Goal: Complete application form

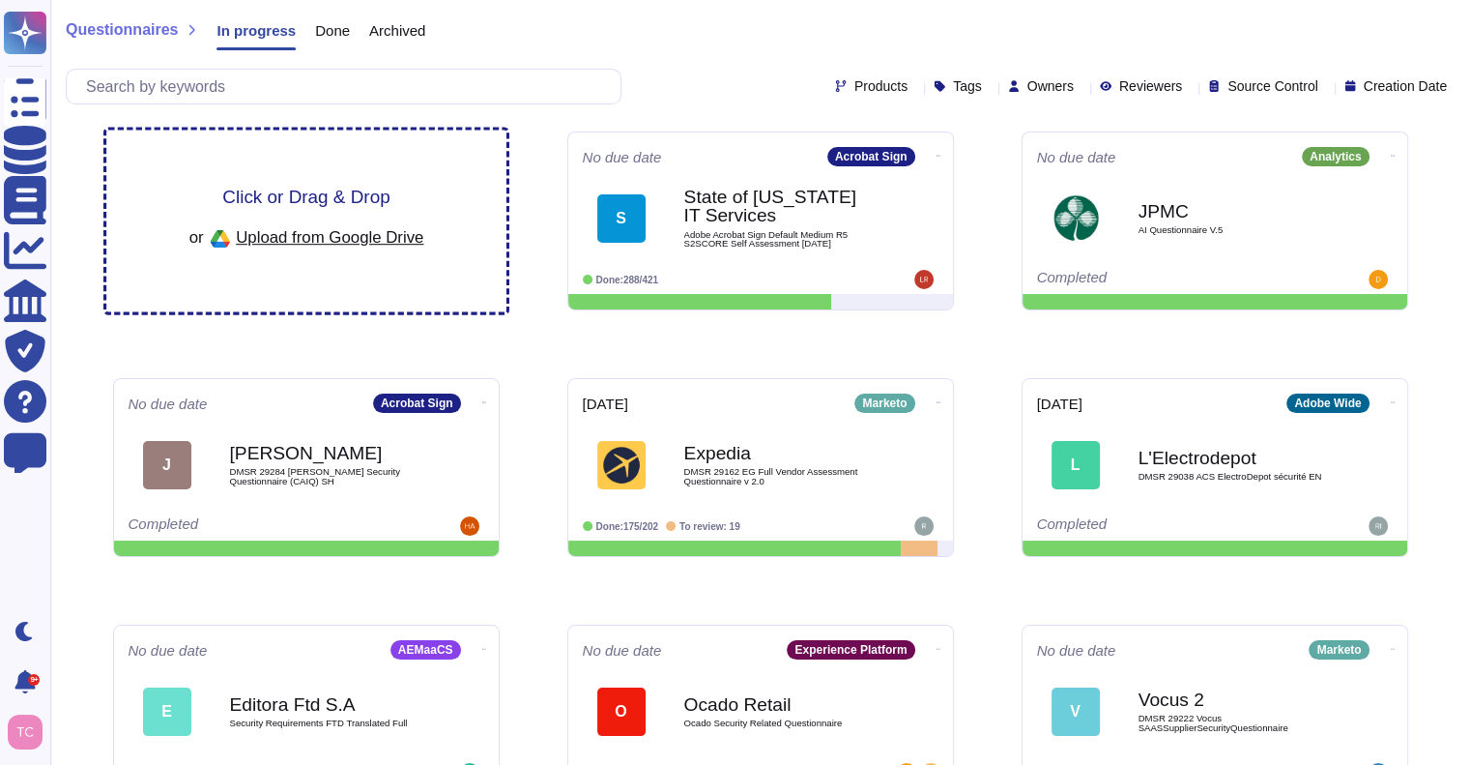
click at [396, 177] on div "Click or Drag & Drop or Upload from Google Drive" at bounding box center [306, 221] width 400 height 182
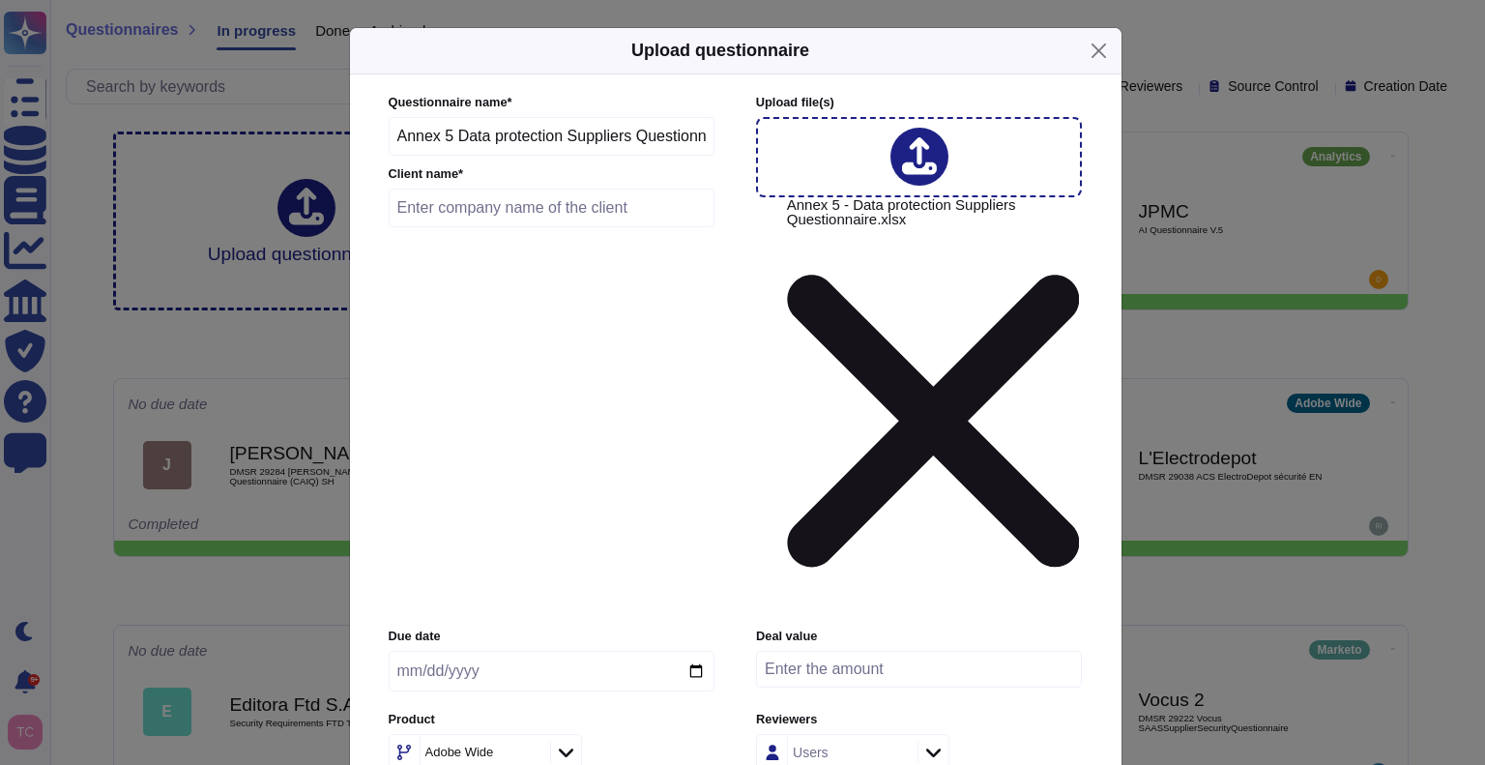
click at [537, 227] on input "text" at bounding box center [552, 207] width 327 height 39
type input "M"
type input "Minor Hotel Group"
click at [573, 741] on div at bounding box center [565, 751] width 31 height 21
type input "ae"
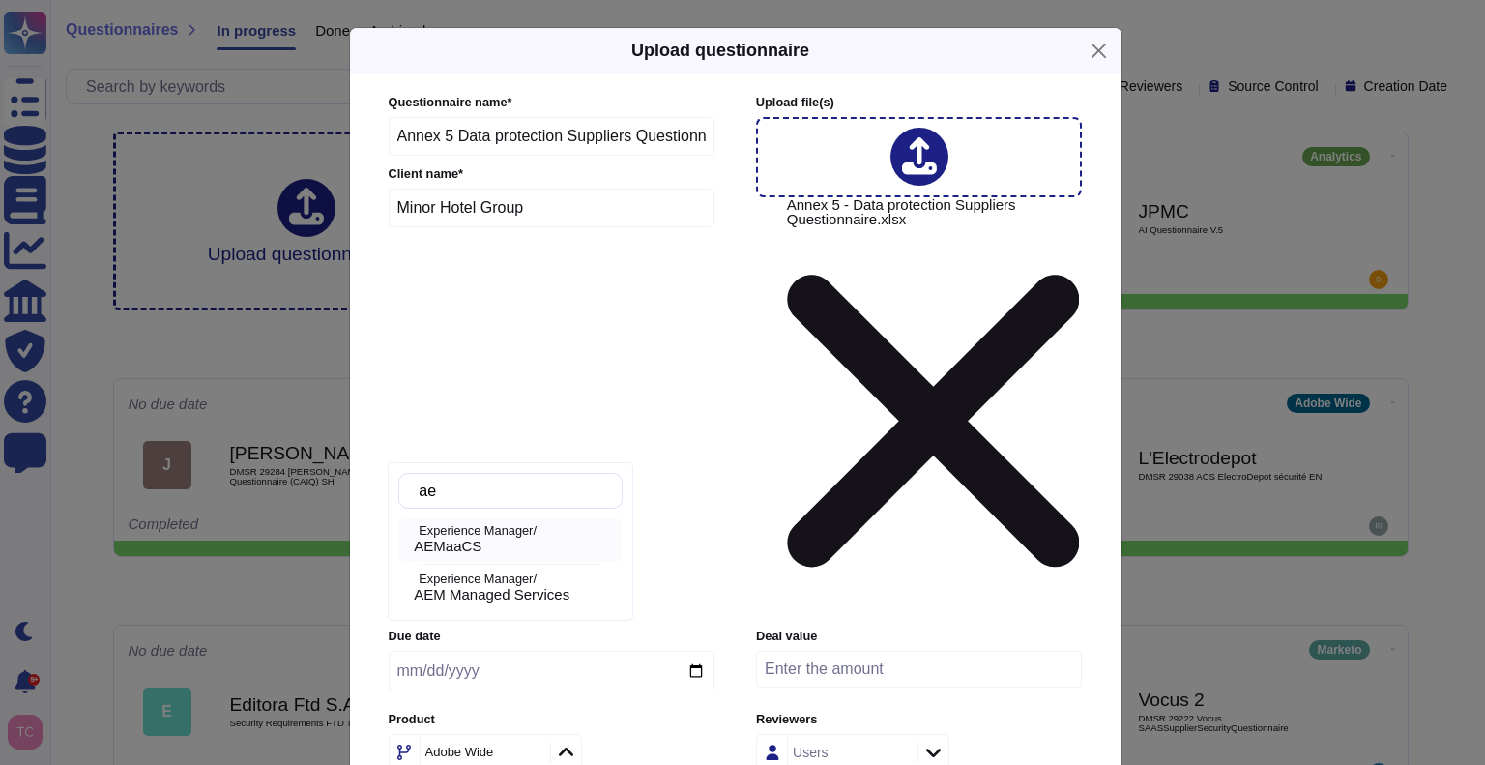
click at [508, 546] on div "AEMaaCS" at bounding box center [514, 545] width 201 height 17
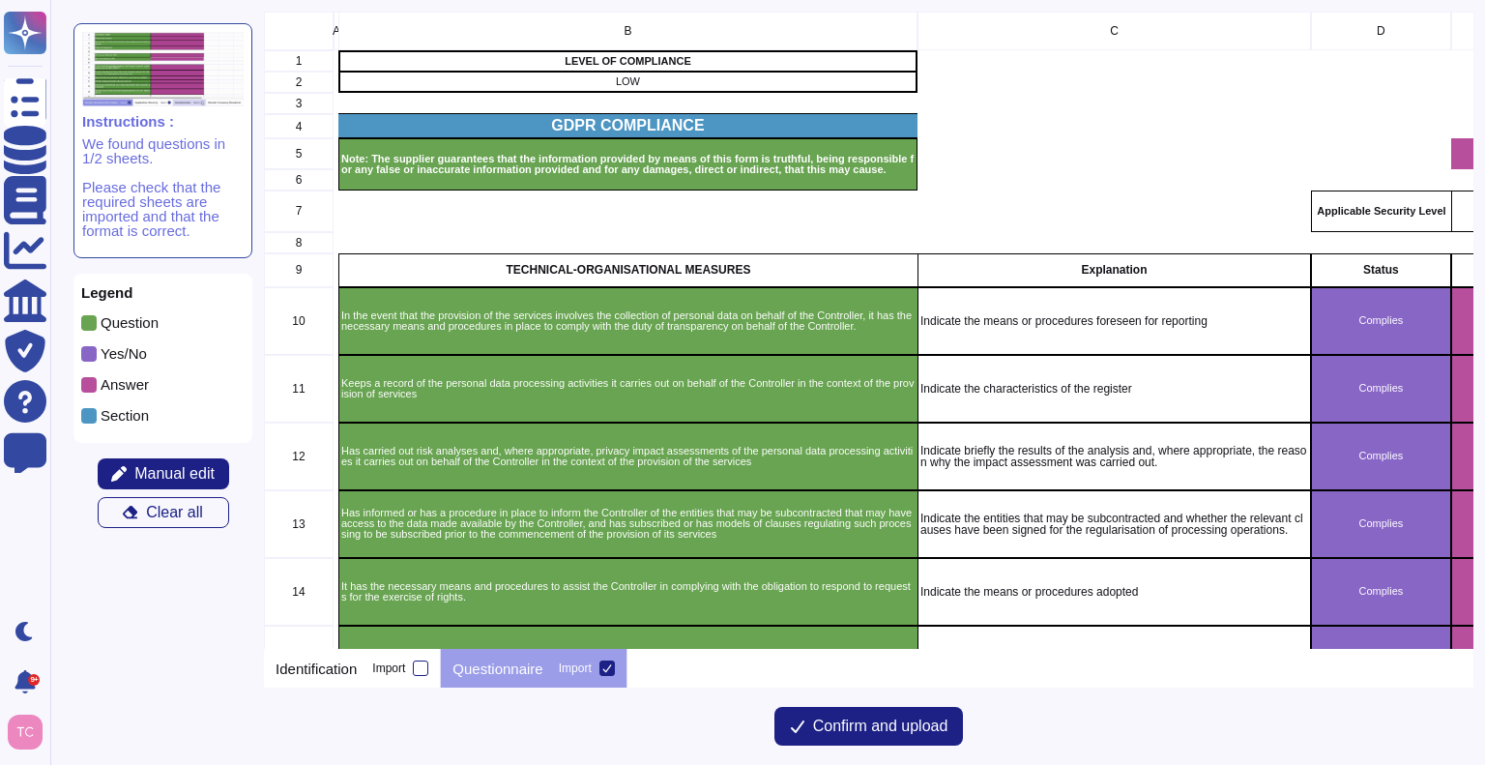
scroll to position [622, 1195]
click at [1256, 61] on div "grid" at bounding box center [1113, 60] width 393 height 21
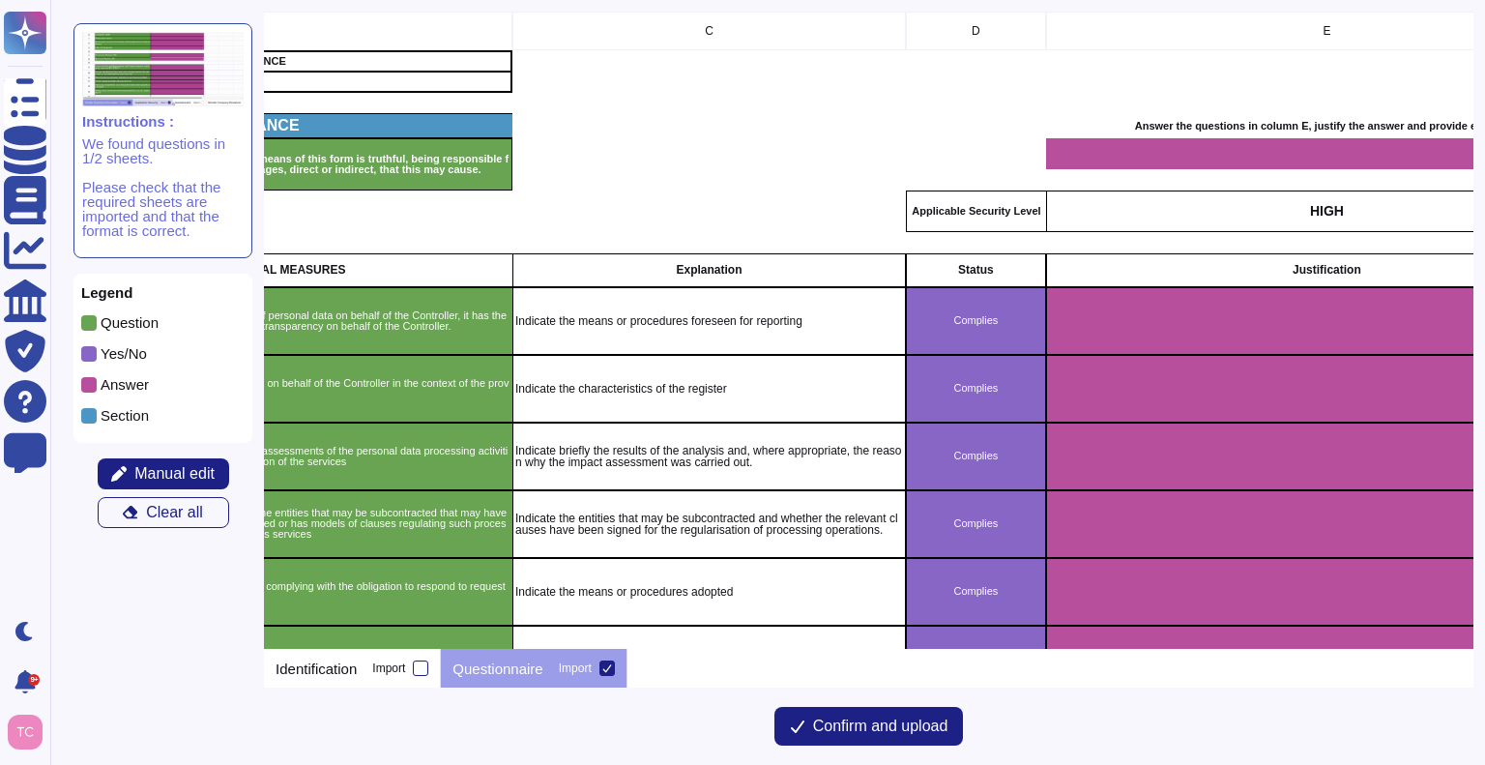
scroll to position [0, 402]
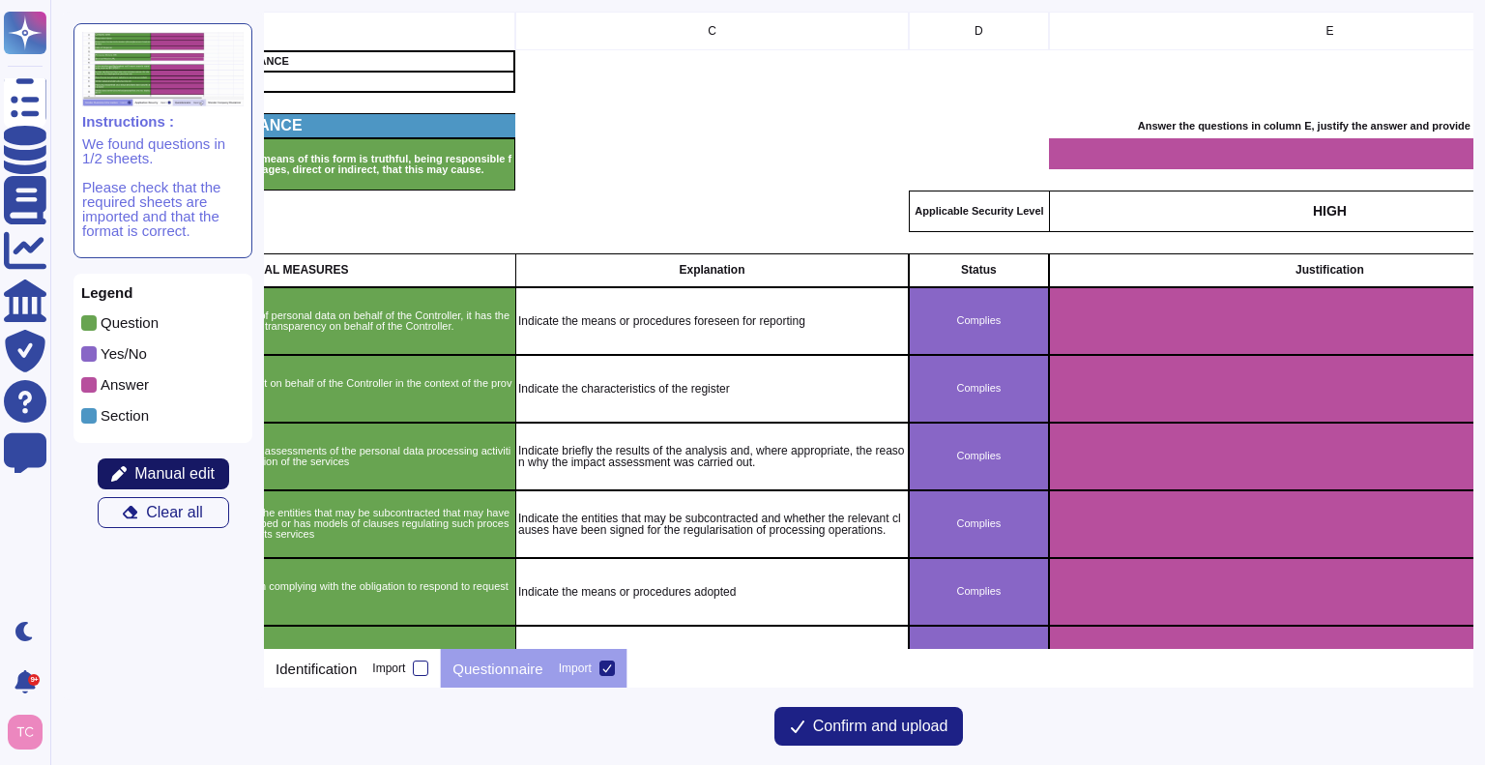
click at [145, 470] on span "Manual edit" at bounding box center [174, 473] width 80 height 15
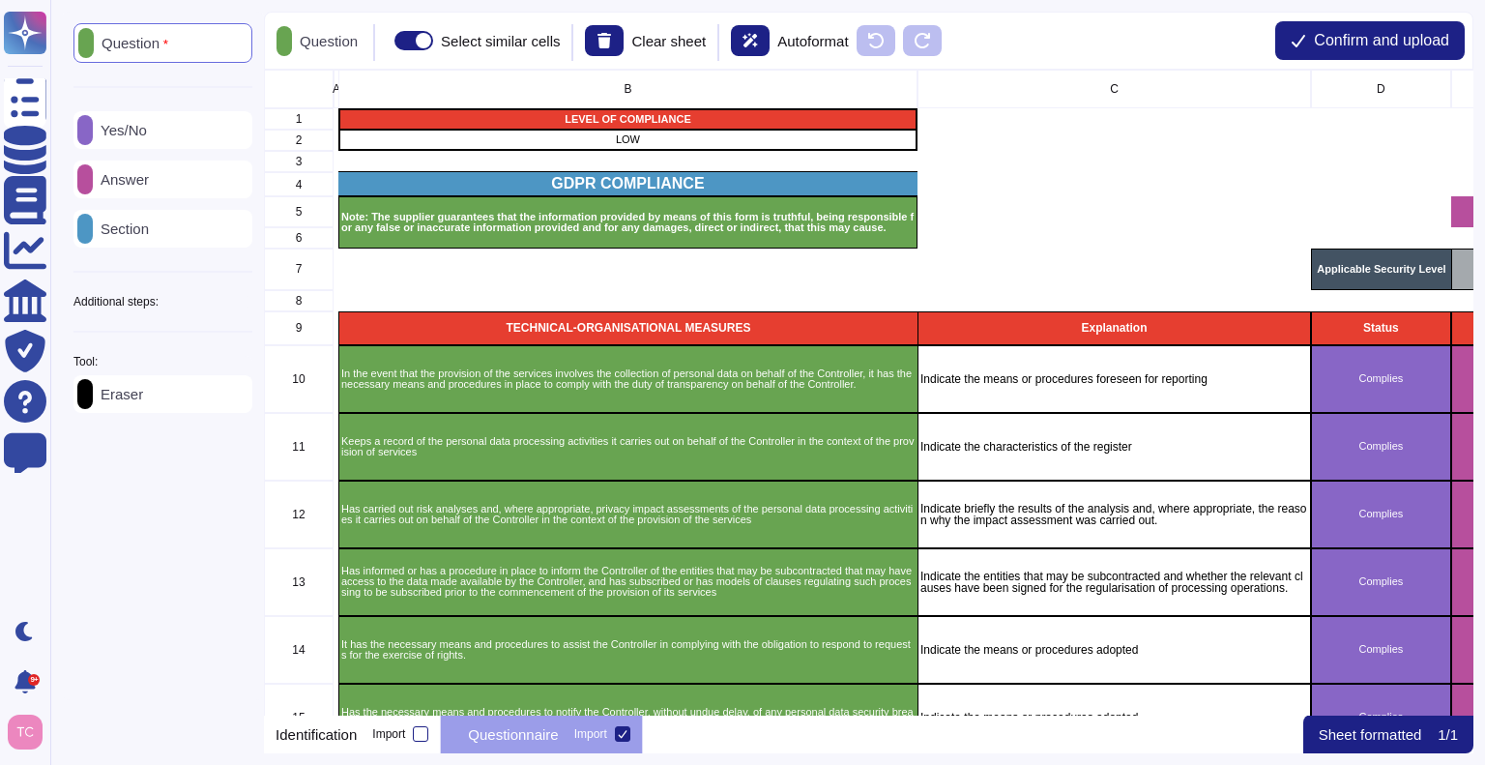
scroll to position [630, 1195]
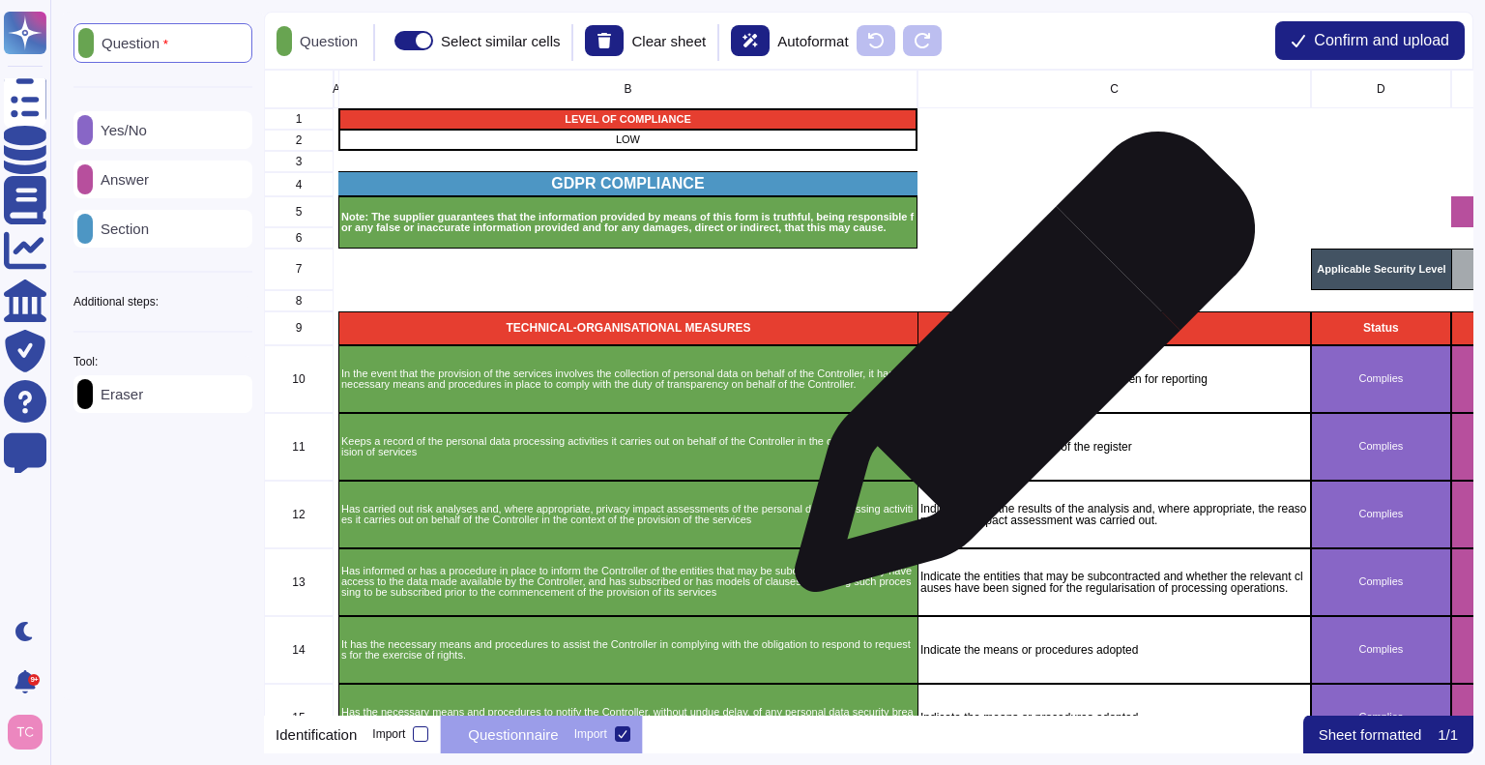
click at [1017, 373] on p "Indicate the means or procedures foreseen for reporting" at bounding box center [1114, 379] width 388 height 12
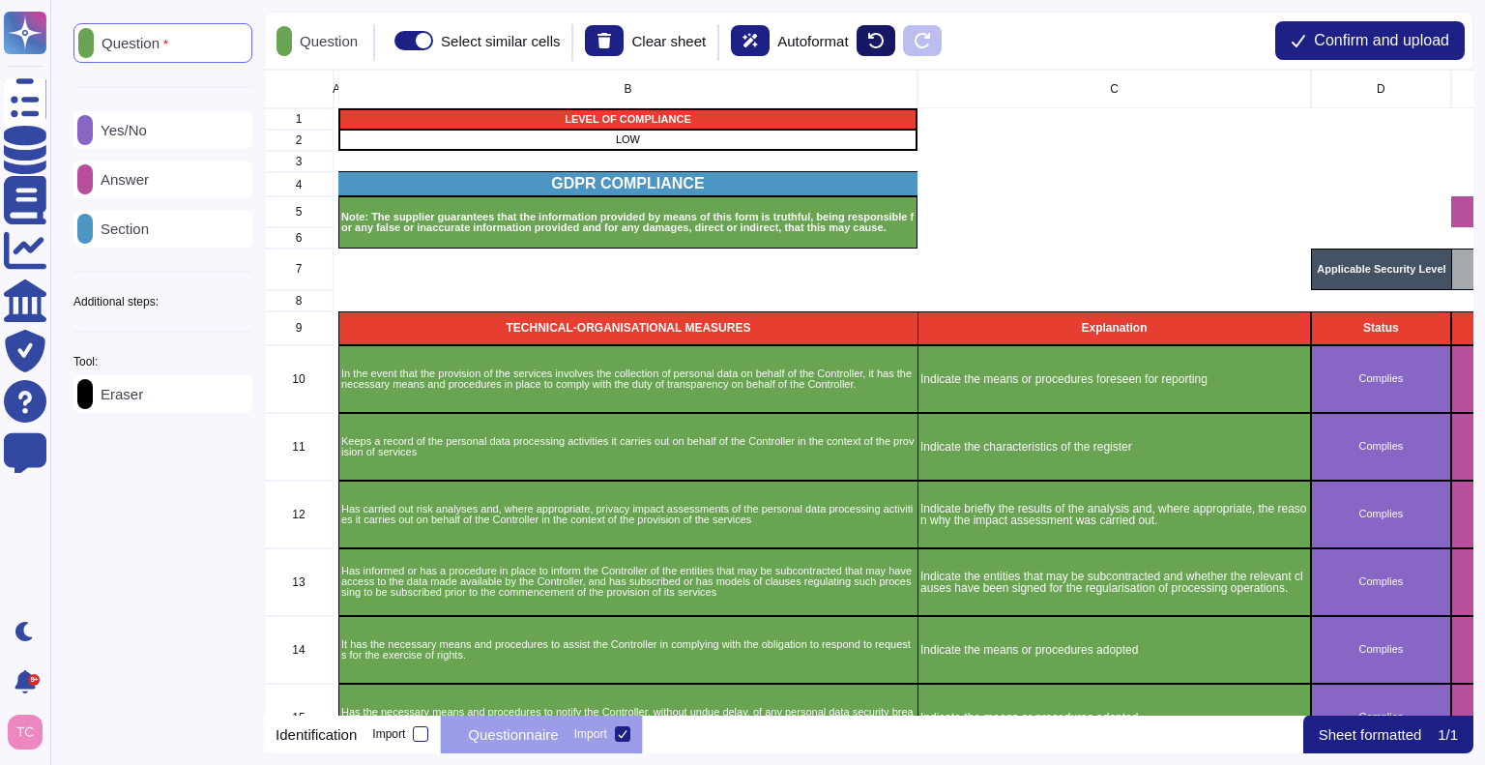
click at [888, 28] on button at bounding box center [875, 40] width 39 height 31
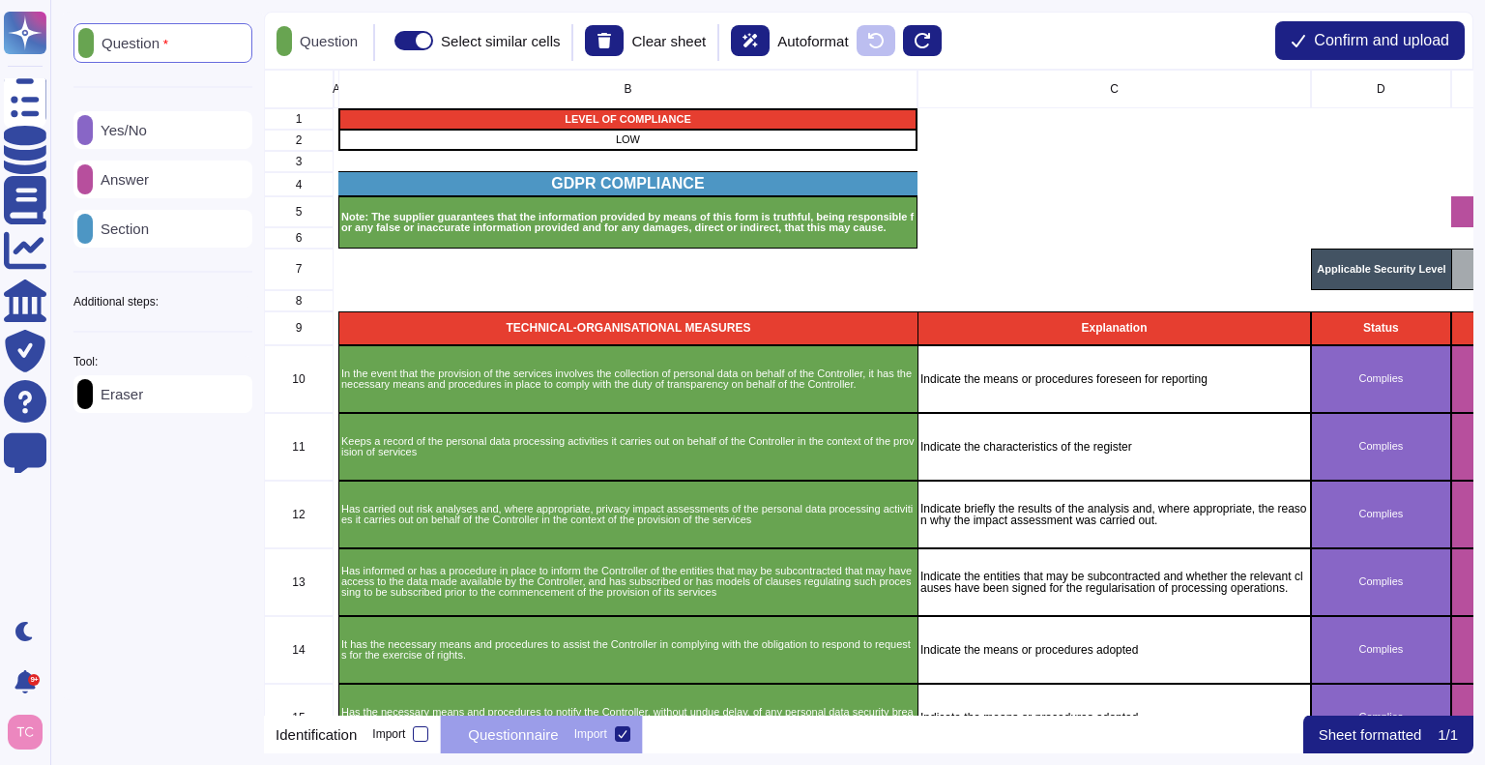
click at [188, 128] on div "Yes/No" at bounding box center [162, 130] width 179 height 38
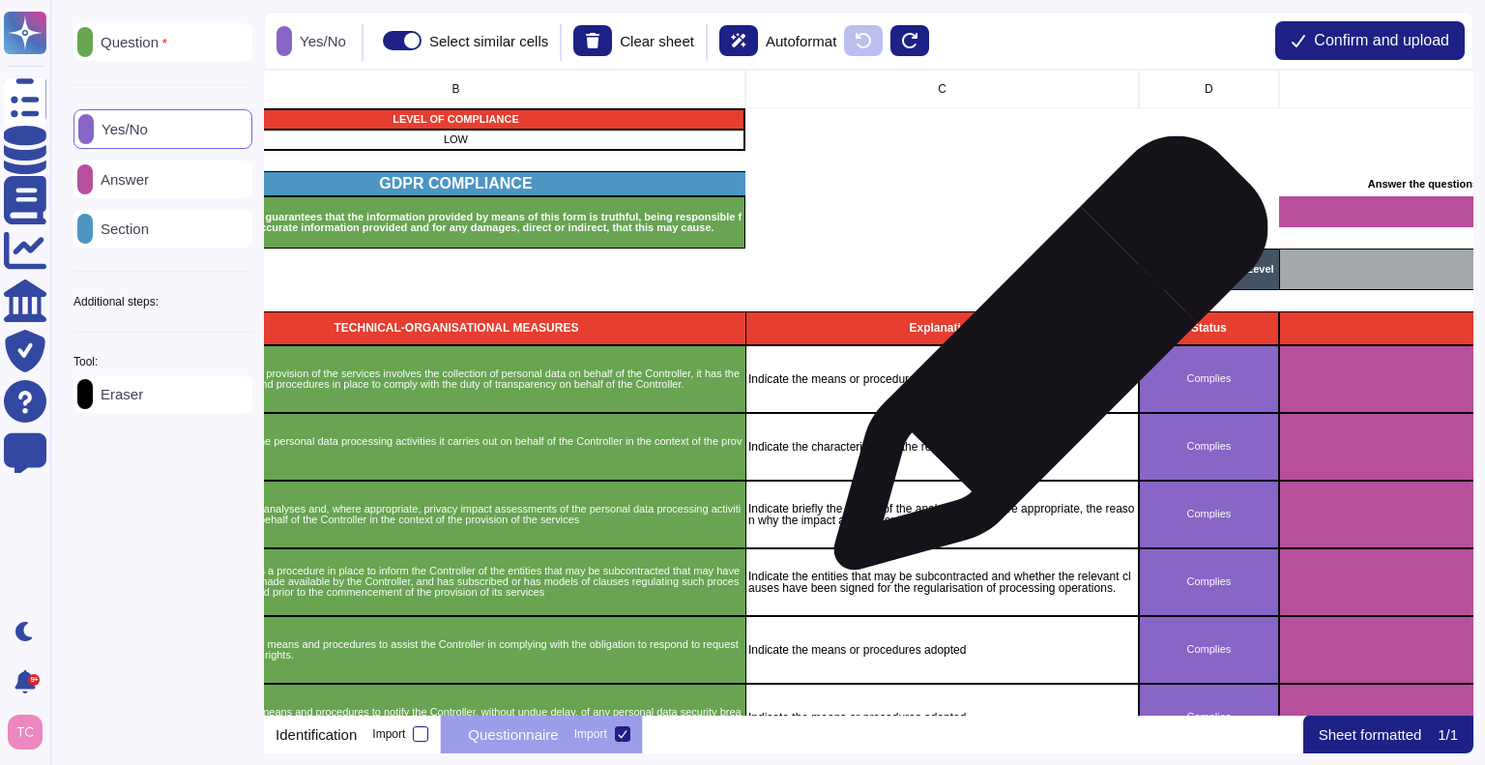
scroll to position [0, 173]
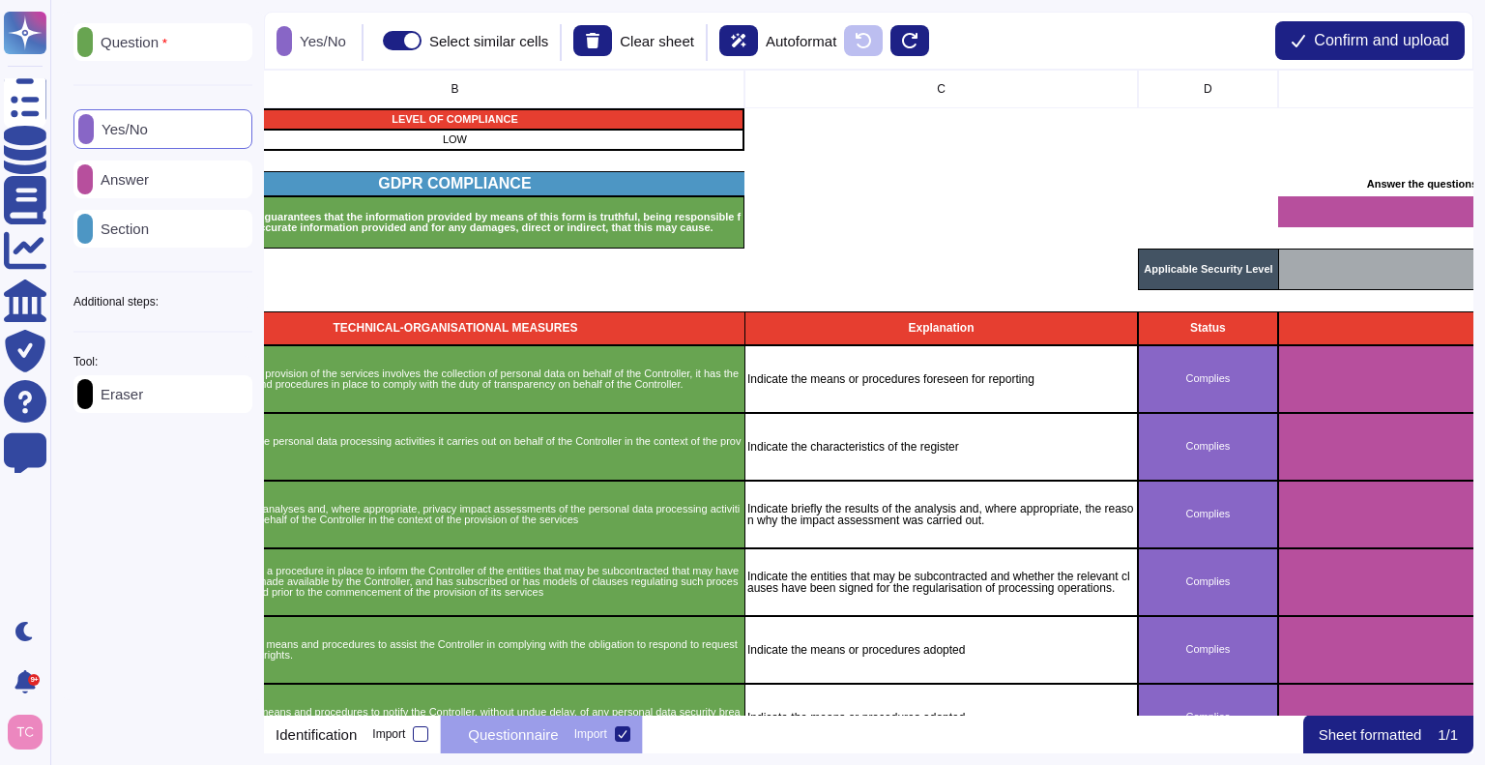
click at [169, 226] on div "Section" at bounding box center [162, 229] width 179 height 38
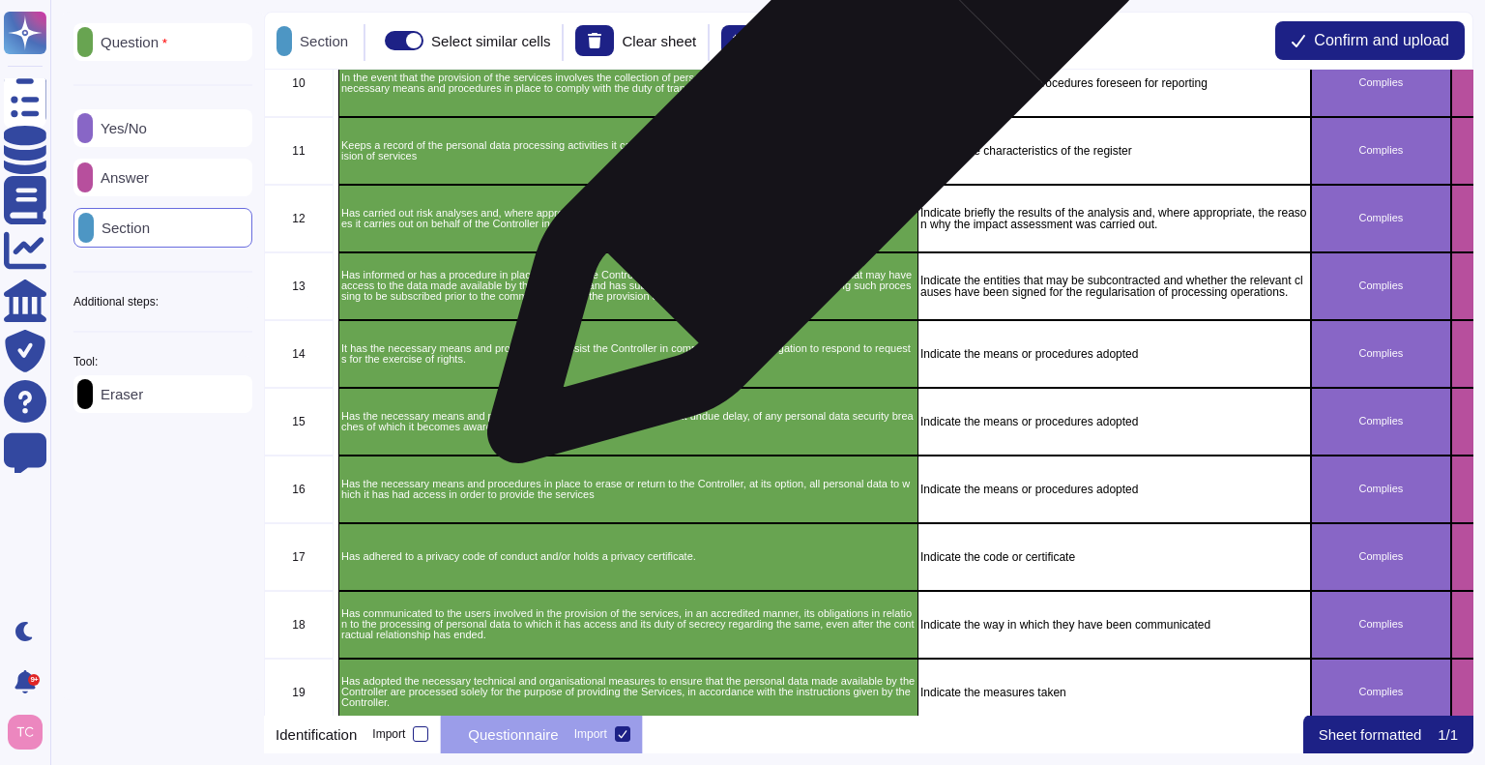
scroll to position [295, 0]
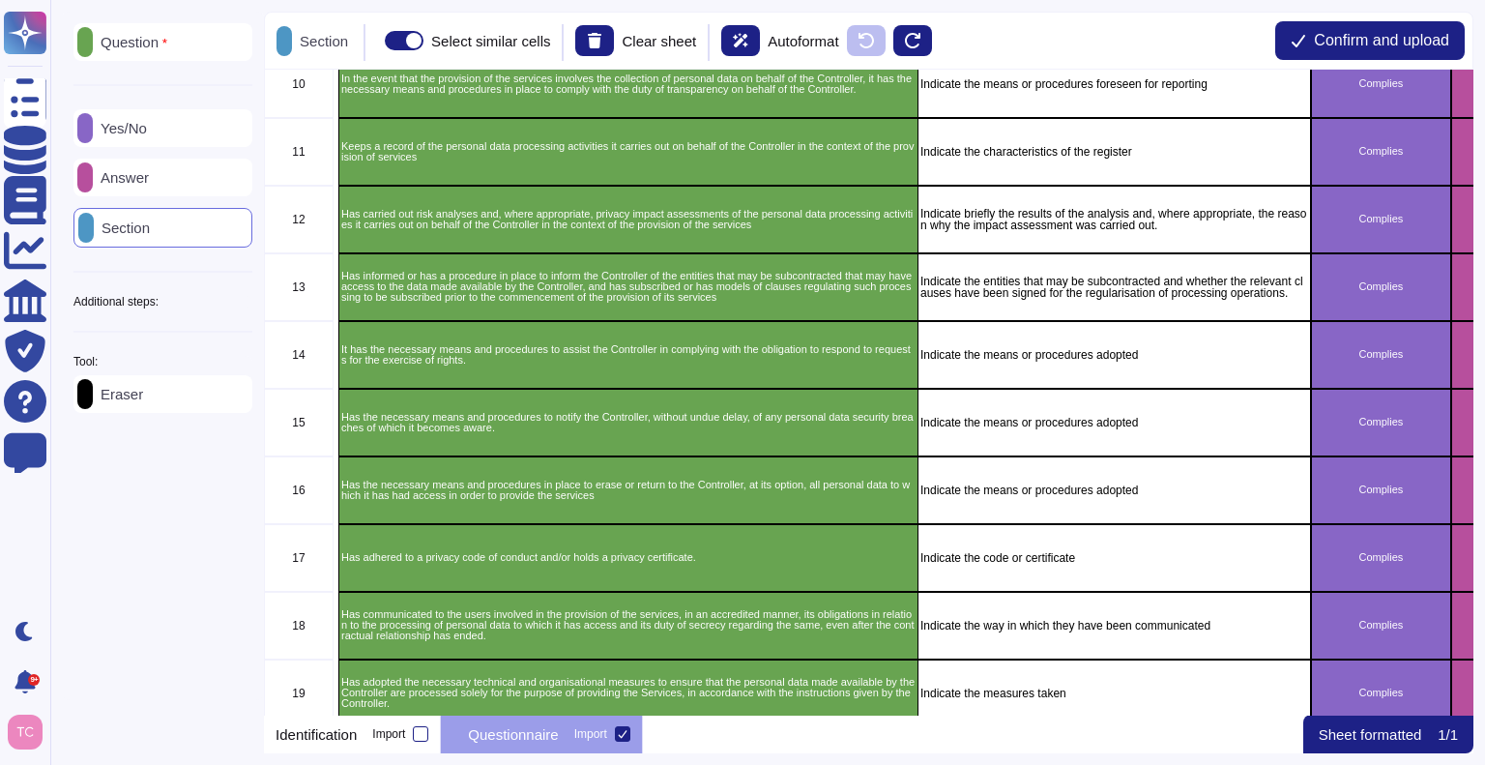
click at [252, 302] on icon at bounding box center [252, 302] width 0 height 0
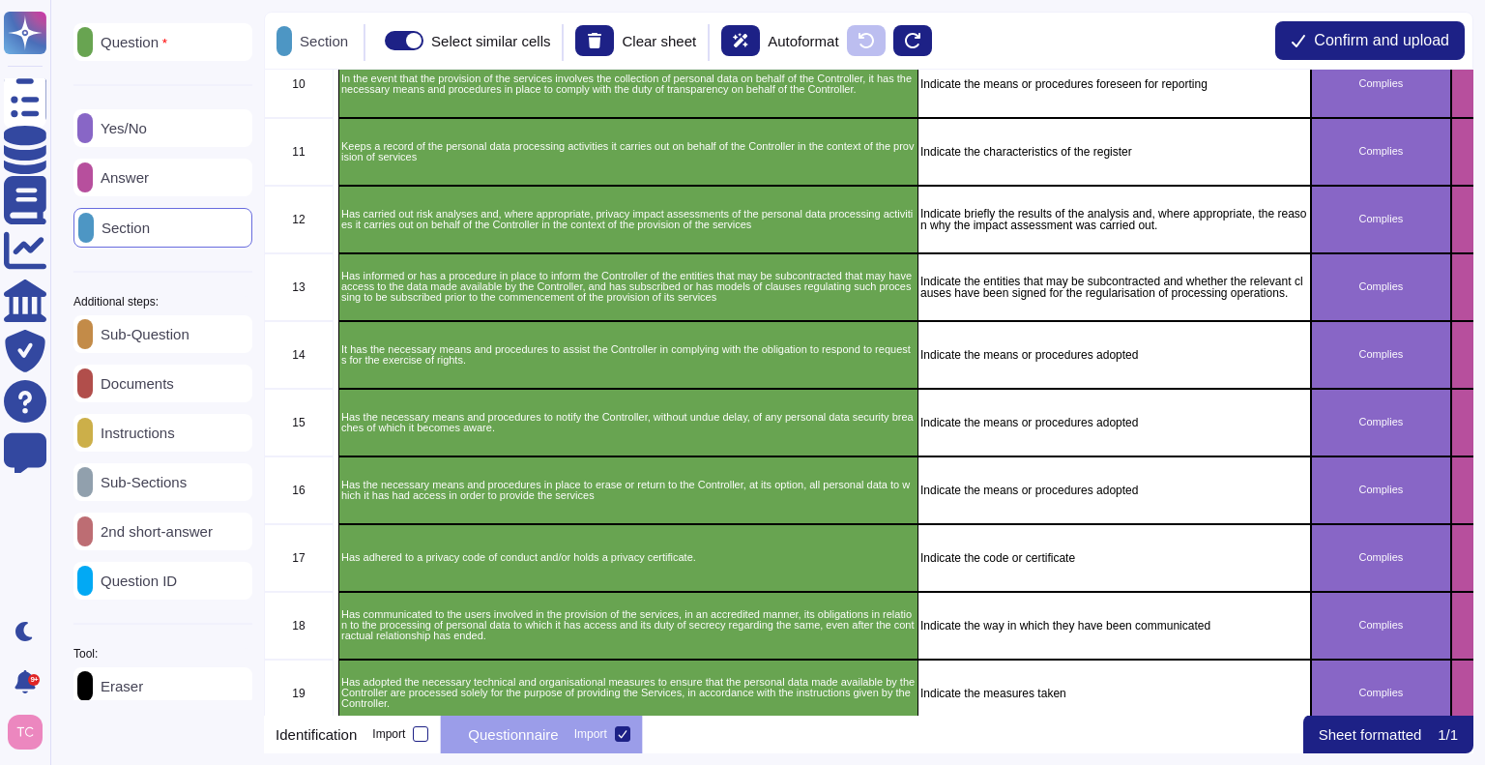
click at [175, 436] on p "Instructions" at bounding box center [134, 432] width 82 height 14
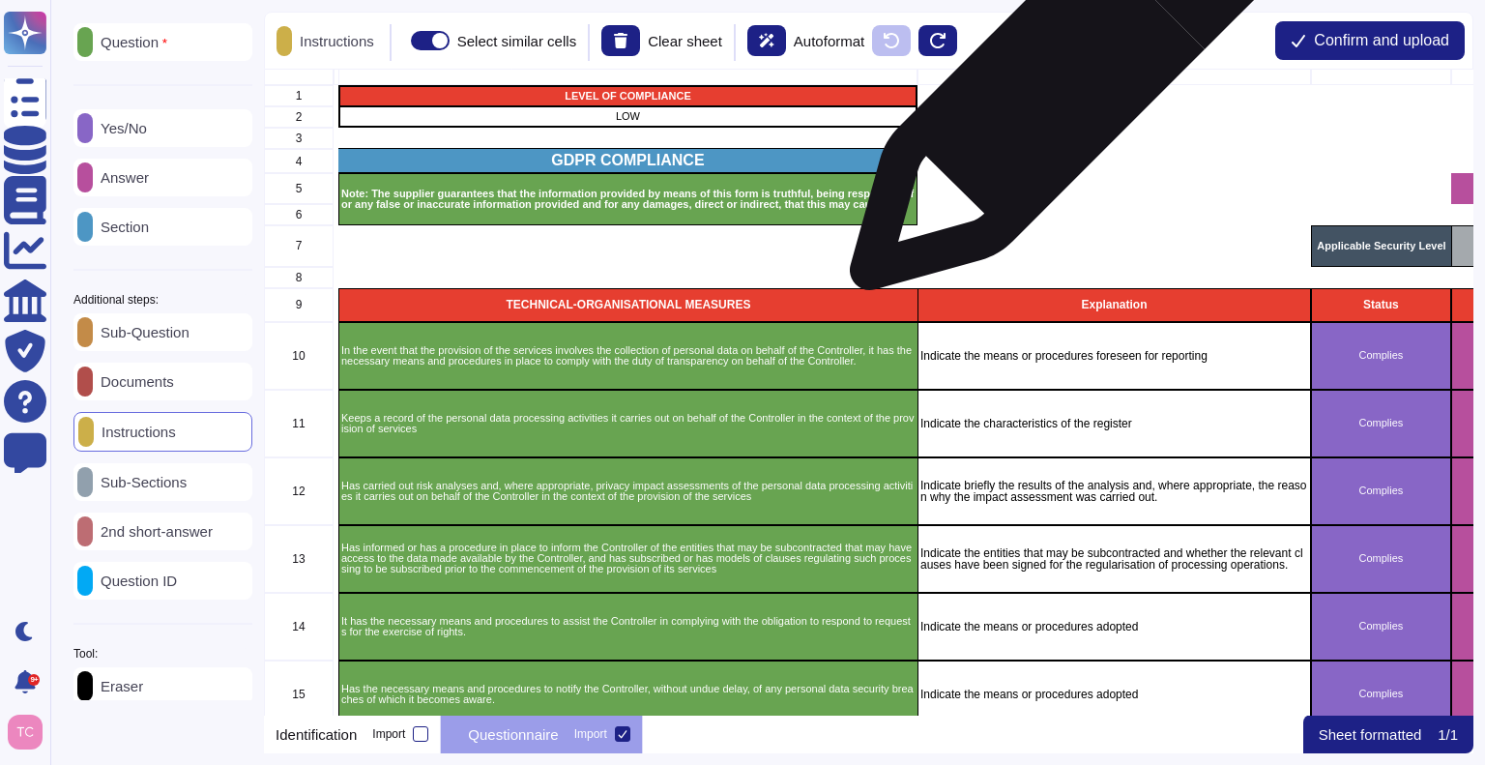
scroll to position [22, 0]
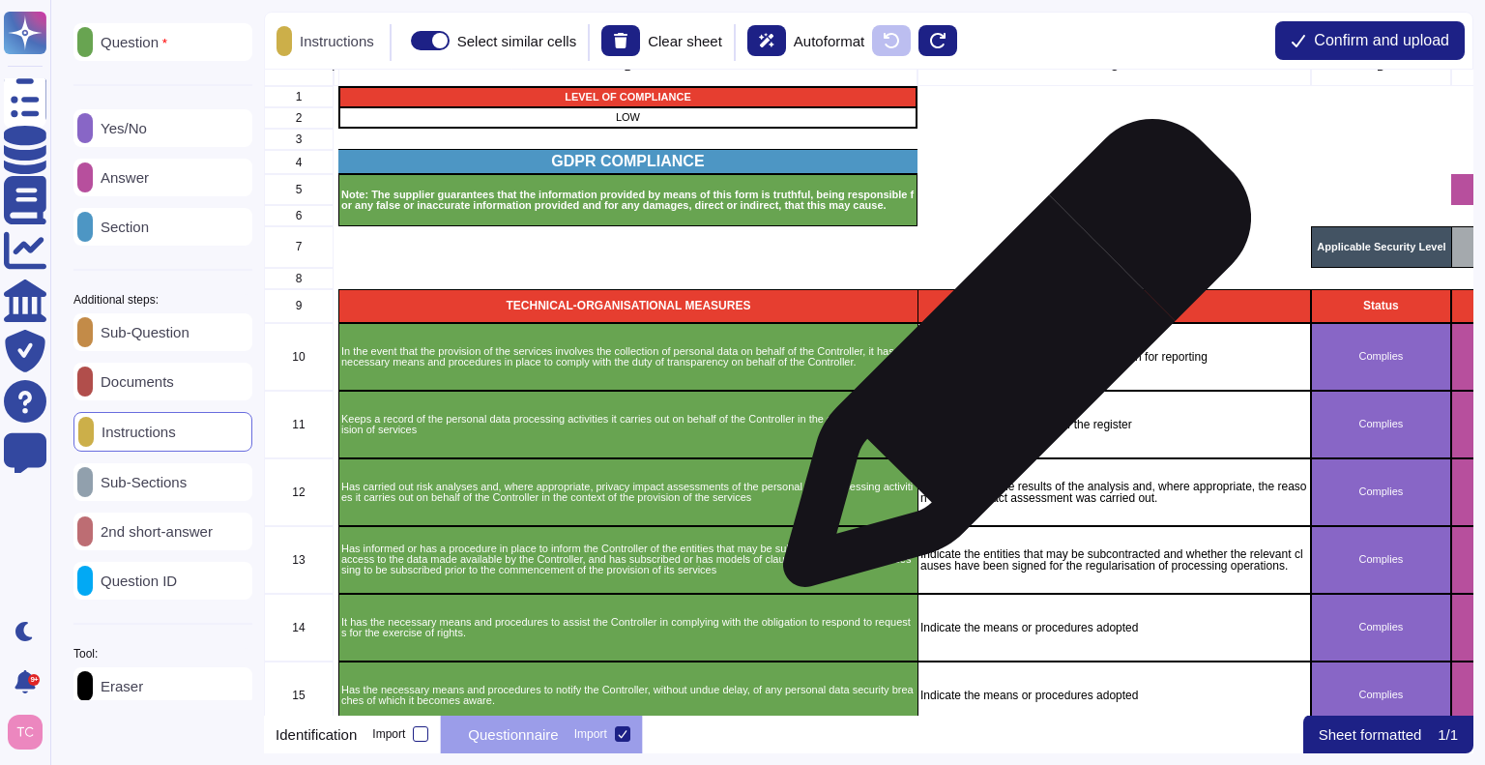
click at [1007, 367] on div "Indicate the means or procedures foreseen for reporting" at bounding box center [1113, 357] width 393 height 68
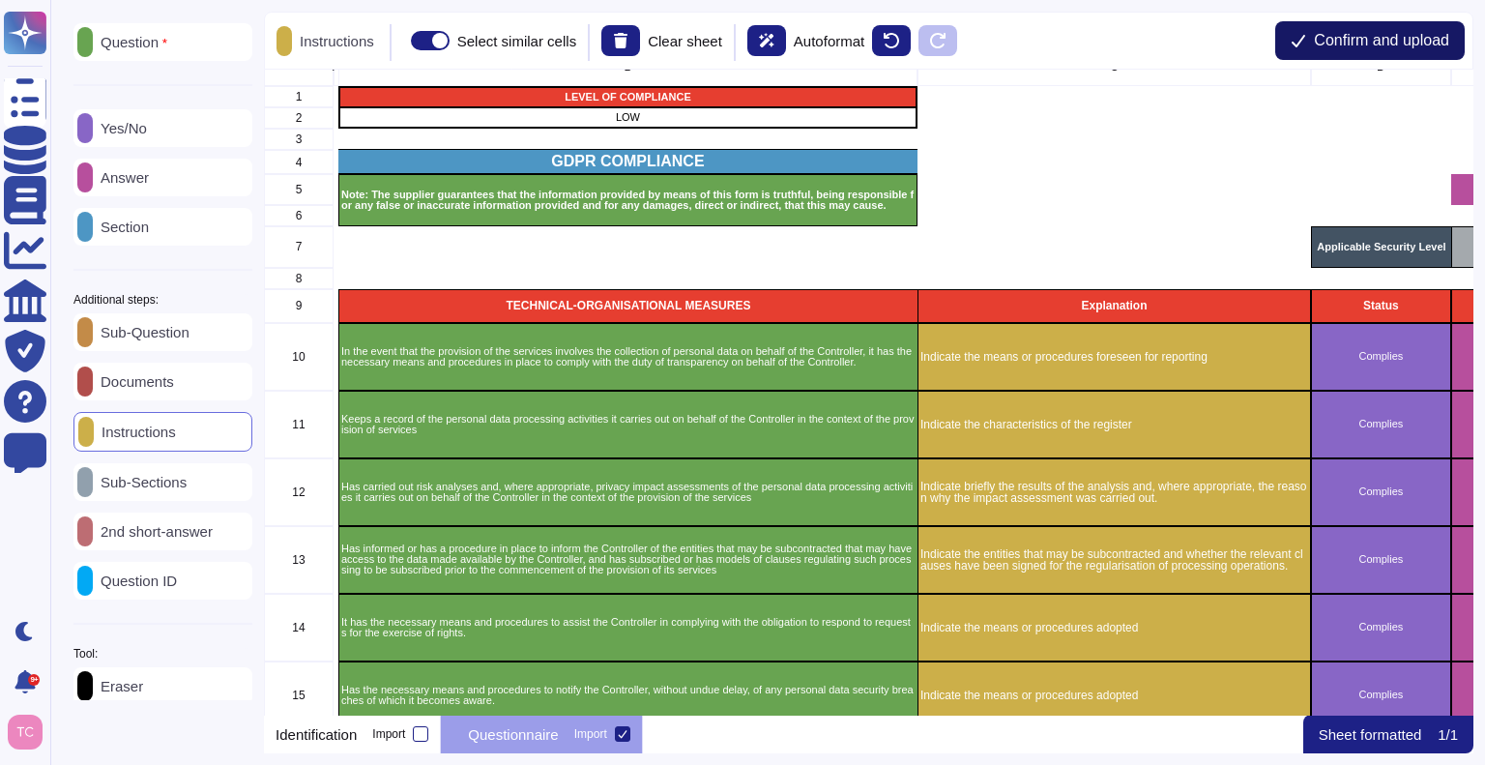
click at [1320, 41] on span "Confirm and upload" at bounding box center [1381, 40] width 135 height 15
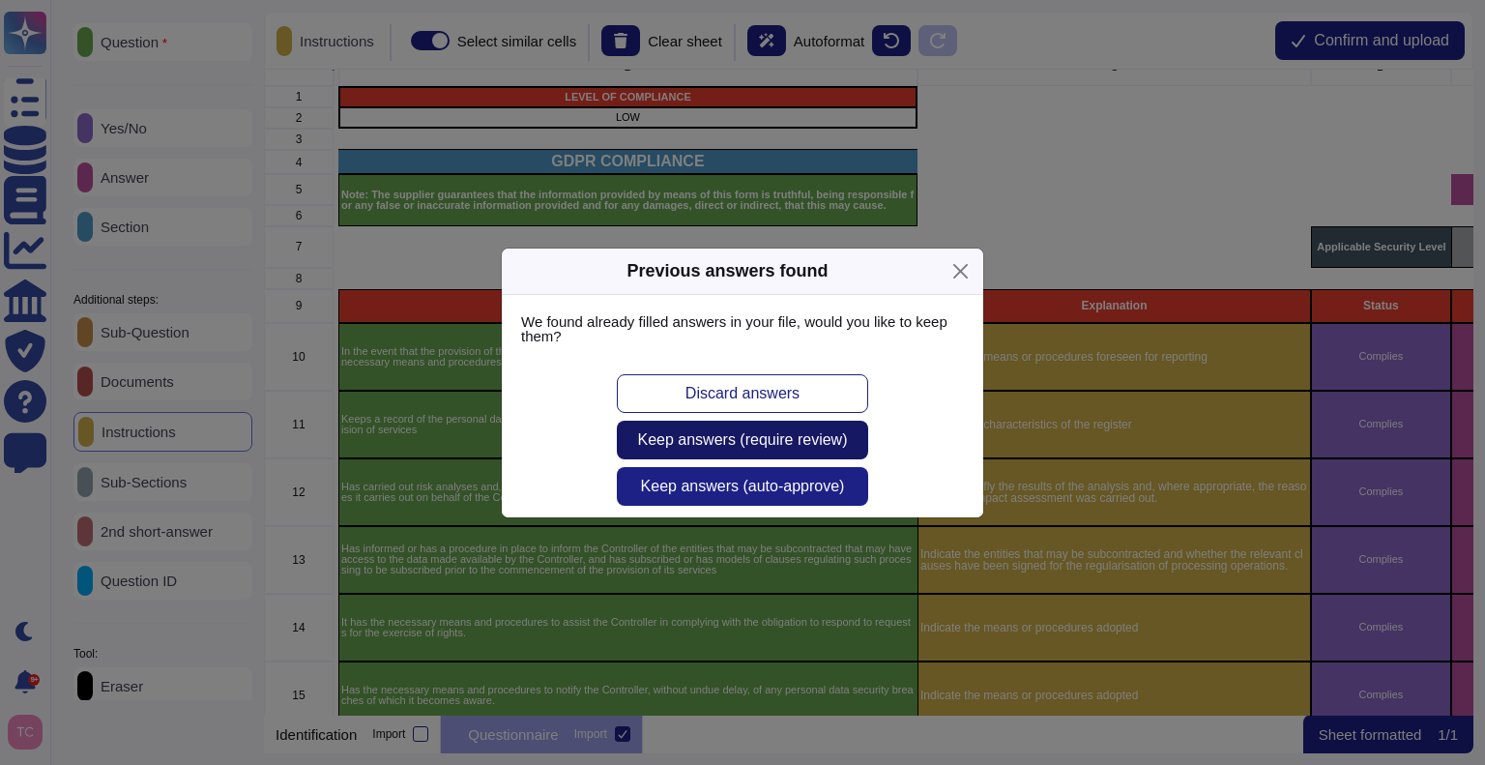
click at [832, 432] on span "Keep answers (require review)" at bounding box center [743, 439] width 210 height 15
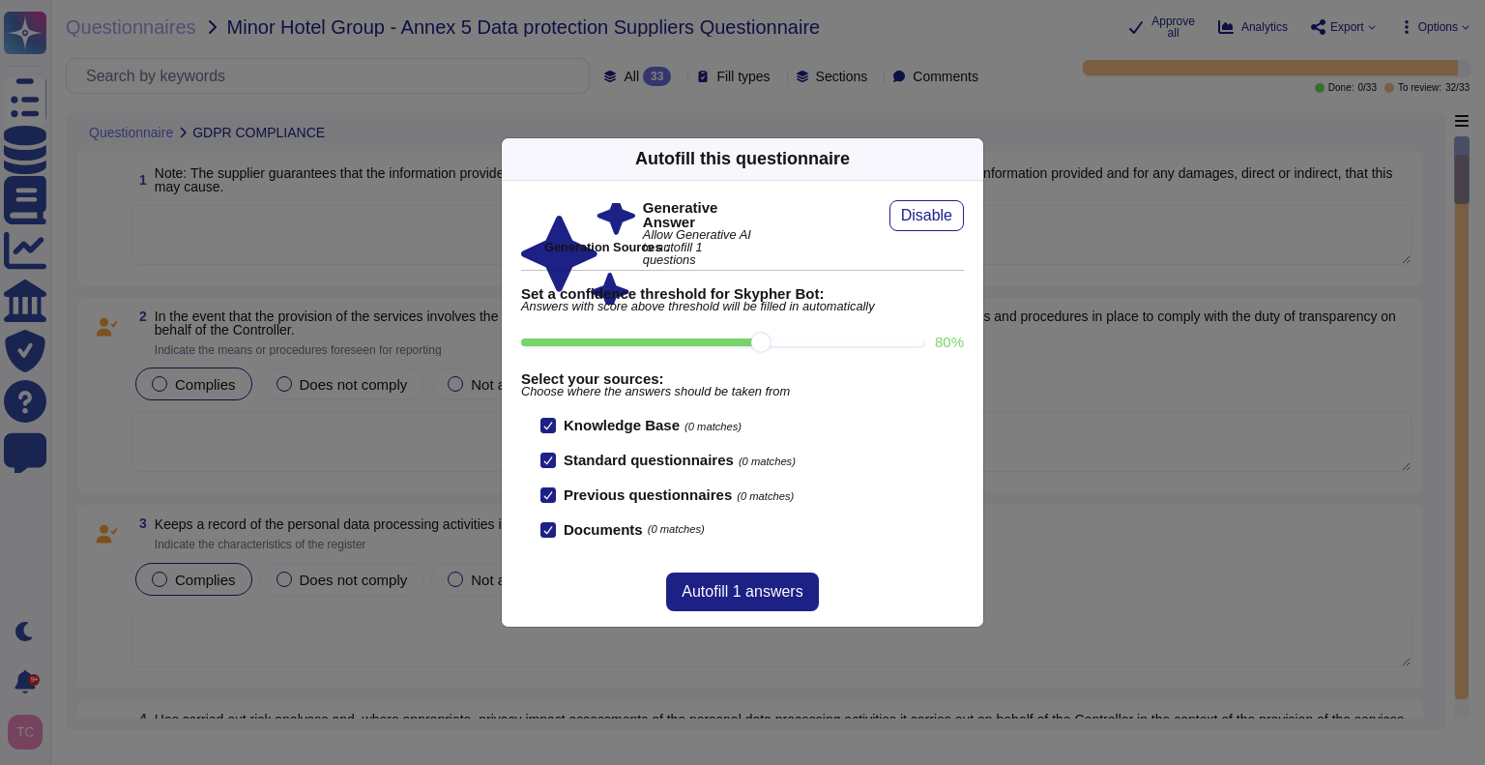
click at [856, 339] on input "80 %" at bounding box center [722, 342] width 402 height 8
type input "90"
click at [745, 593] on span "Autofill 1 answers" at bounding box center [741, 591] width 121 height 15
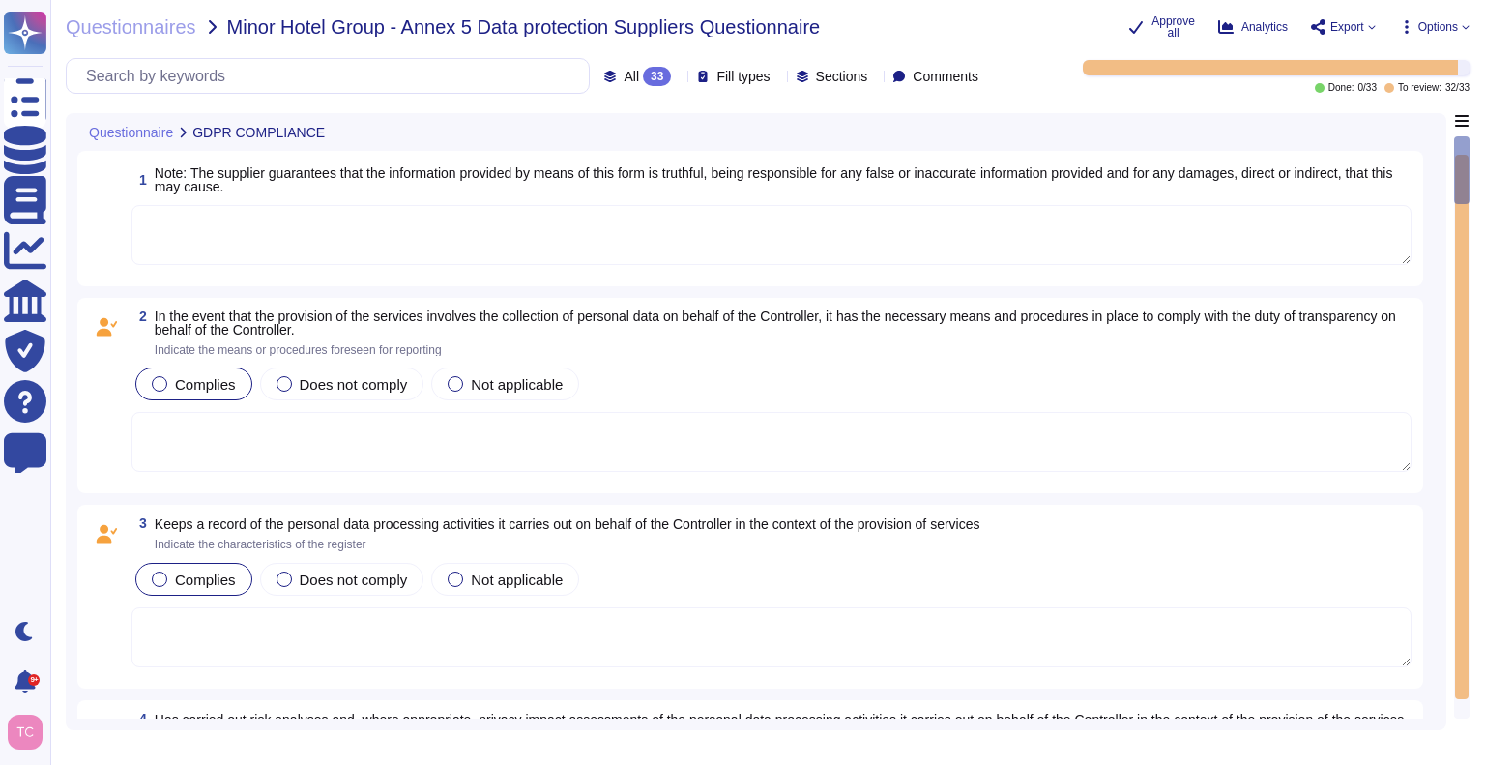
type textarea "Adobe requires all sales and other commercial transactions to be supported with…"
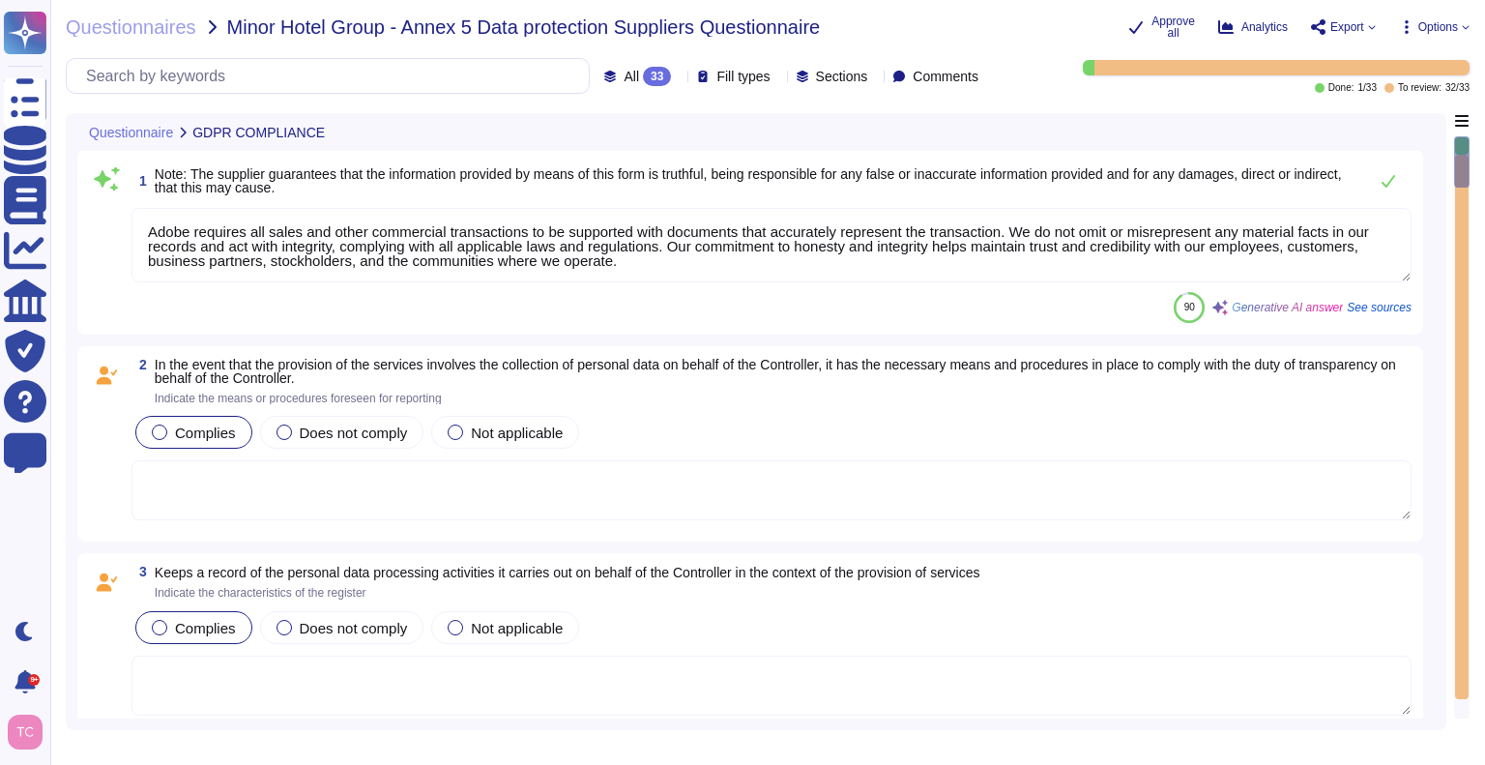
scroll to position [2, 0]
click at [1429, 33] on span "Options" at bounding box center [1438, 27] width 40 height 12
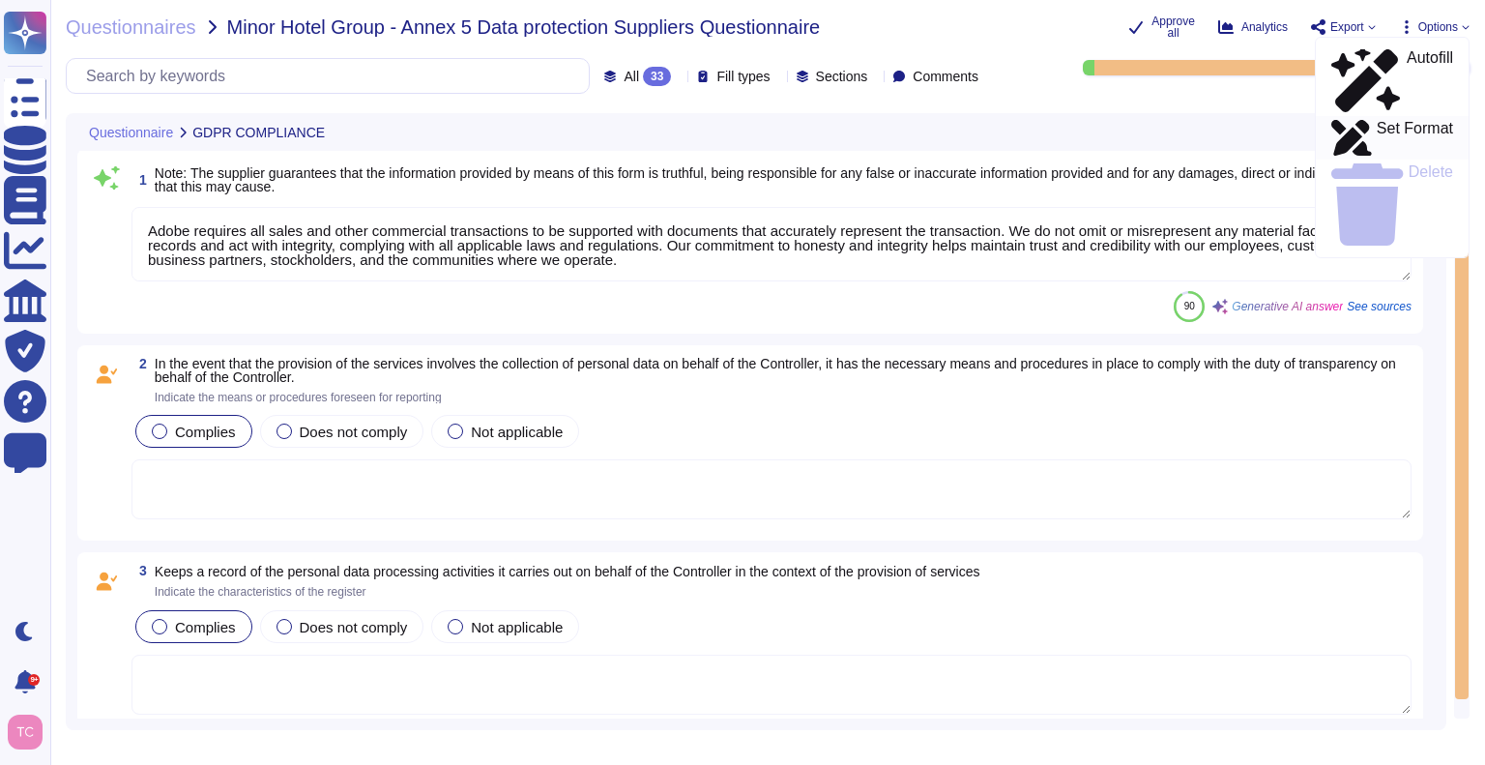
click at [1407, 121] on p "Set Format" at bounding box center [1414, 138] width 76 height 35
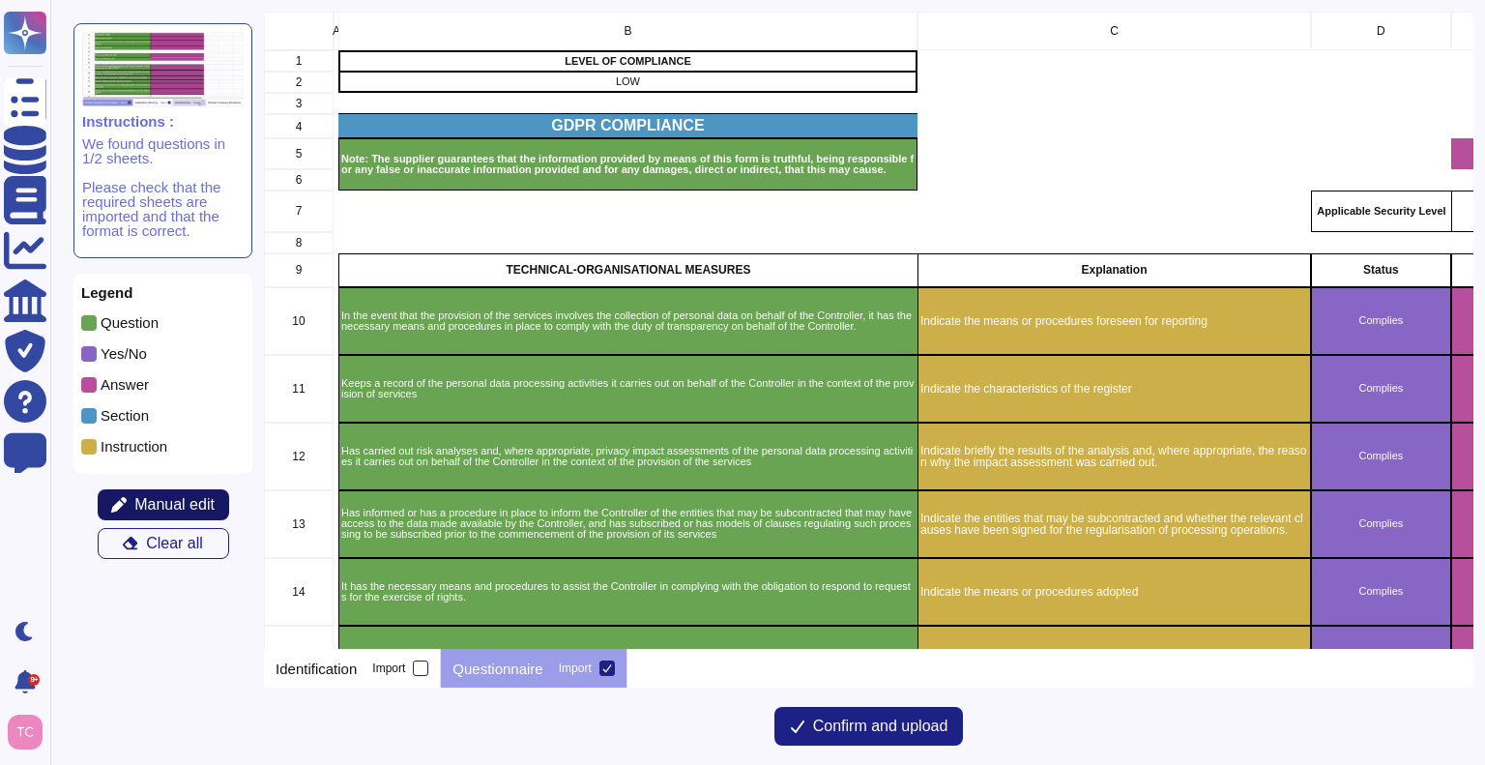
click at [158, 500] on span "Manual edit" at bounding box center [174, 504] width 80 height 15
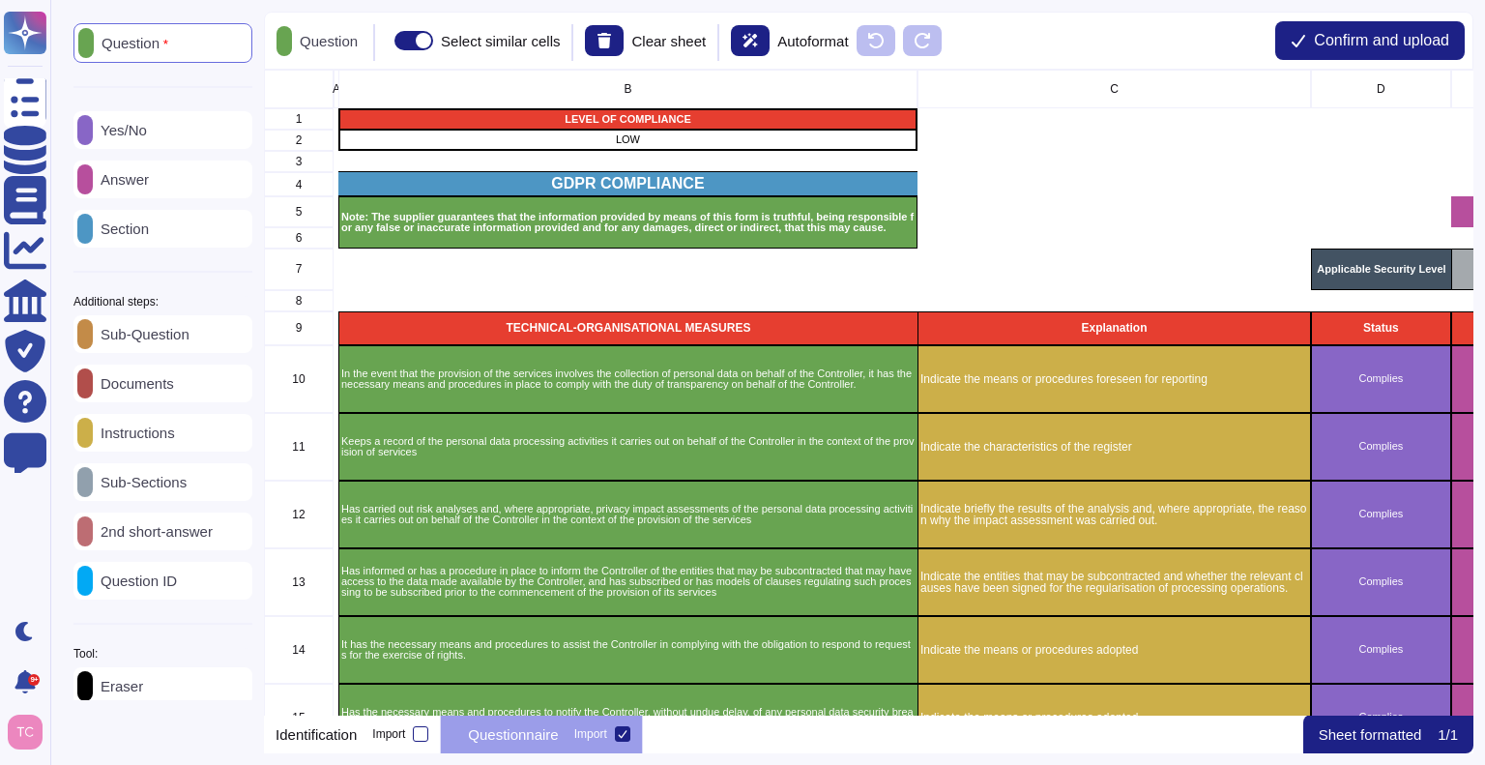
scroll to position [630, 1195]
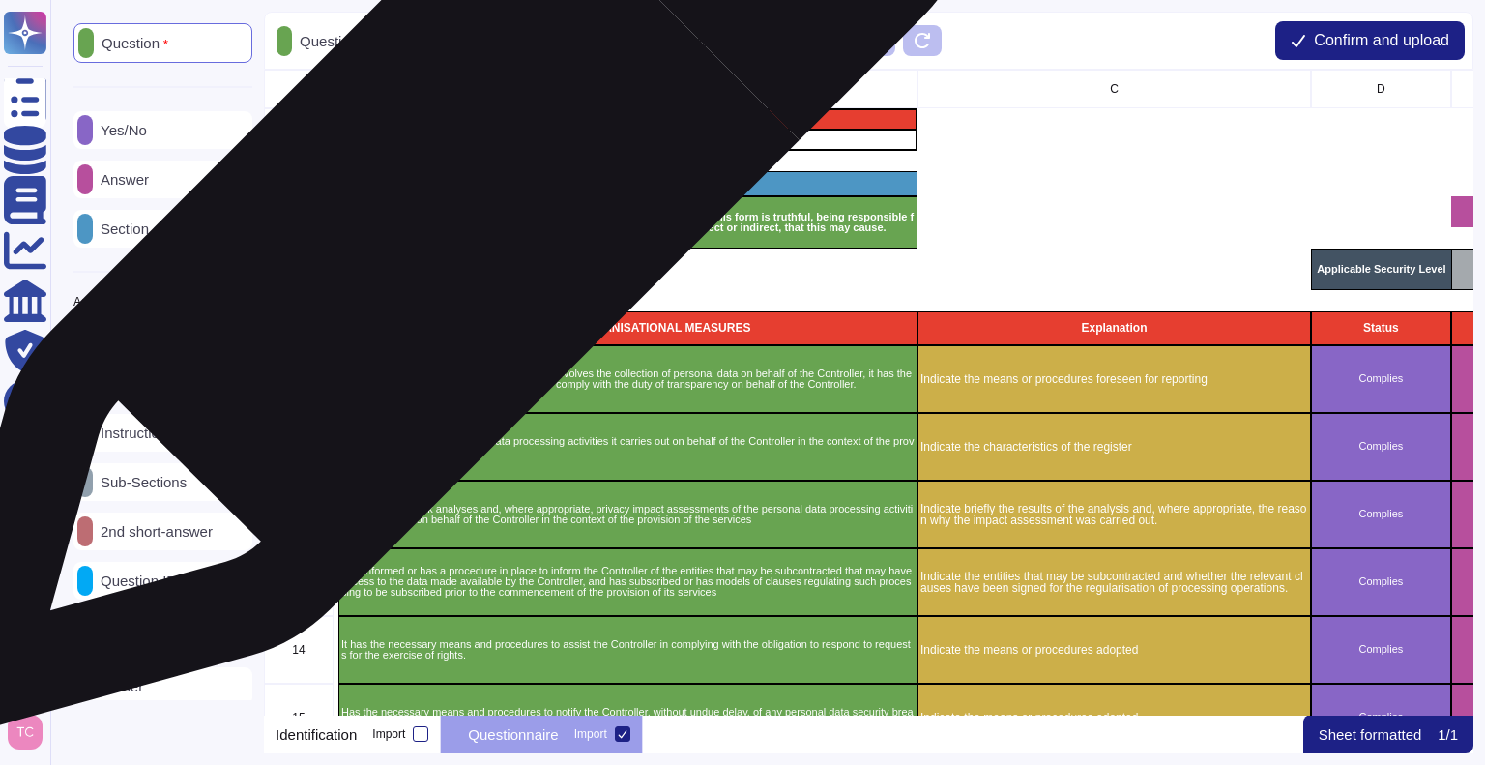
click at [442, 220] on p "Note: The supplier guarantees that the information provided by means of this fo…" at bounding box center [627, 222] width 573 height 21
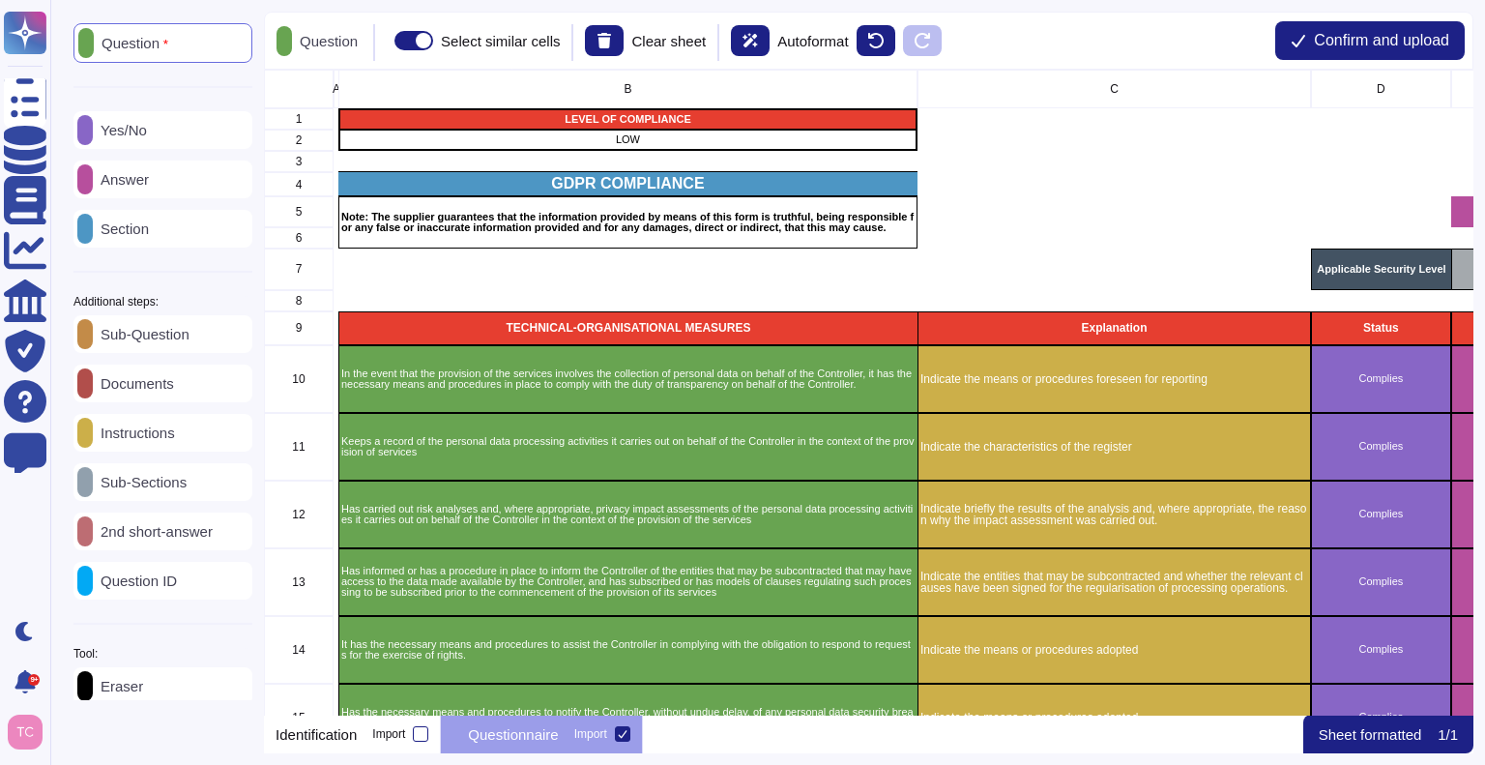
click at [168, 188] on div "Answer" at bounding box center [162, 179] width 179 height 38
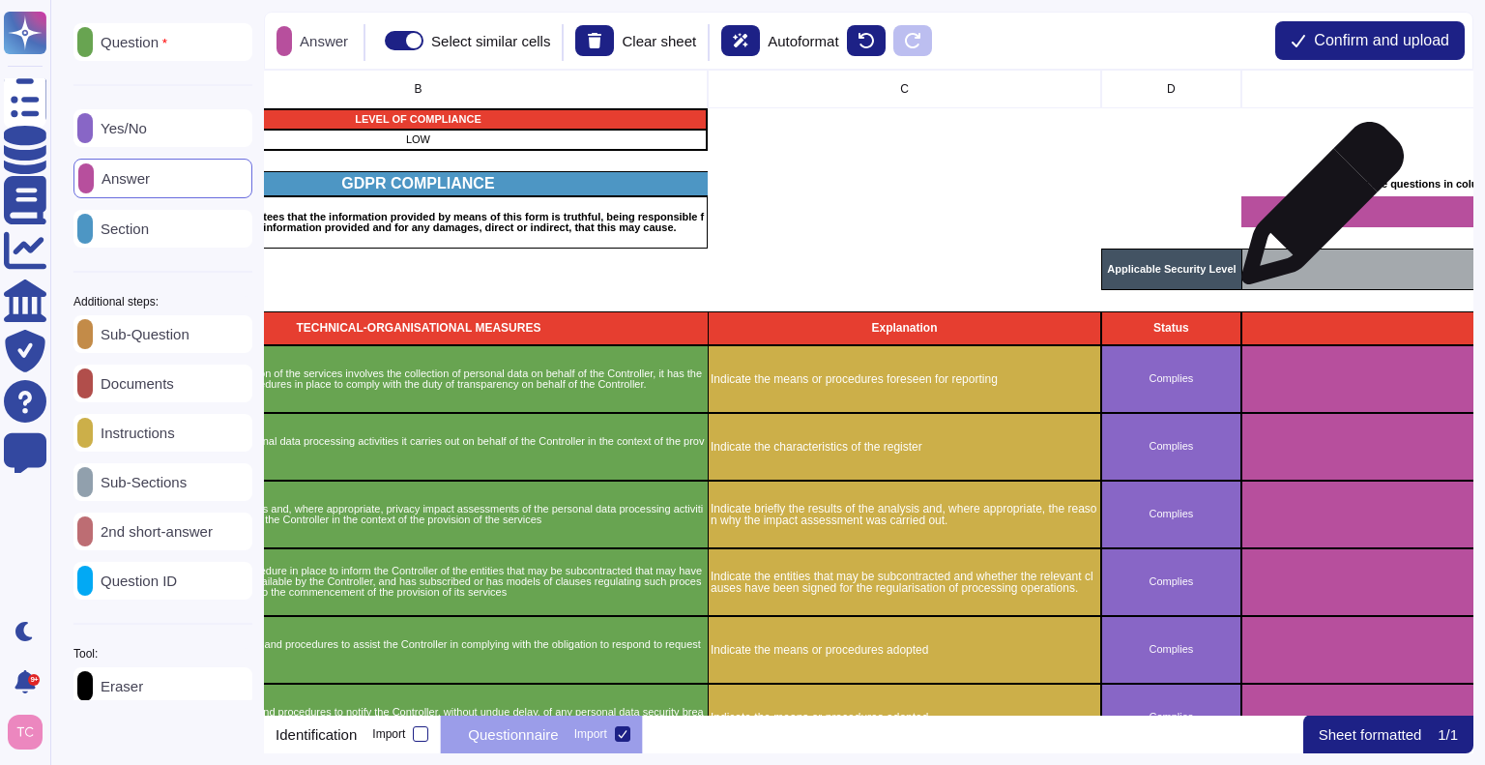
scroll to position [0, 211]
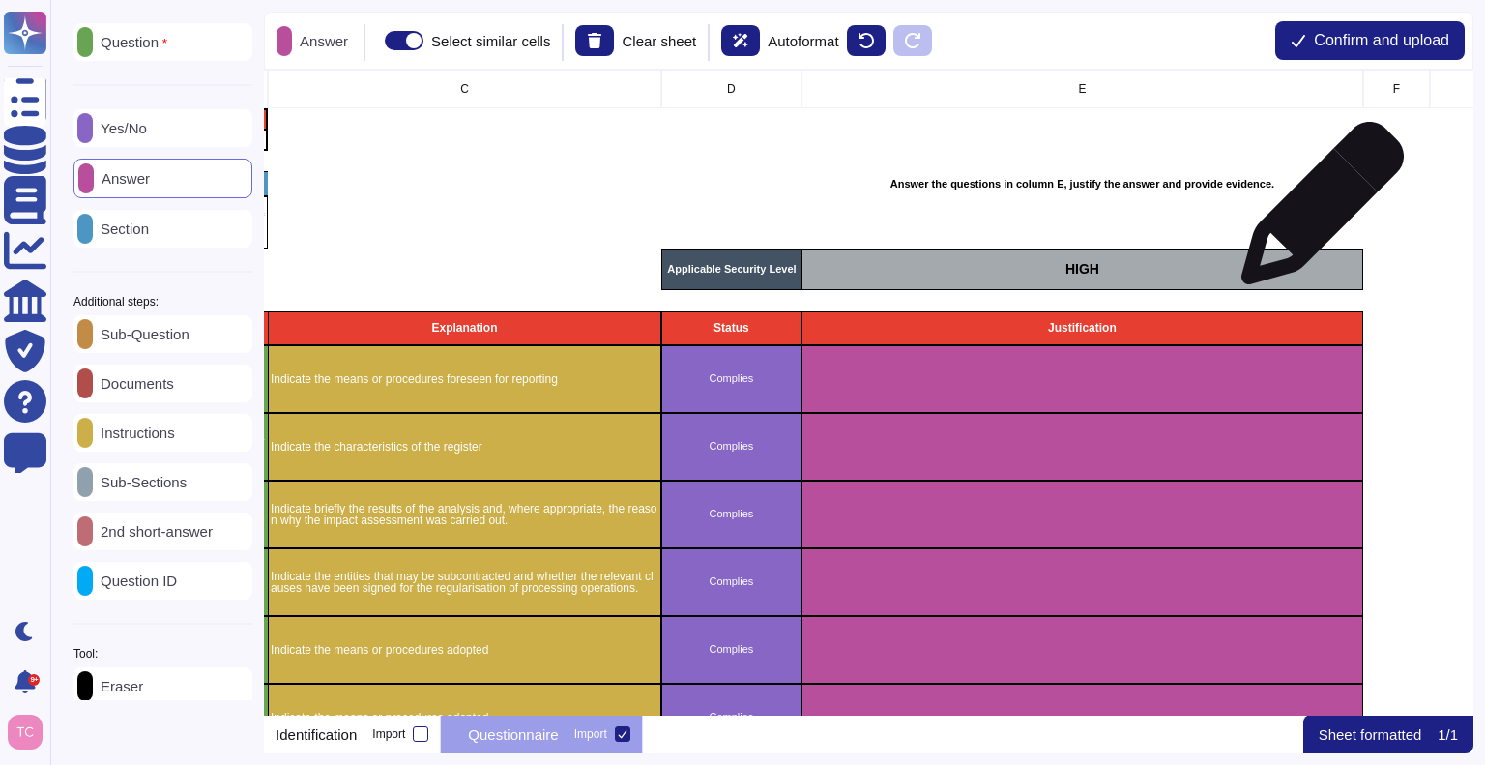
scroll to position [0, 713]
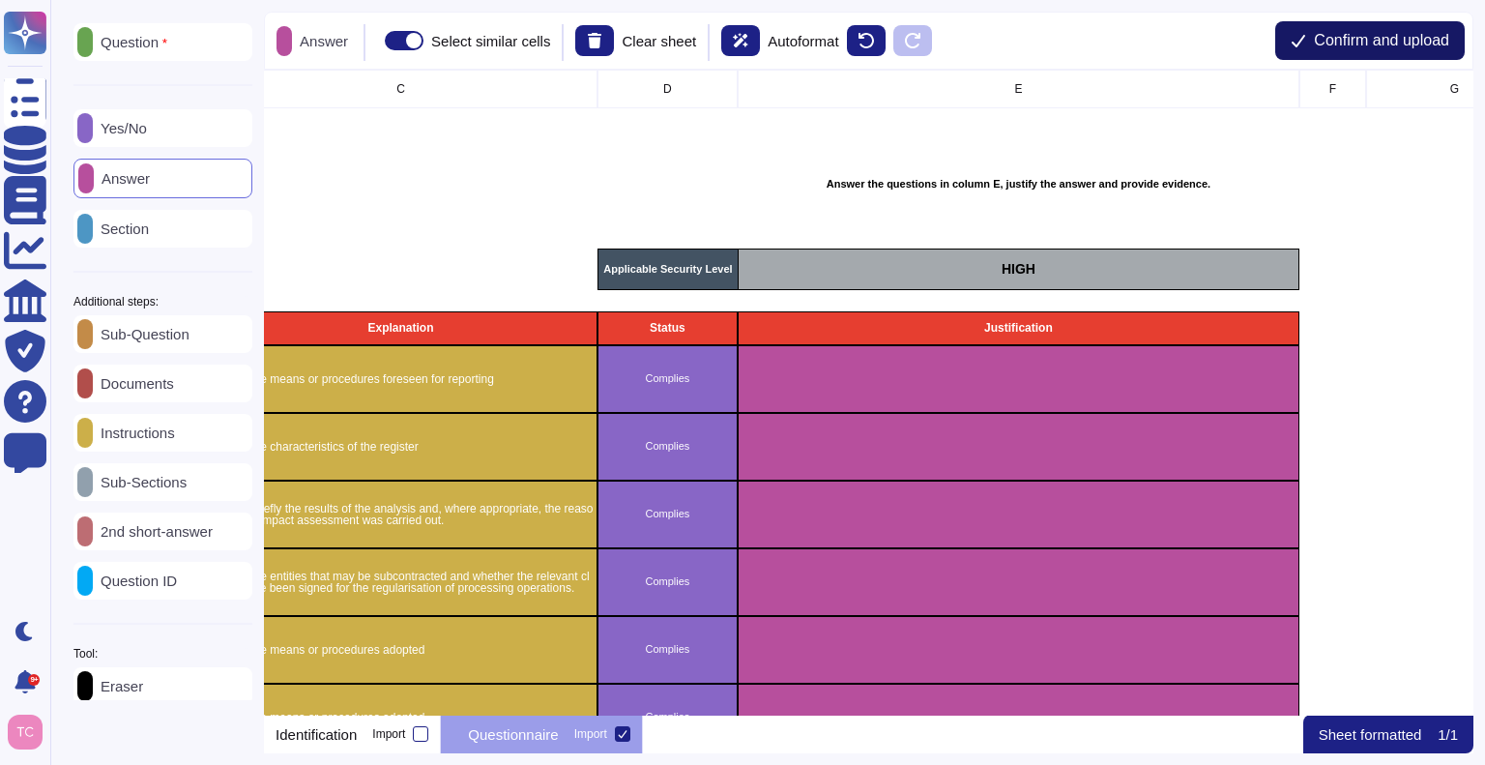
click at [1296, 43] on icon at bounding box center [1297, 40] width 15 height 15
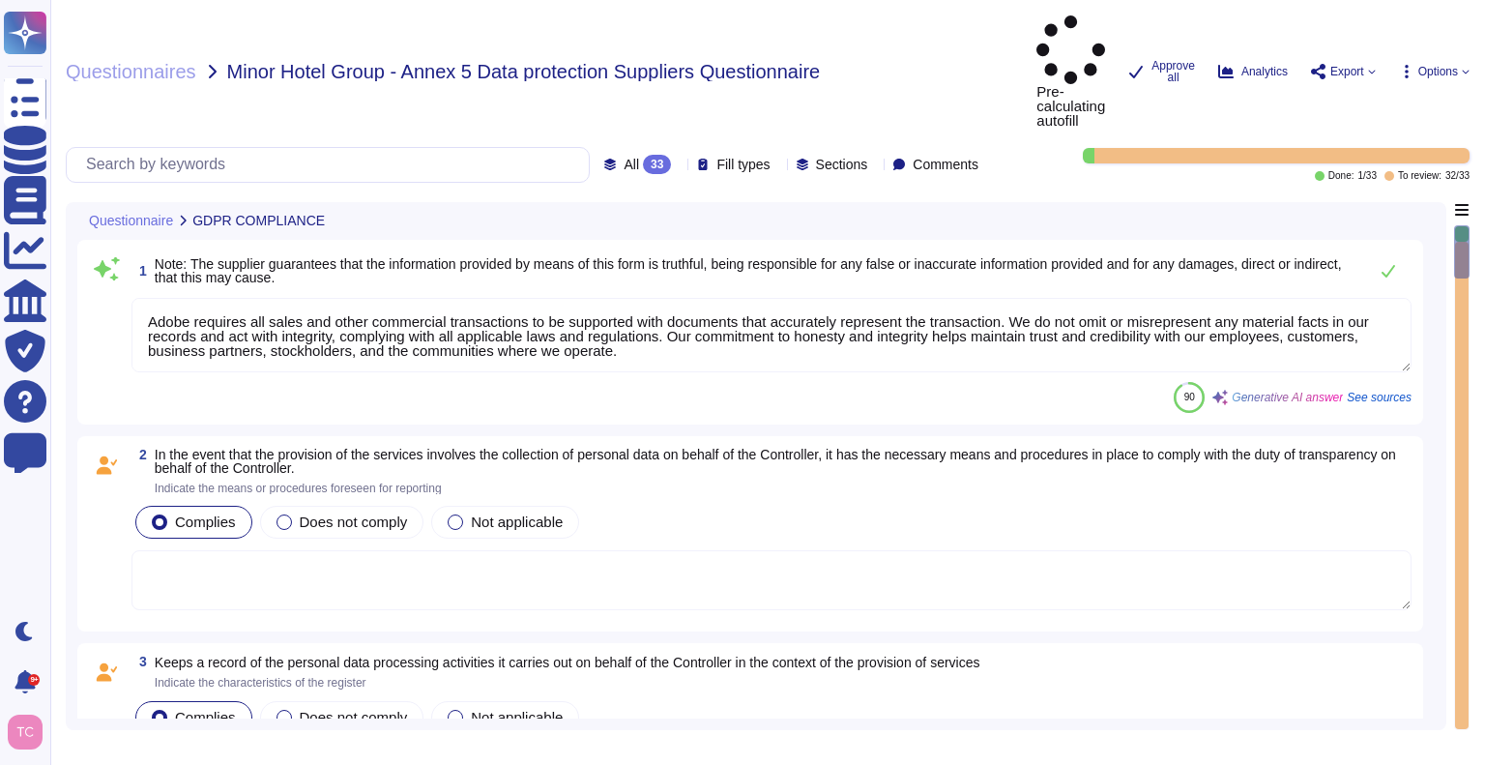
type textarea "Adobe requires all sales and other commercial transactions to be supported with…"
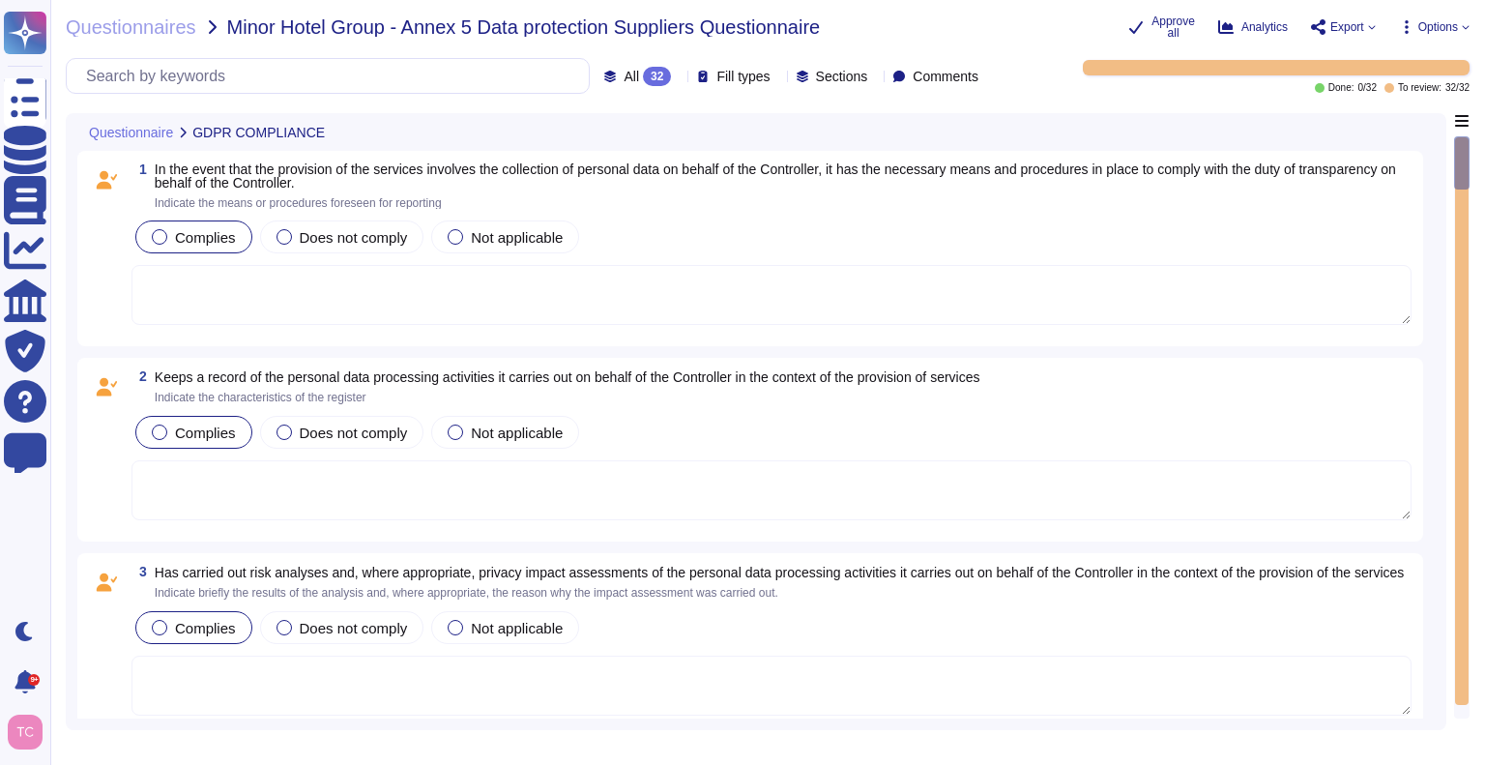
click at [595, 274] on textarea at bounding box center [771, 295] width 1280 height 60
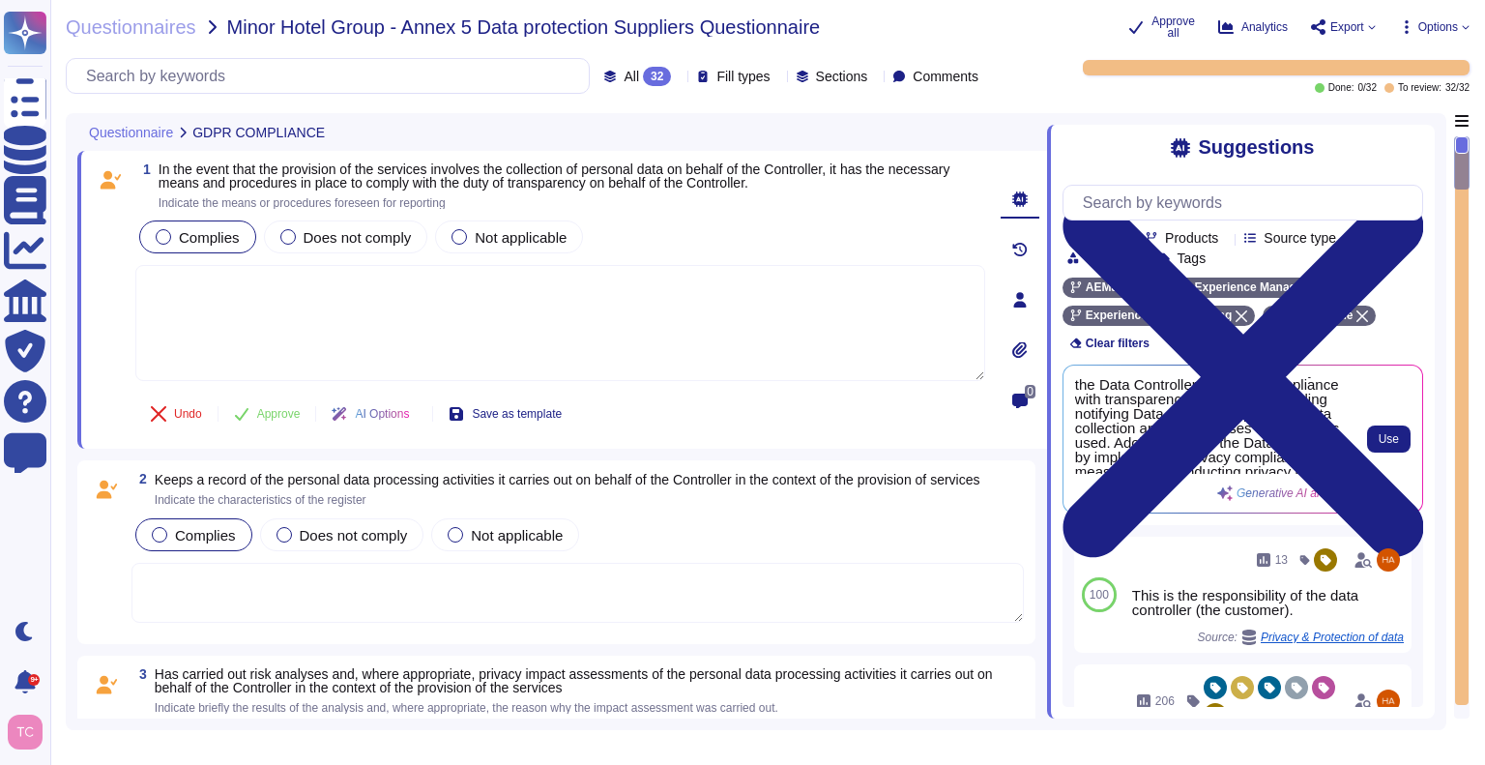
scroll to position [59, 0]
click at [1376, 448] on button "Use" at bounding box center [1388, 438] width 43 height 27
type textarea "As the Data Processor, Adobe processes personal data in accordance with the ins…"
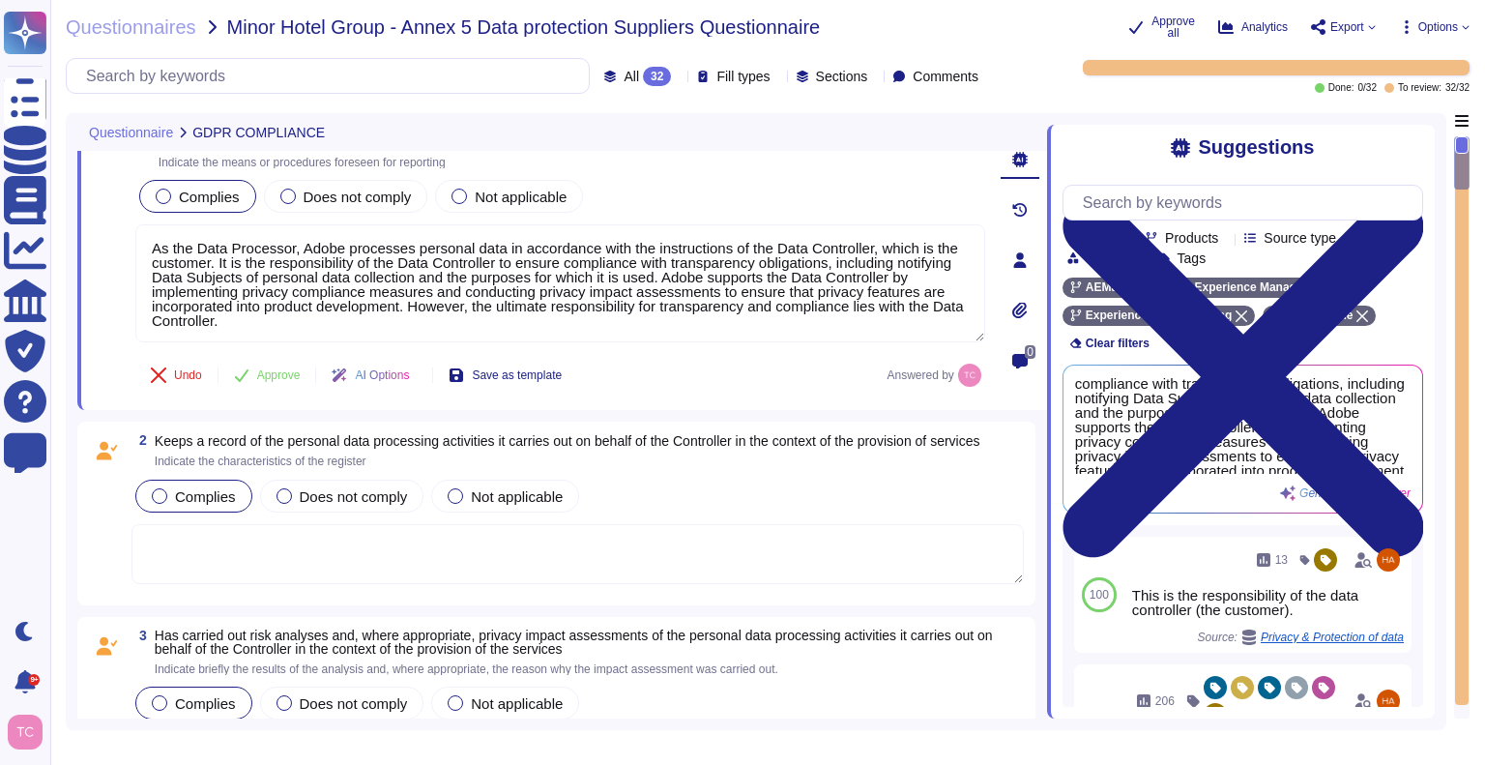
scroll to position [64, 0]
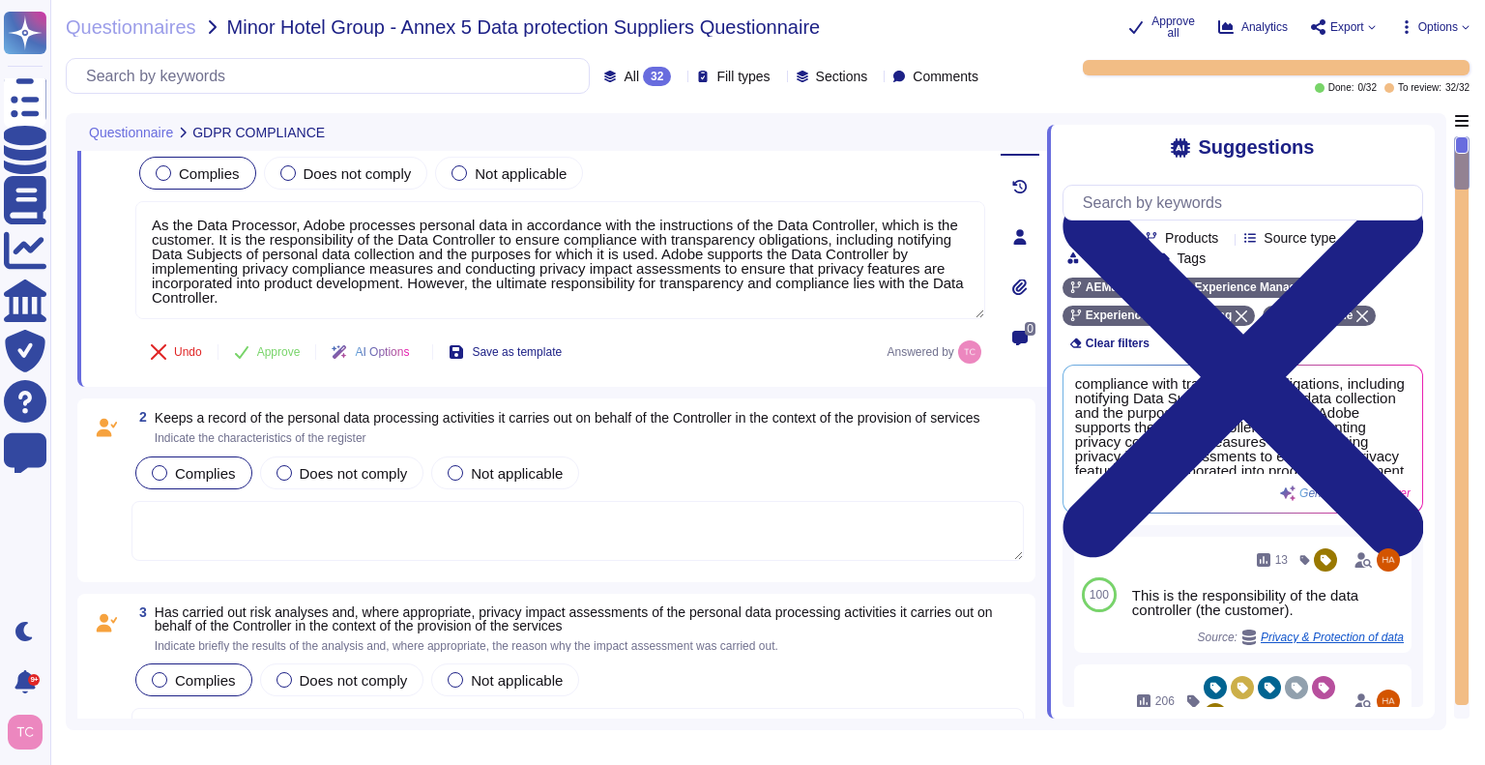
click at [613, 518] on textarea at bounding box center [577, 531] width 892 height 60
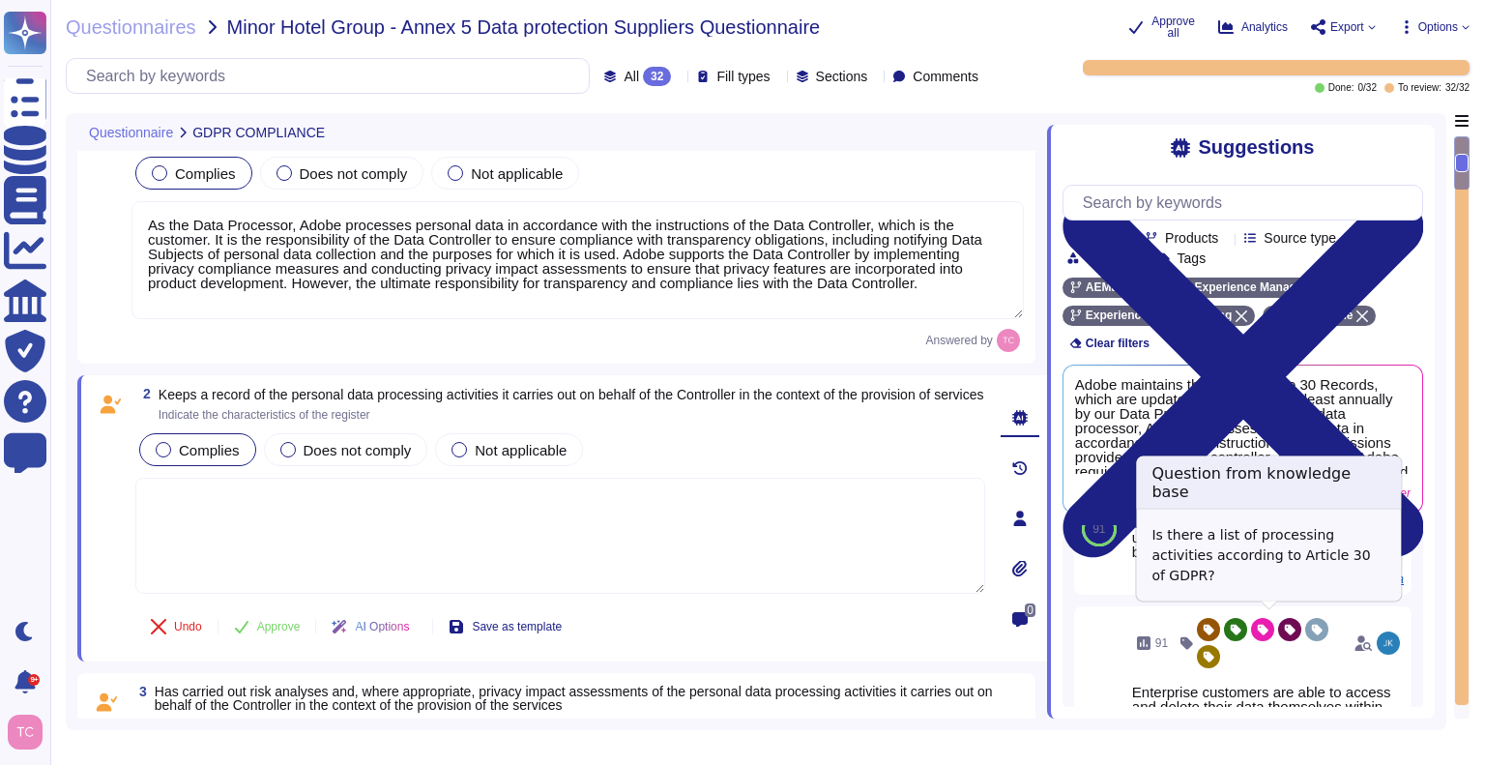
scroll to position [46, 0]
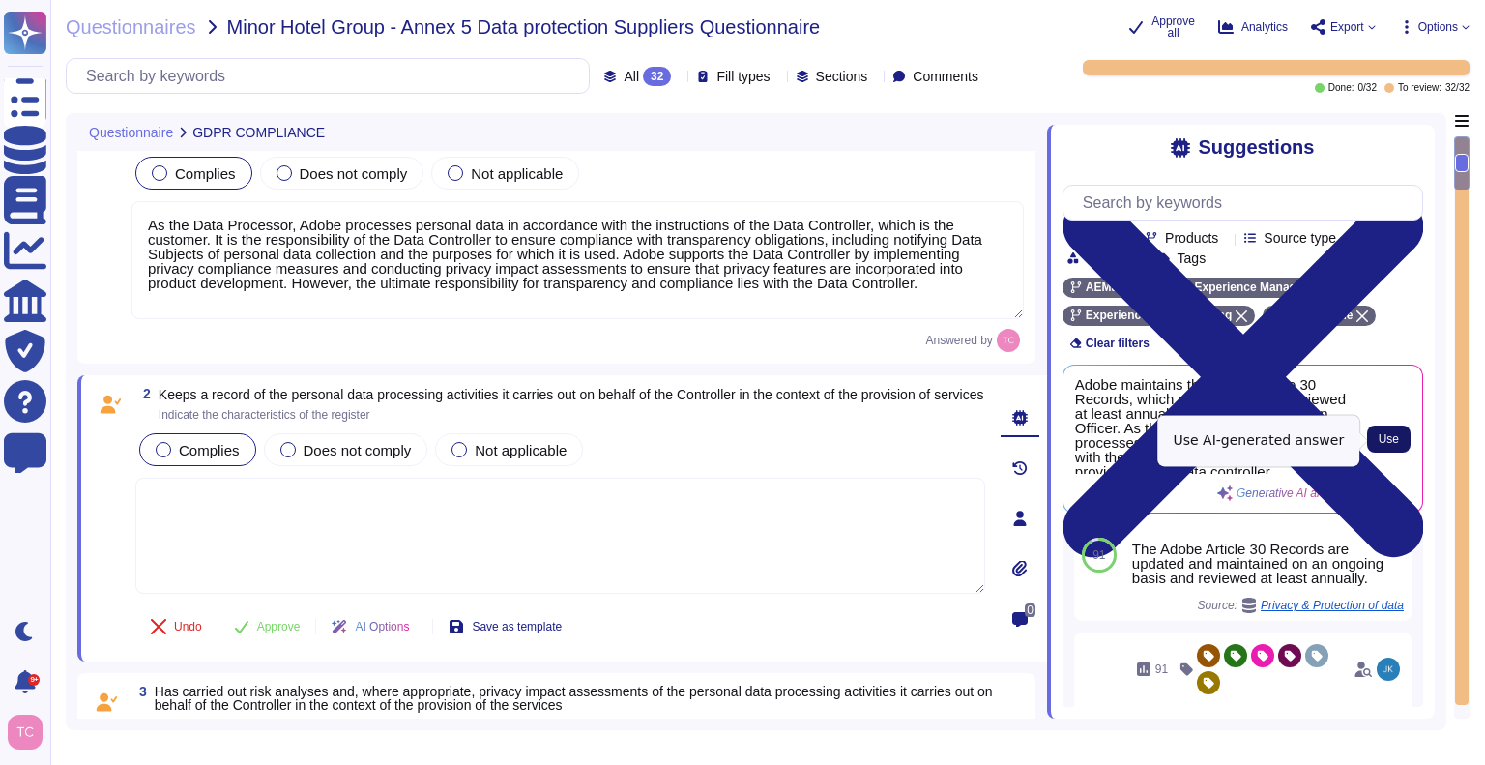
click at [1390, 439] on span "Use" at bounding box center [1388, 439] width 20 height 12
type textarea "Adobe maintains the Adobe Article 30 Records, which are updated and reviewed at…"
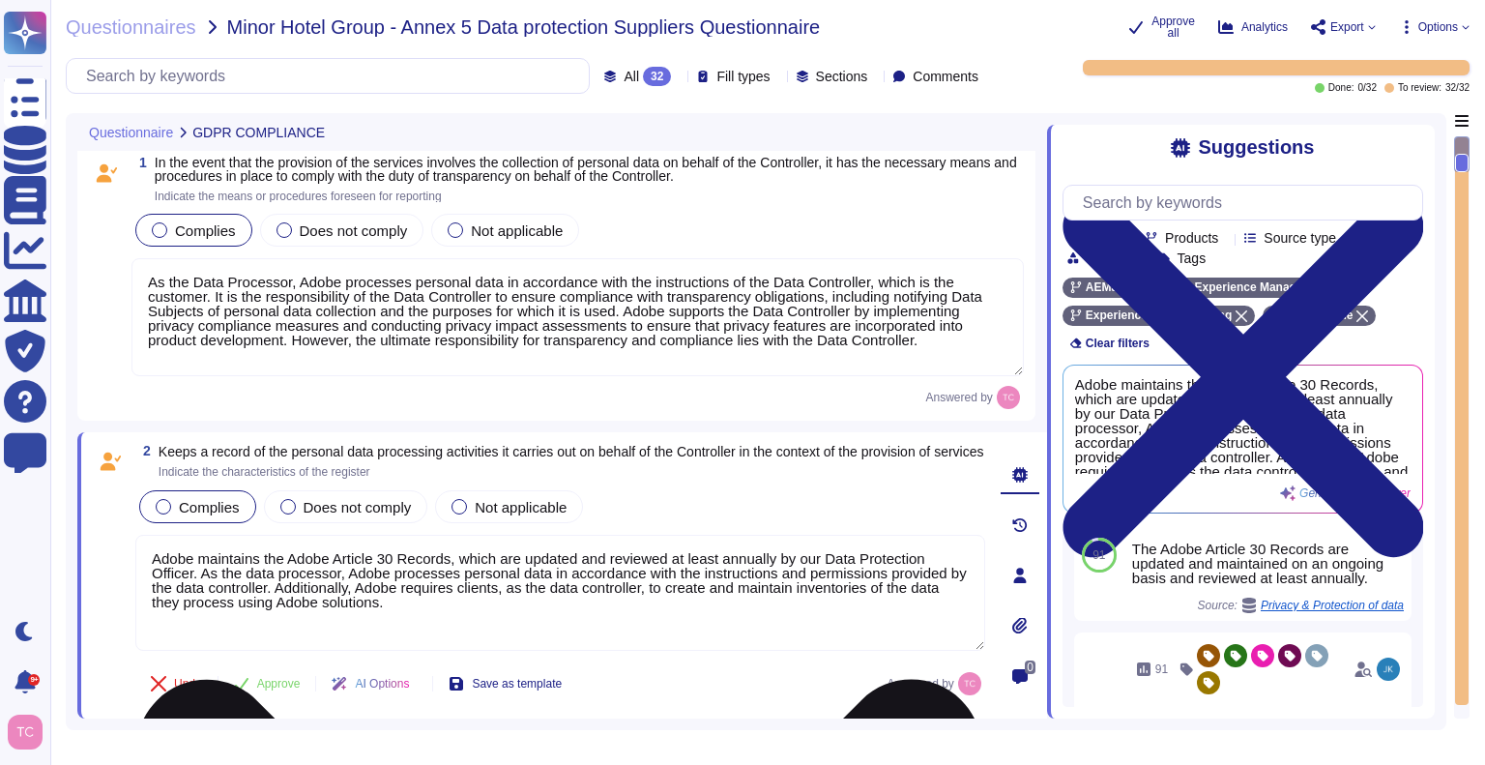
scroll to position [6, 0]
click at [320, 387] on div "Answered by" at bounding box center [577, 398] width 892 height 23
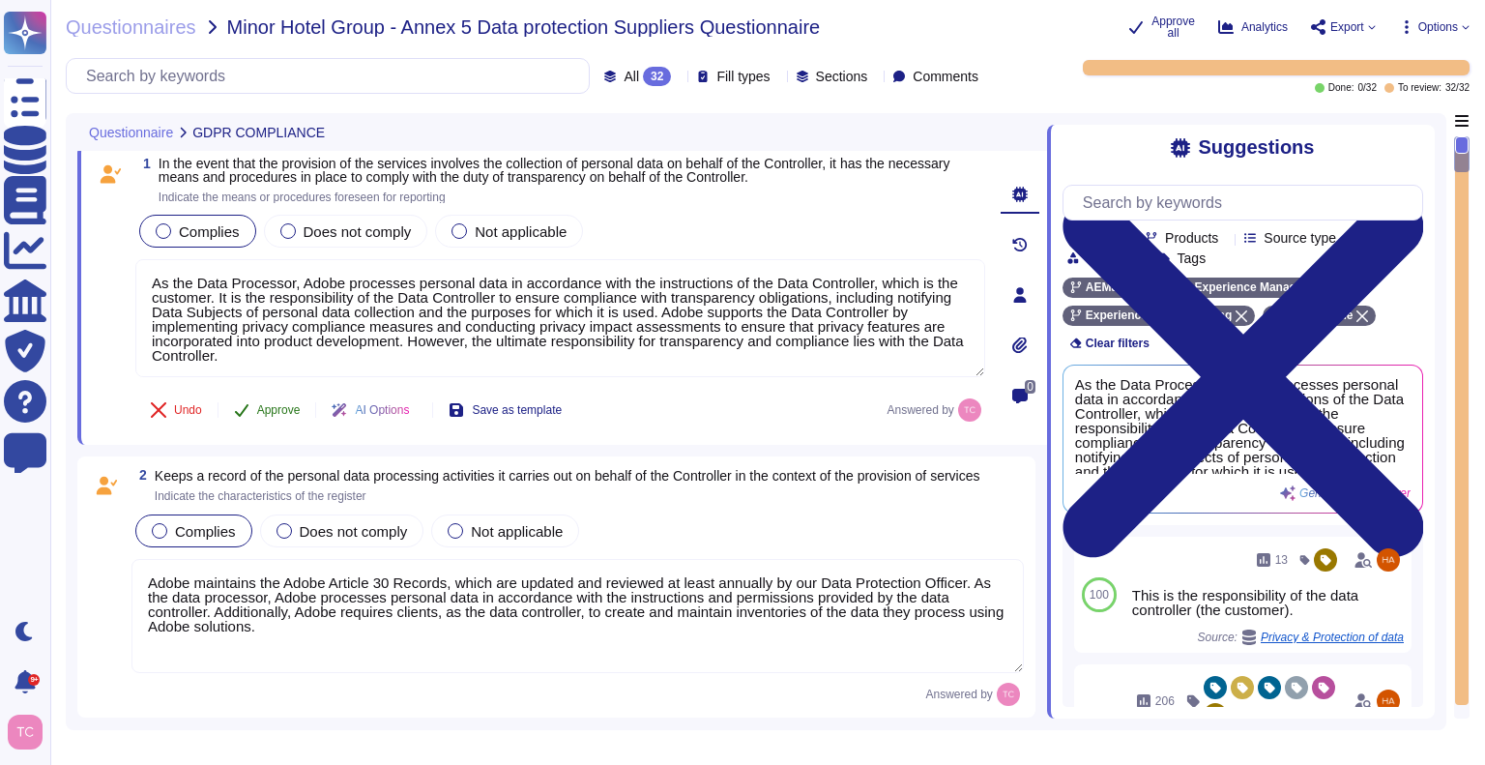
click at [273, 407] on span "Approve" at bounding box center [278, 410] width 43 height 12
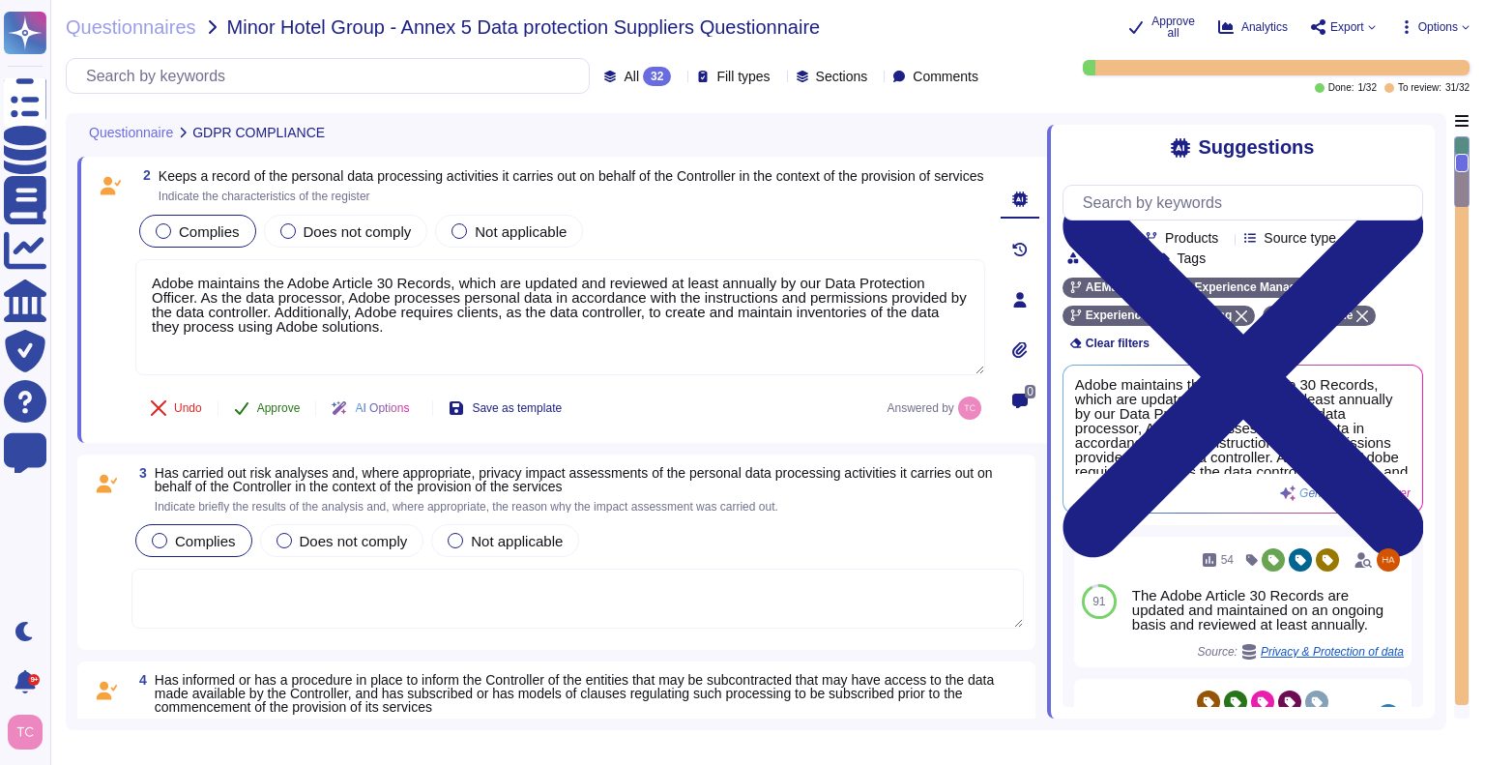
scroll to position [275, 0]
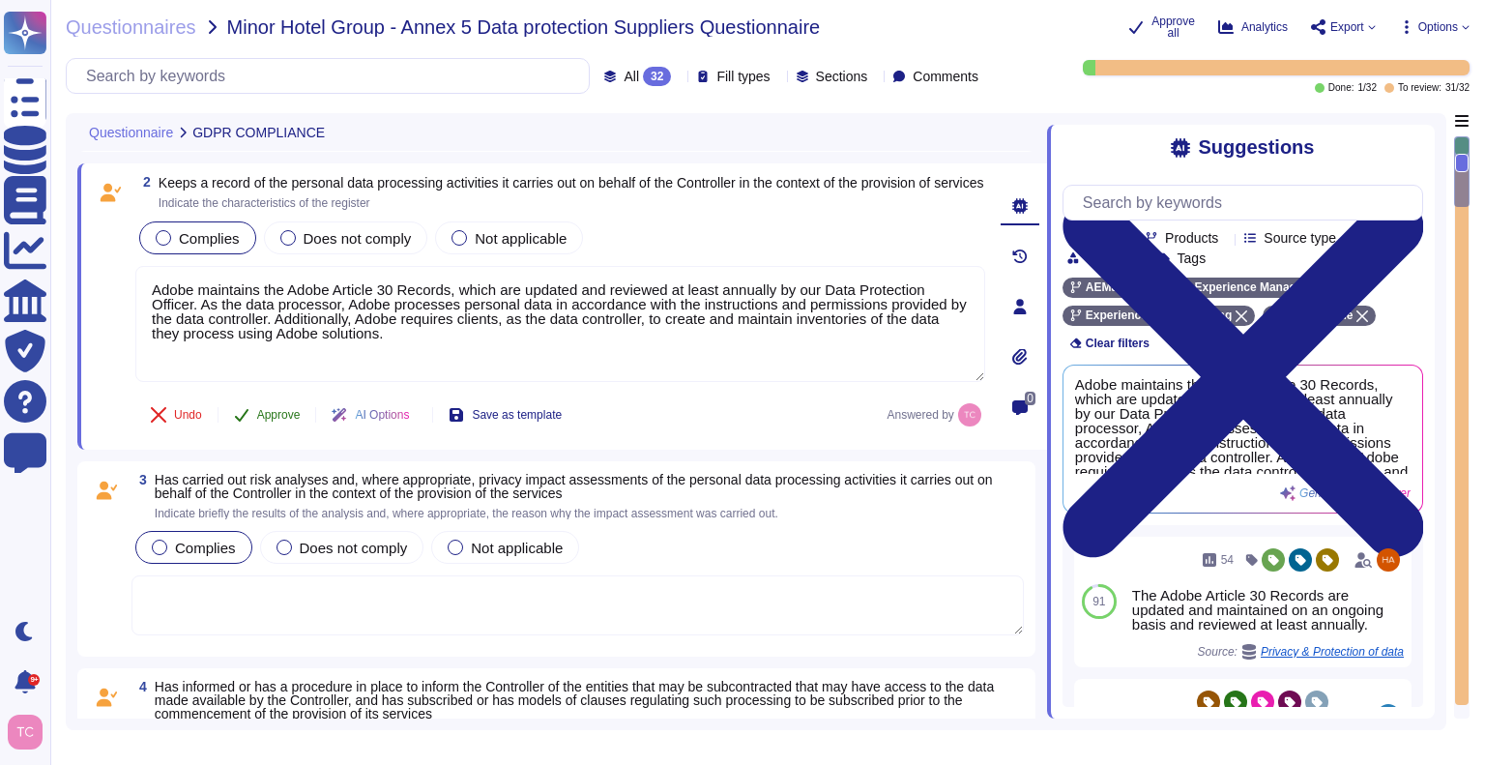
click at [273, 410] on button "Approve" at bounding box center [267, 414] width 98 height 39
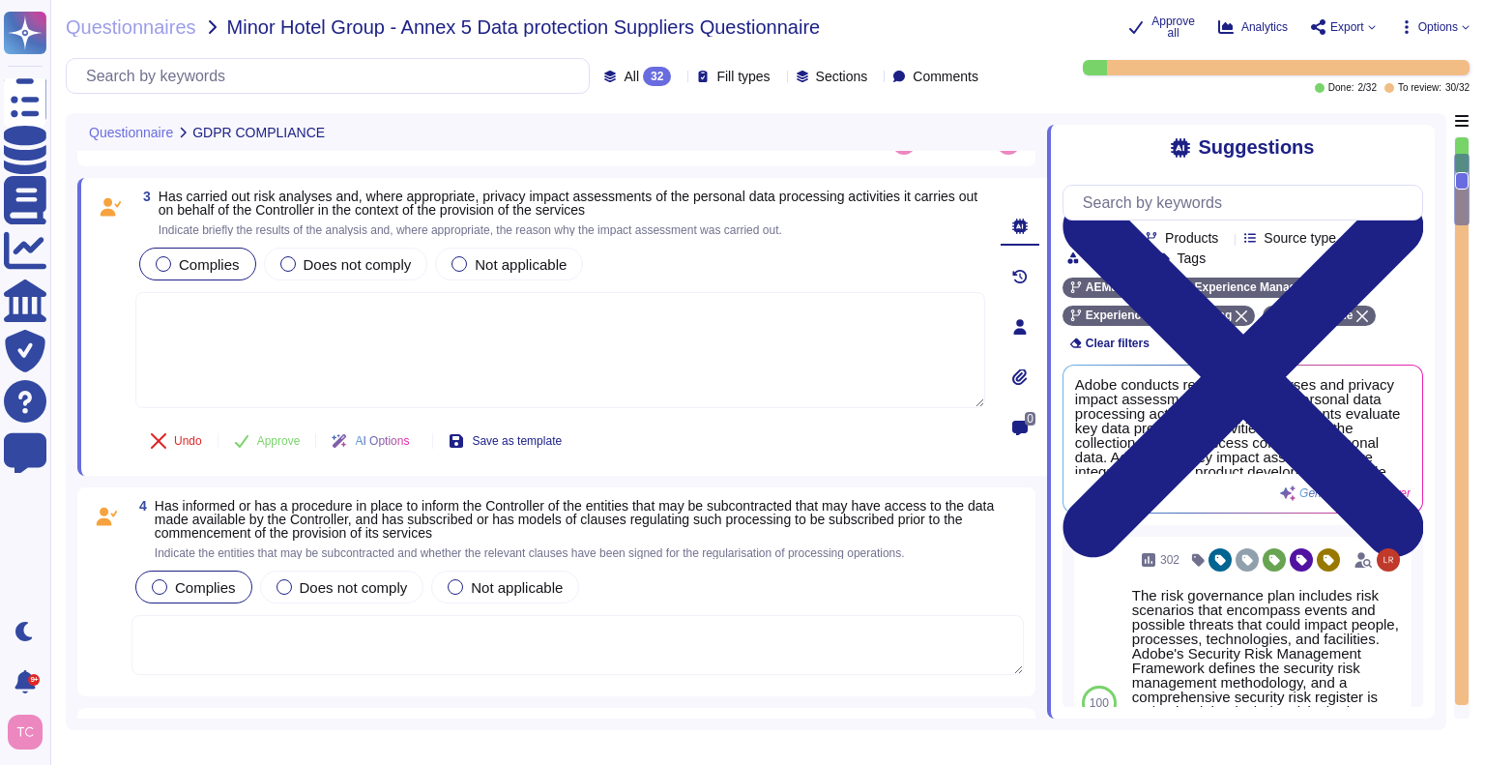
scroll to position [535, 0]
click at [1010, 759] on div "Questionnaires Minor Hotel Group - Annex 5 Data protection Suppliers Questionna…" at bounding box center [767, 382] width 1434 height 765
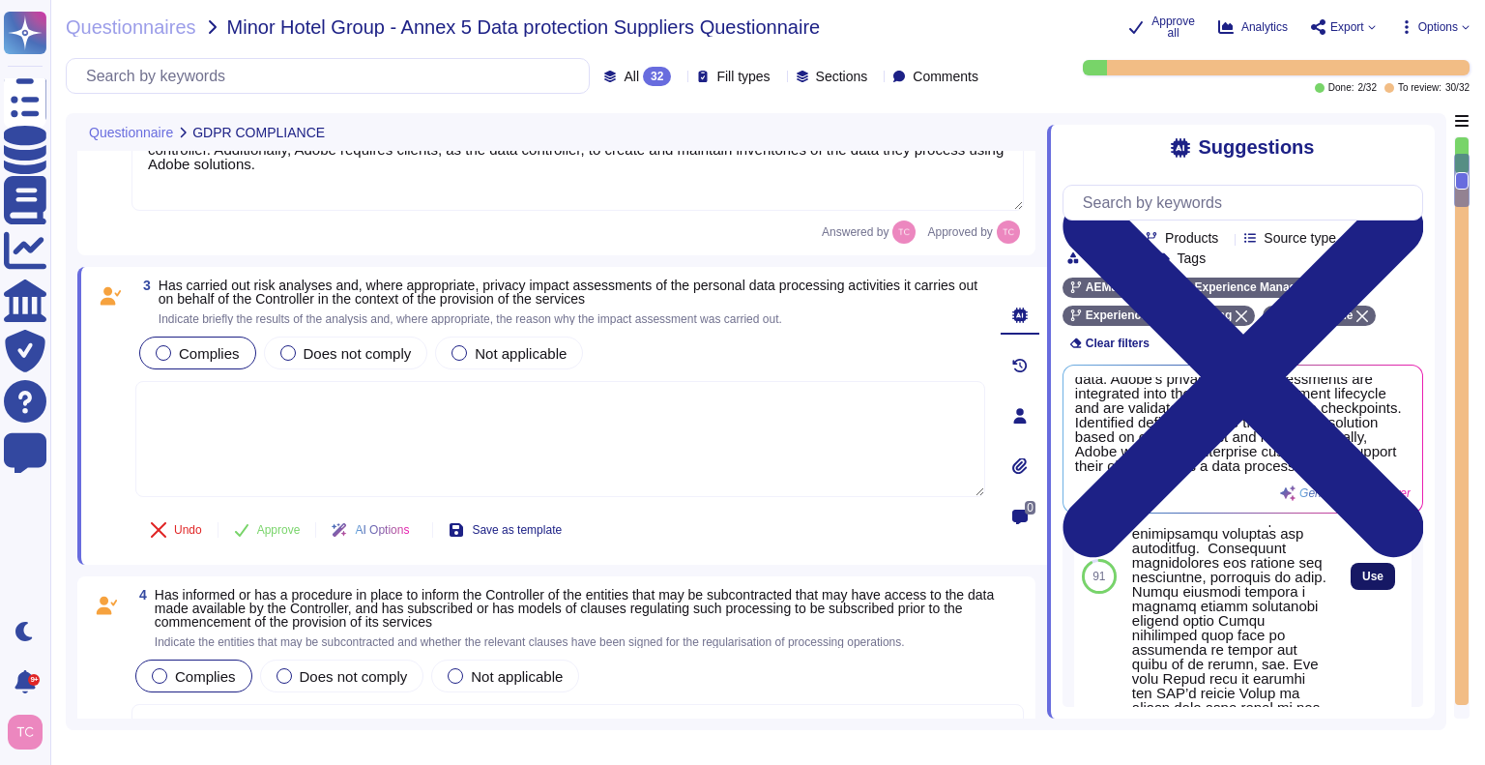
scroll to position [719, 0]
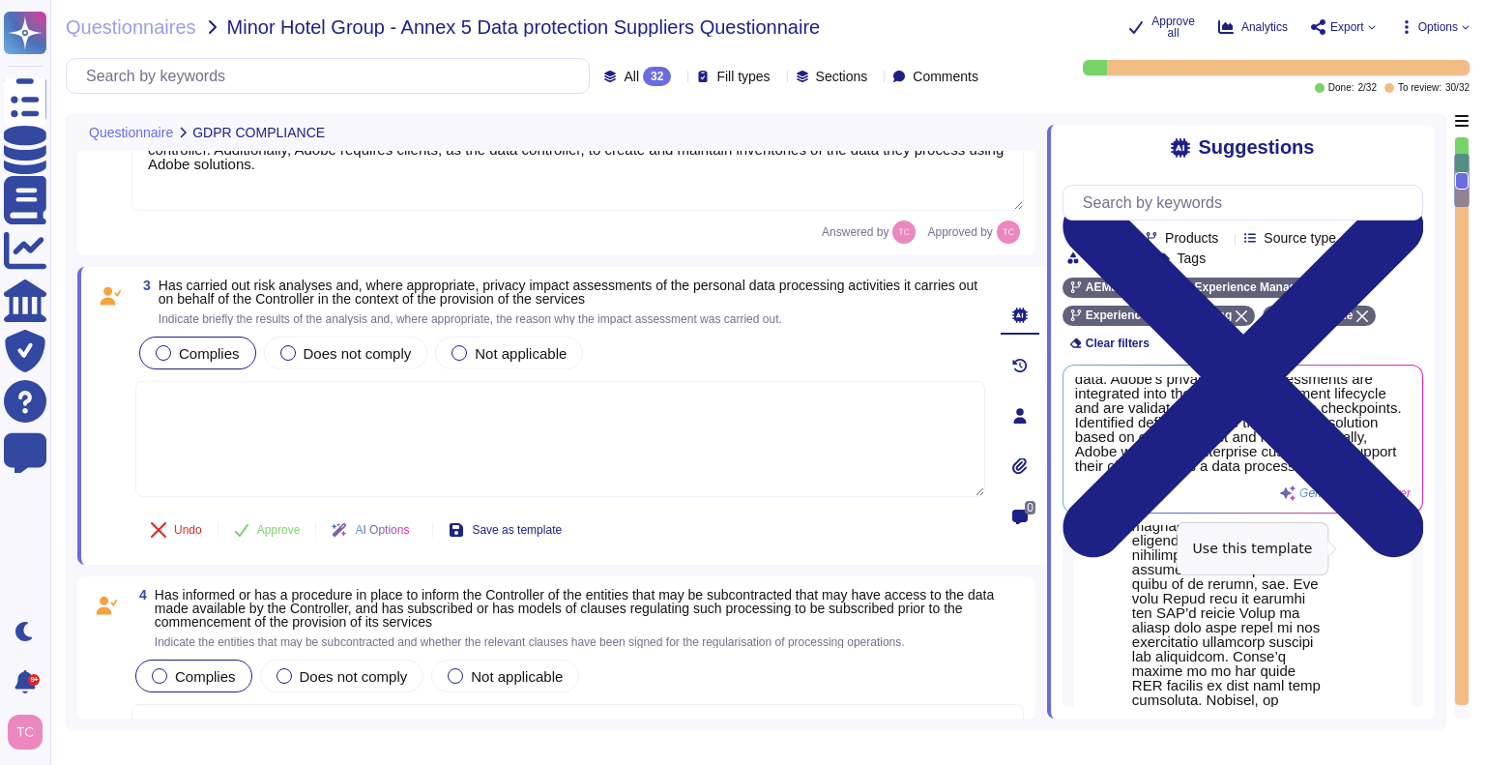
click at [1364, 502] on span "Use" at bounding box center [1372, 496] width 21 height 12
type textarea "Lo ipsu do Sitam'c adipisc el seddoe temporinci, Utlab etdolorema Aliquae Admin…"
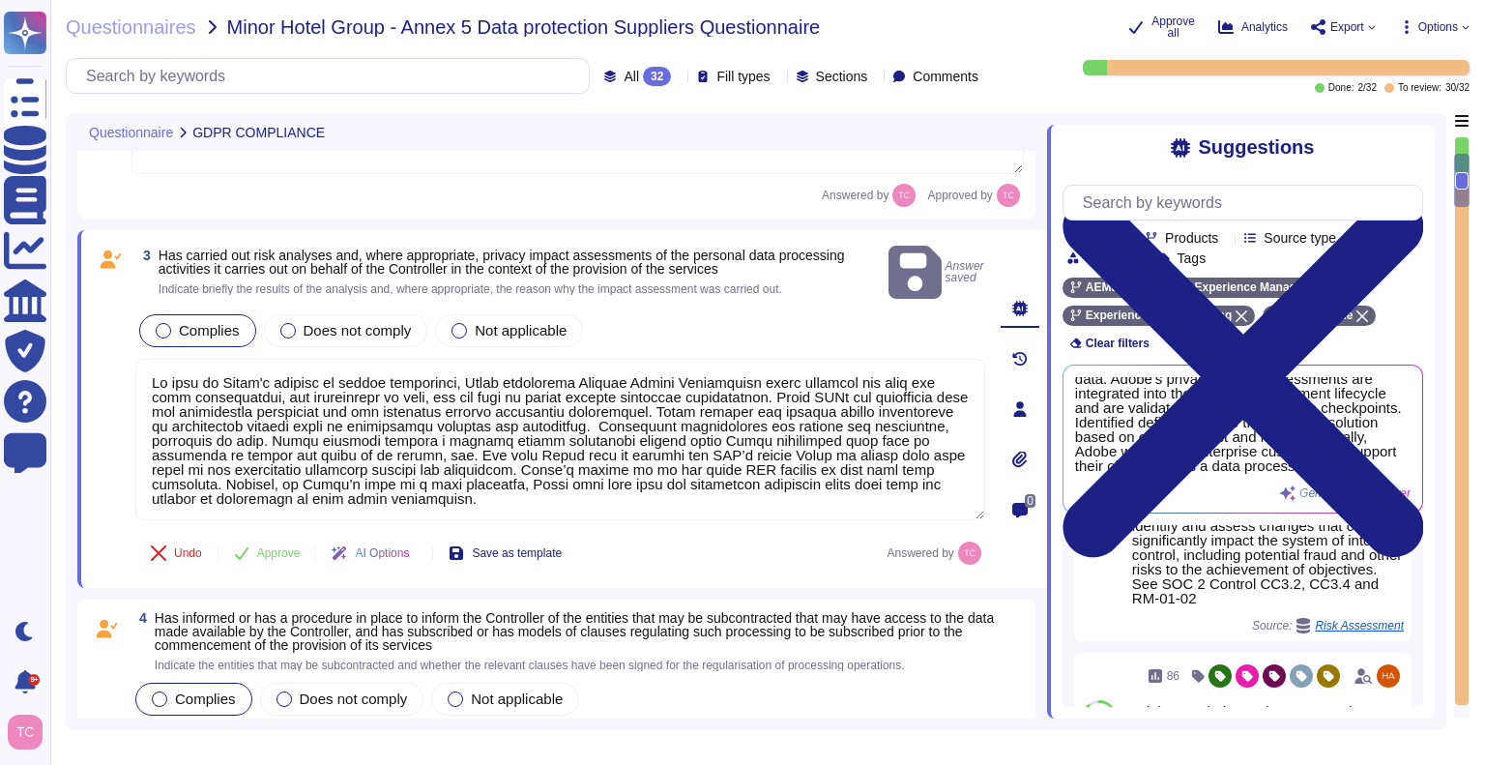
scroll to position [482, 0]
click at [284, 546] on span "Approve" at bounding box center [278, 552] width 43 height 12
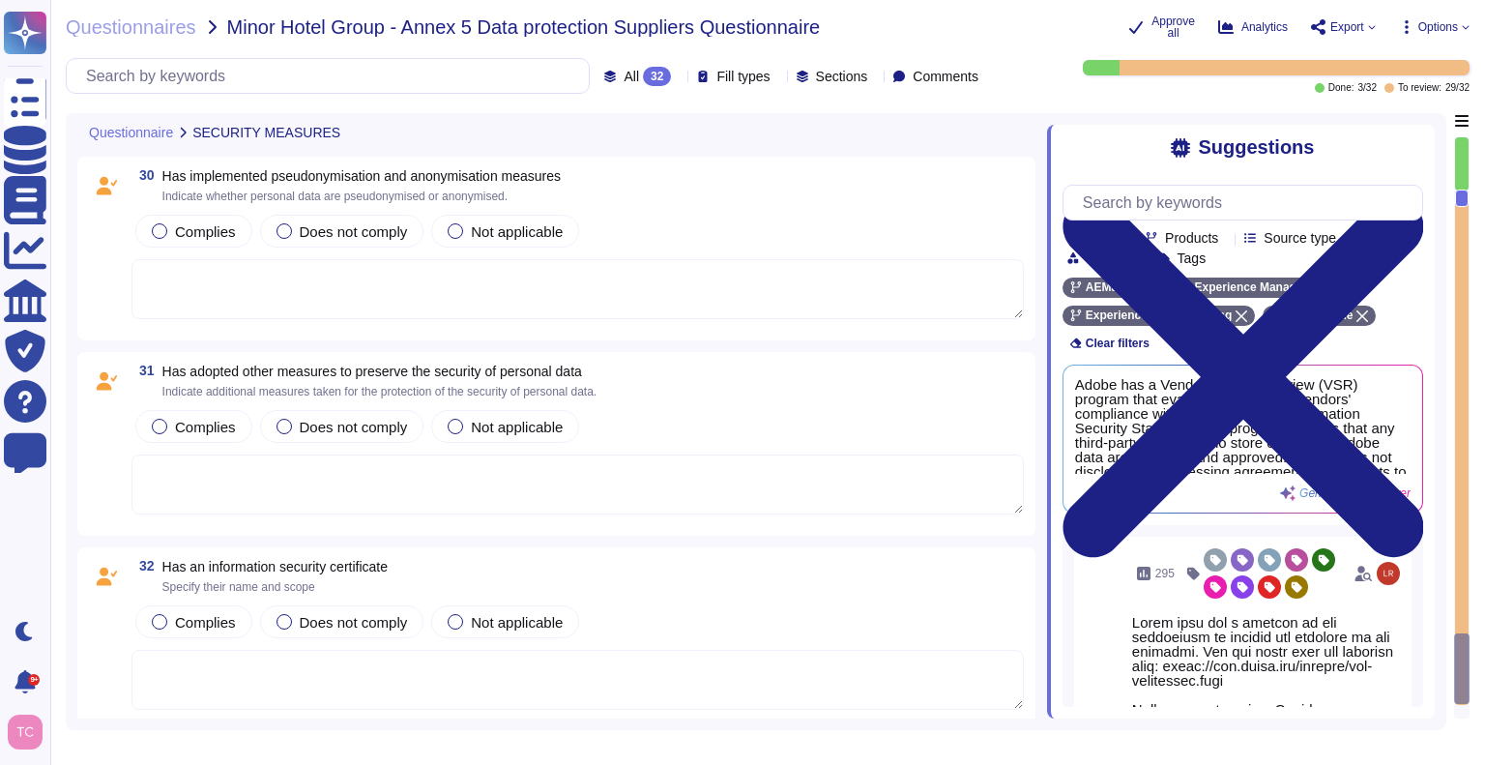
scroll to position [5954, 0]
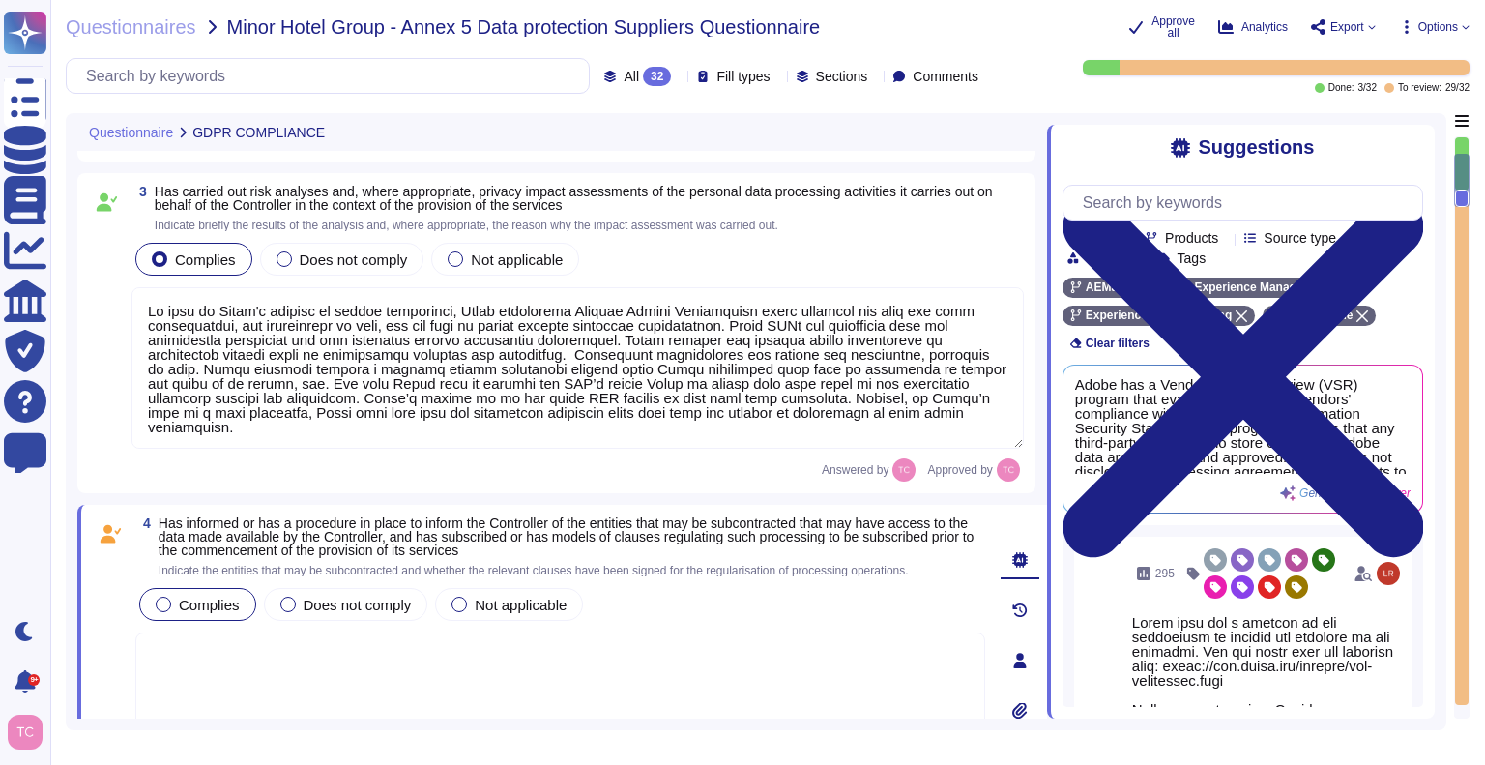
type textarea "As the Data Processor, Adobe processes personal data in accordance with the ins…"
type textarea "Adobe maintains the Adobe Article 30 Records, which are updated and reviewed at…"
type textarea "Lo ipsu do Sitam'c adipisc el seddoe temporinci, Utlab etdolorema Aliquae Admin…"
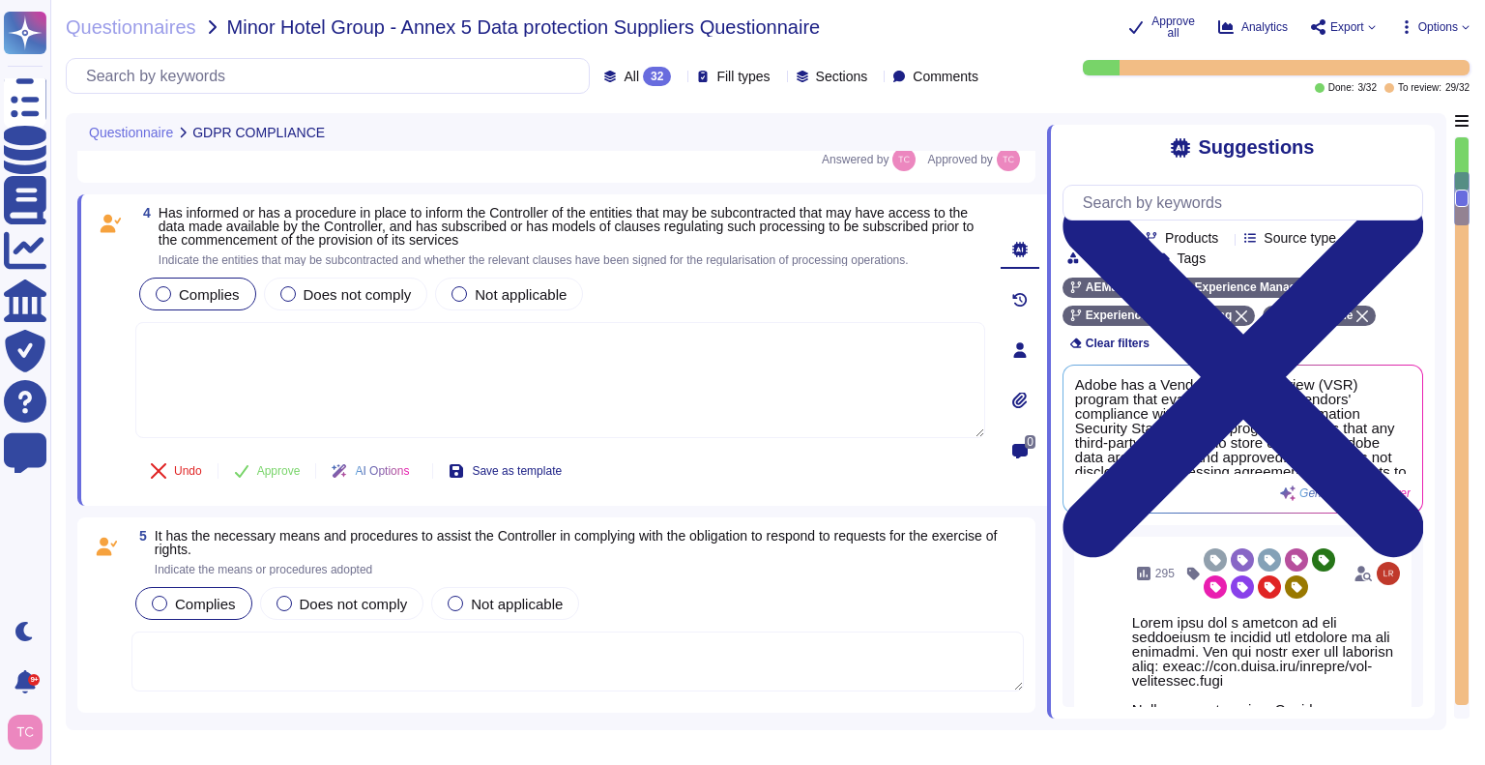
scroll to position [797, 0]
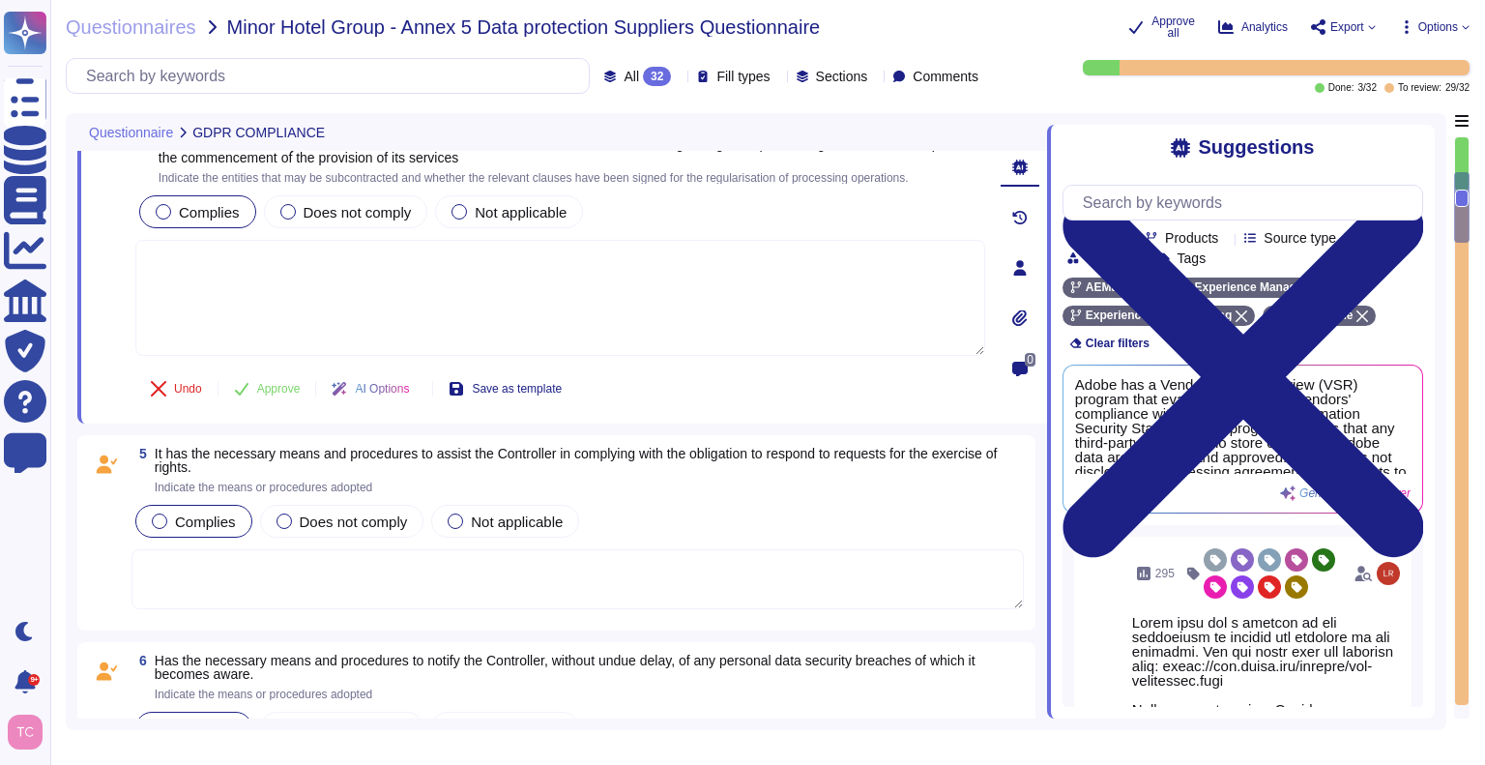
type textarea "Adobe maintains the Adobe Article 30 Records, which are updated and reviewed at…"
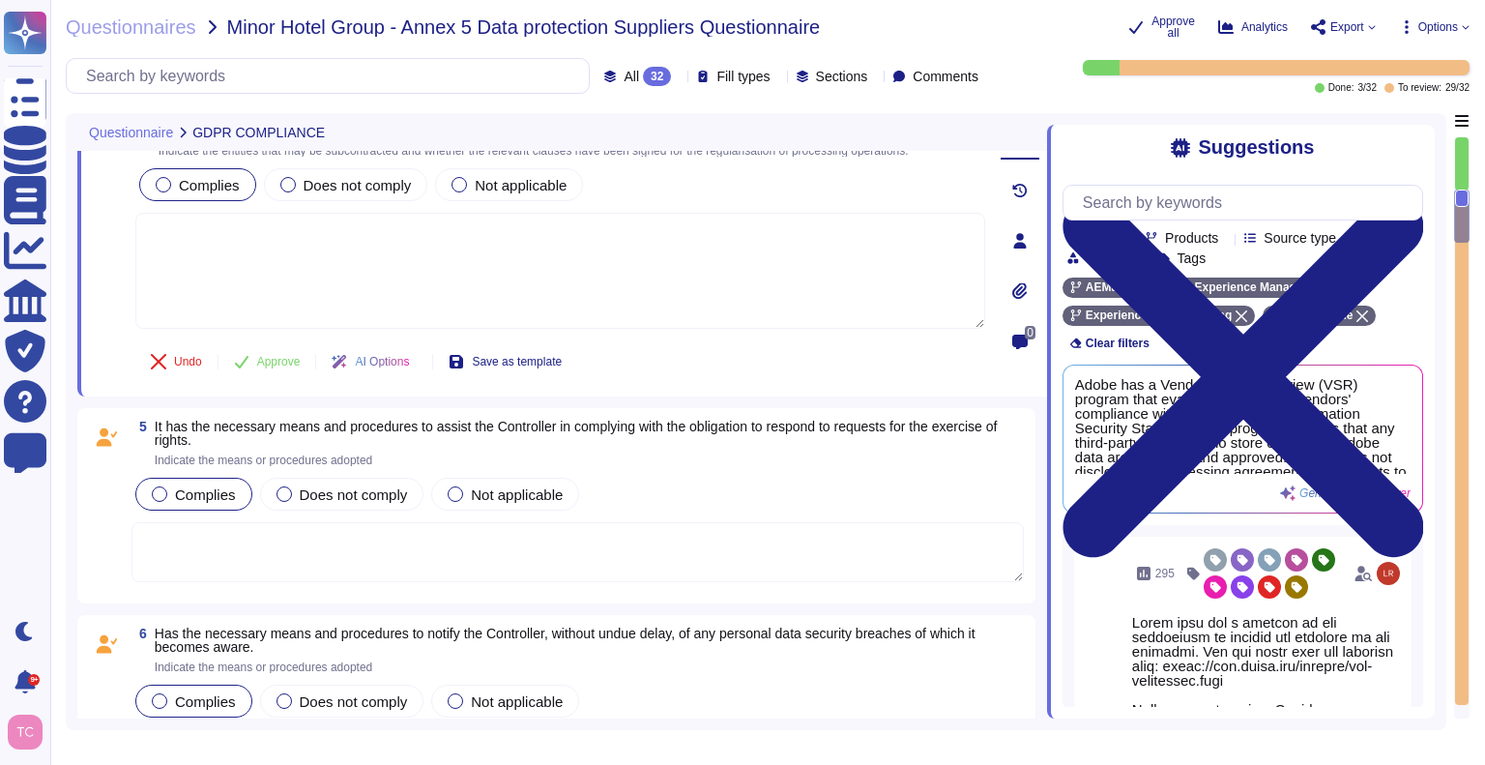
scroll to position [908, 0]
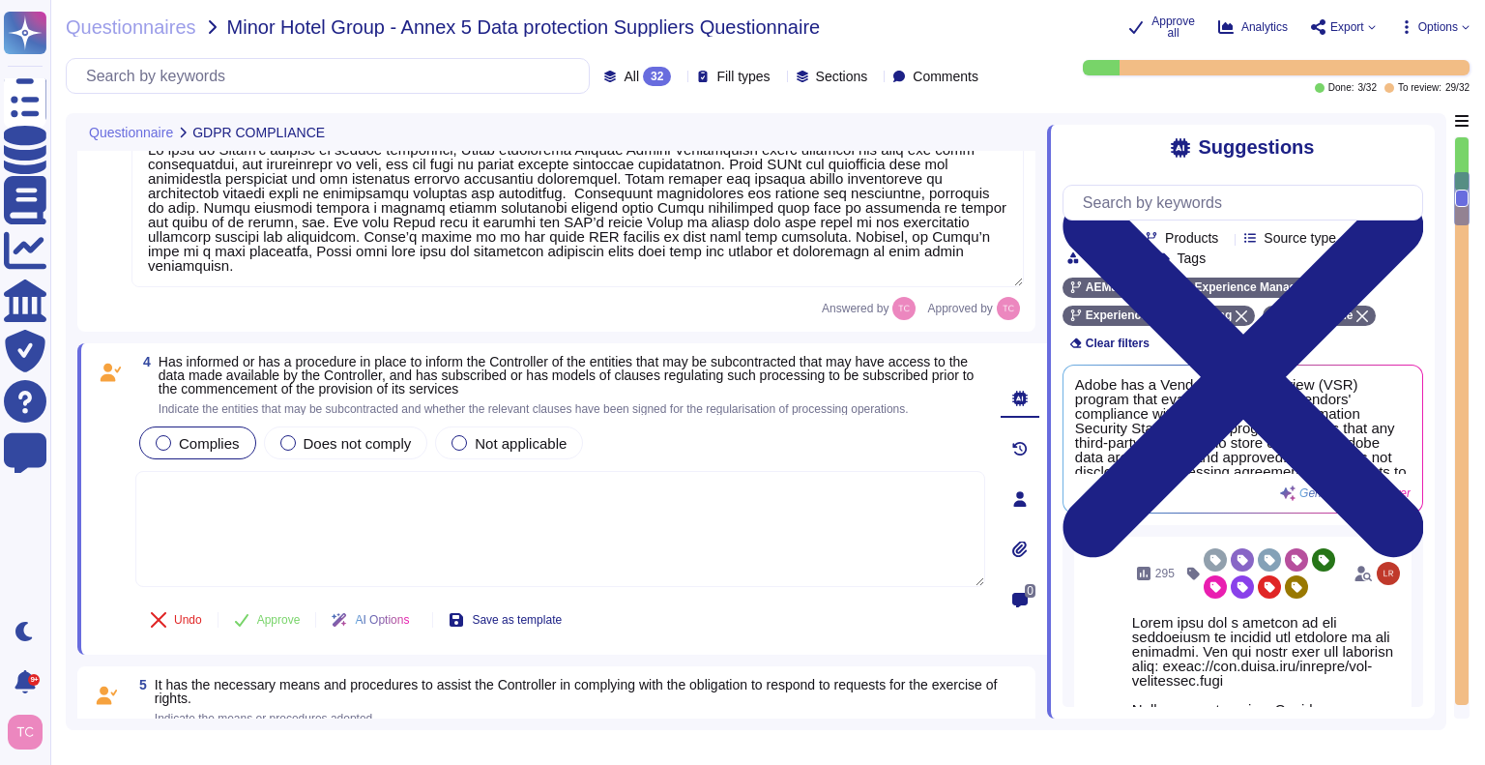
type textarea "As the Data Processor, Adobe processes personal data in accordance with the ins…"
type textarea "Adobe maintains the Adobe Article 30 Records, which are updated and reviewed at…"
type textarea "Lo ipsu do Sitam'c adipisc el seddoe temporinci, Utlab etdolorema Aliquae Admin…"
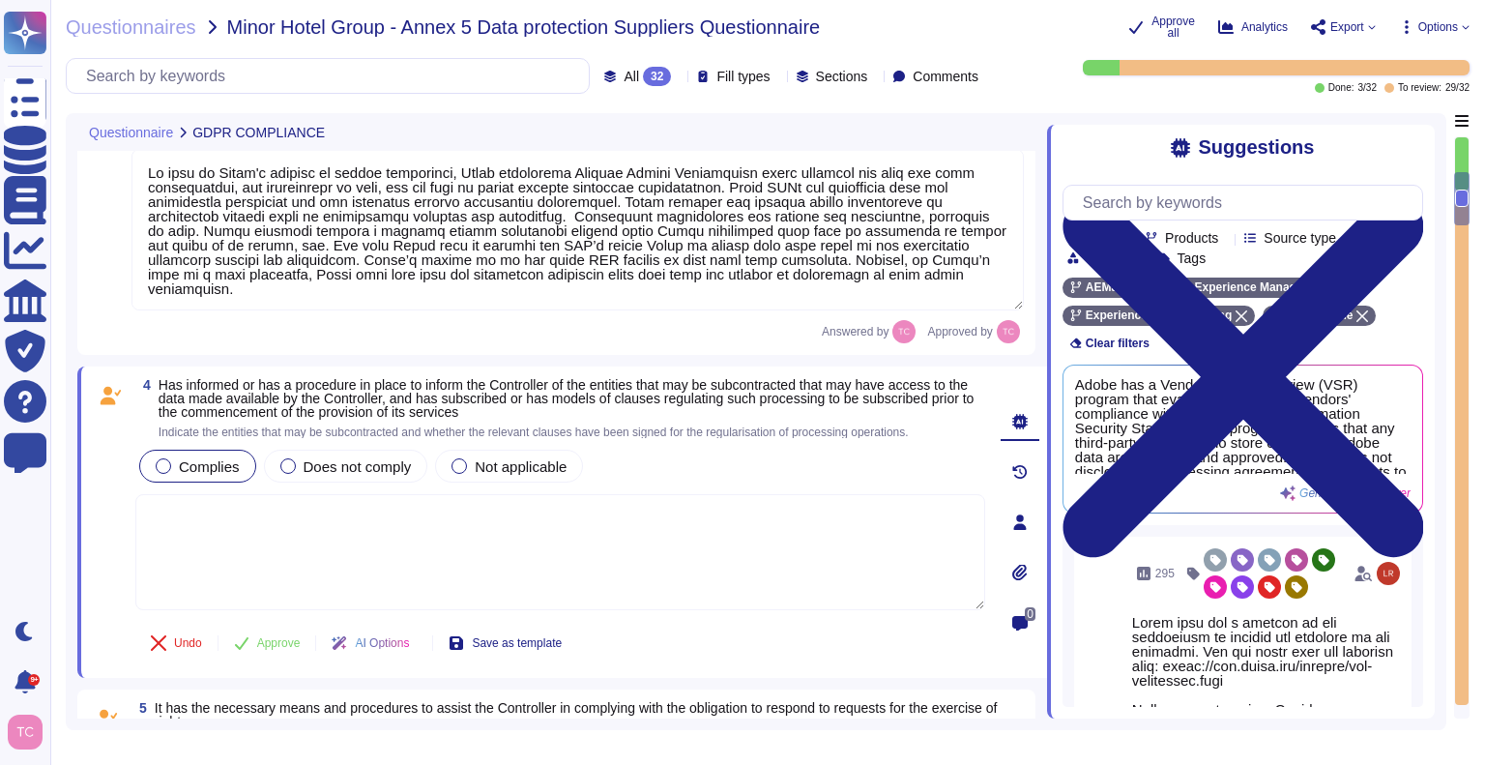
scroll to position [633, 0]
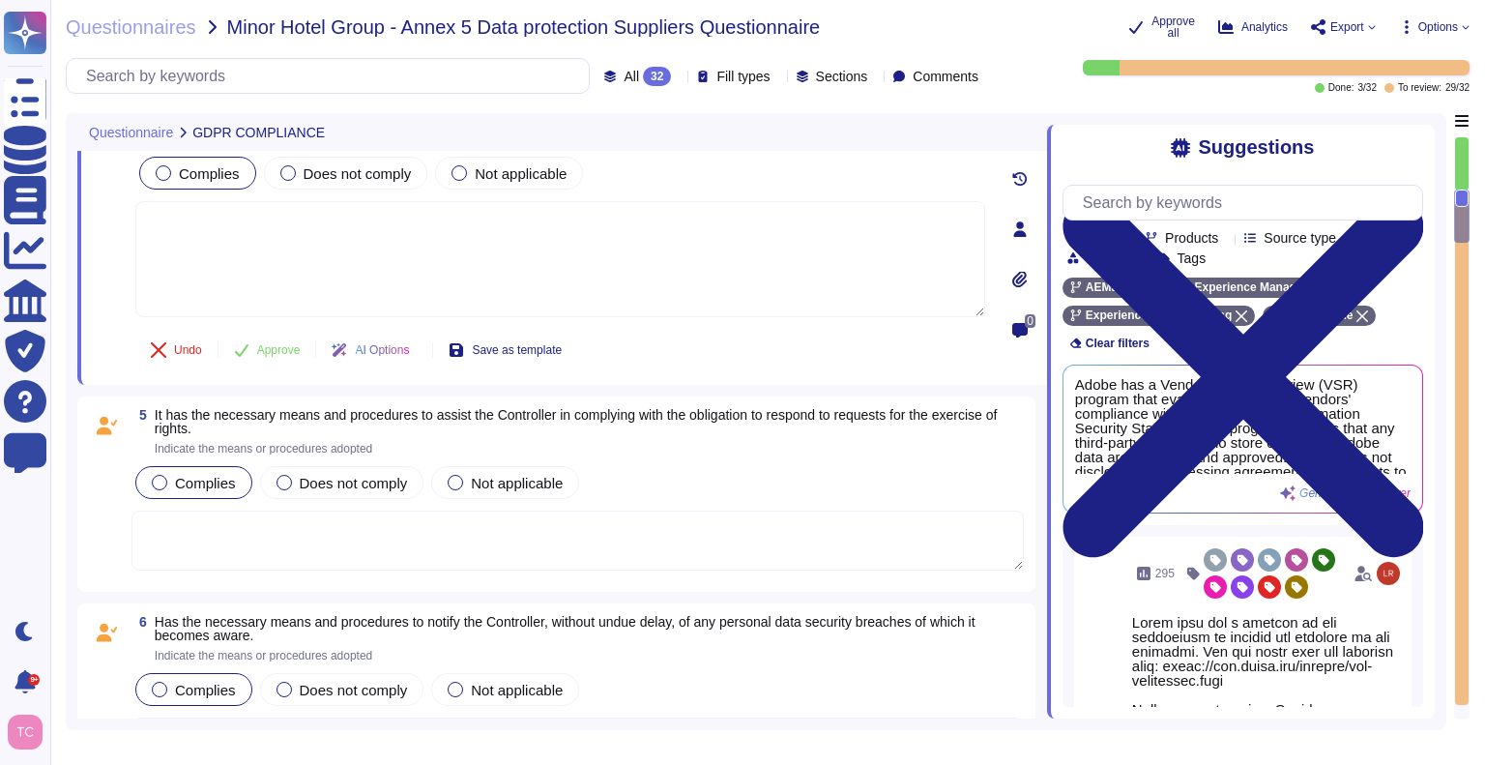
type textarea "Adobe maintains the Adobe Article 30 Records, which are updated and reviewed at…"
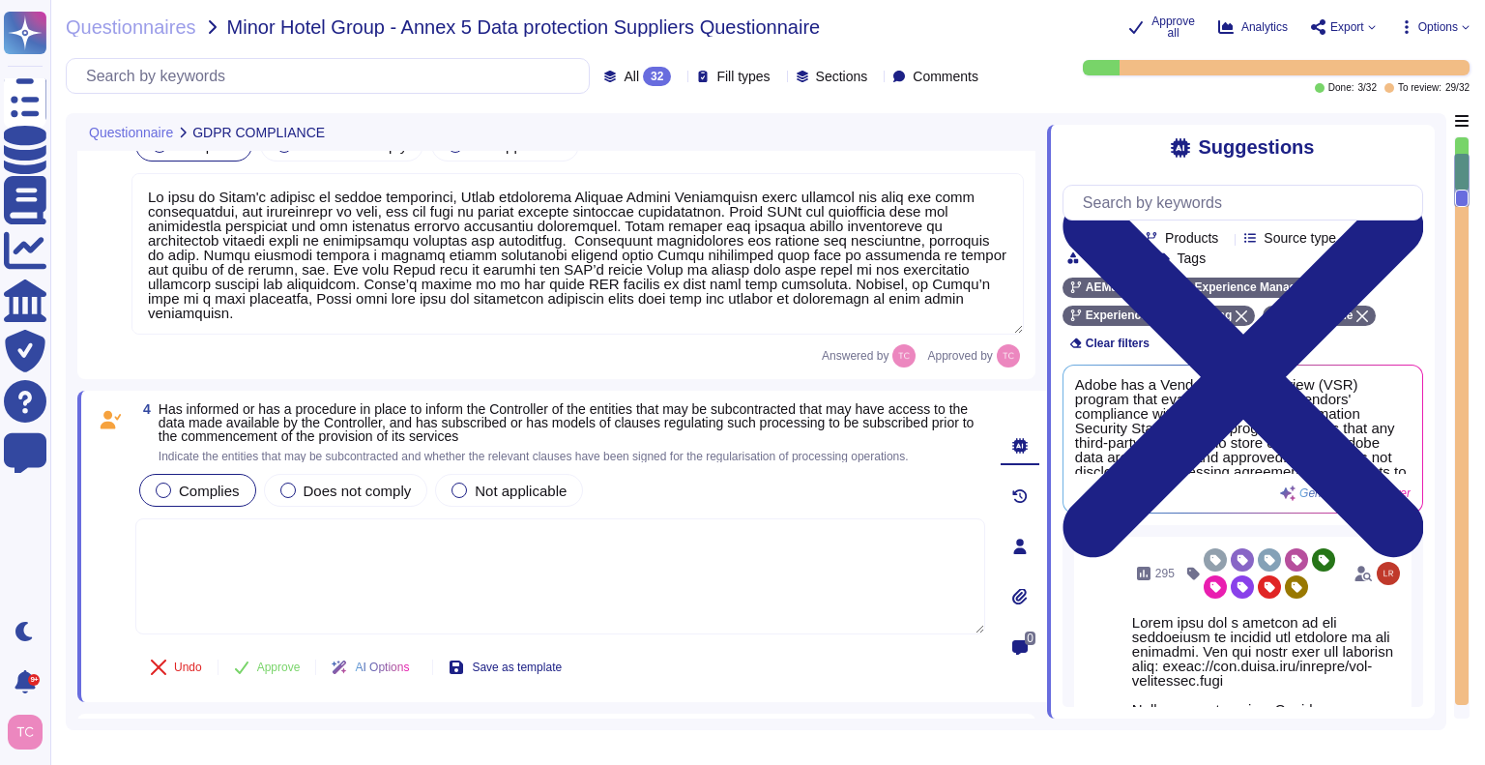
type textarea "As the Data Processor, Adobe processes personal data in accordance with the ins…"
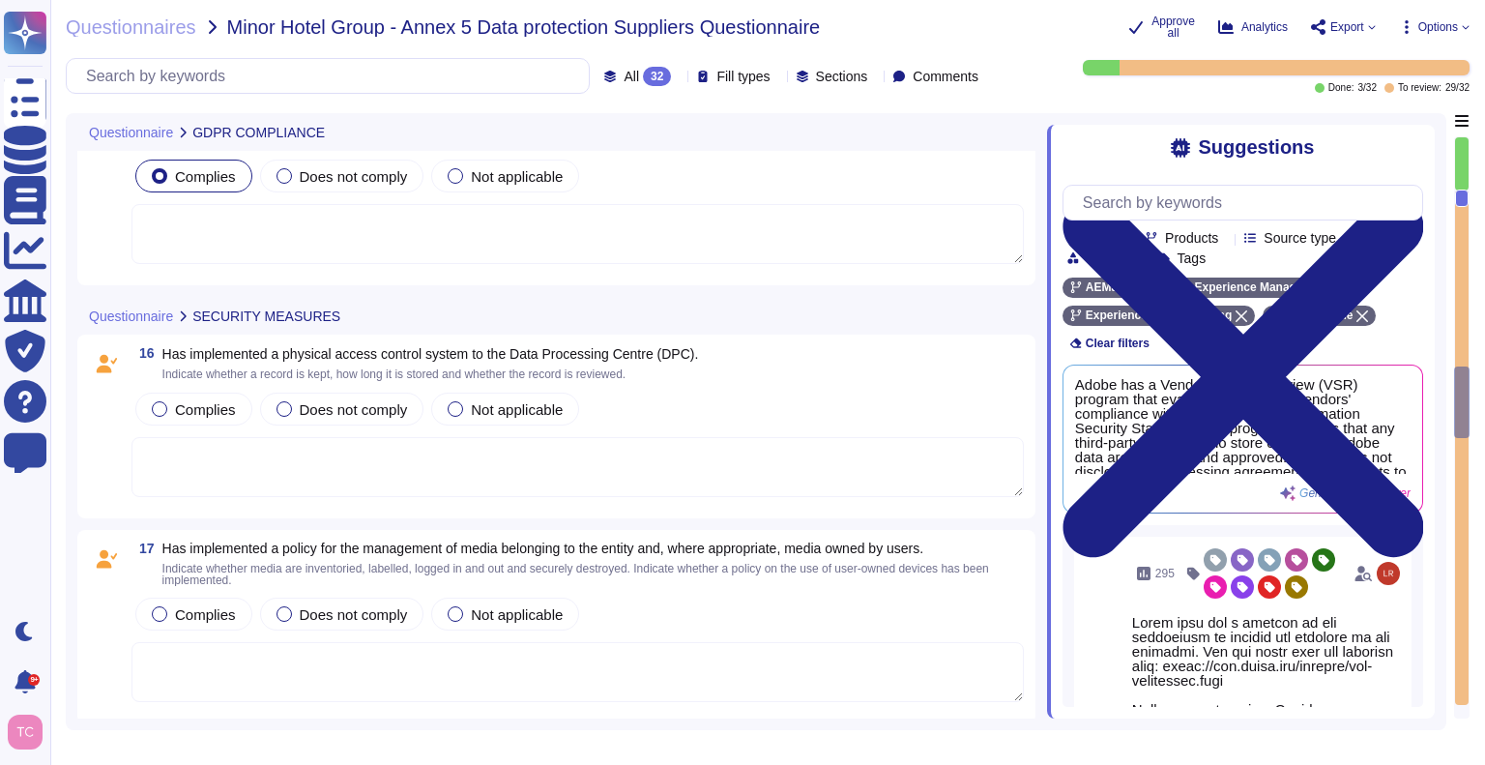
scroll to position [3155, 0]
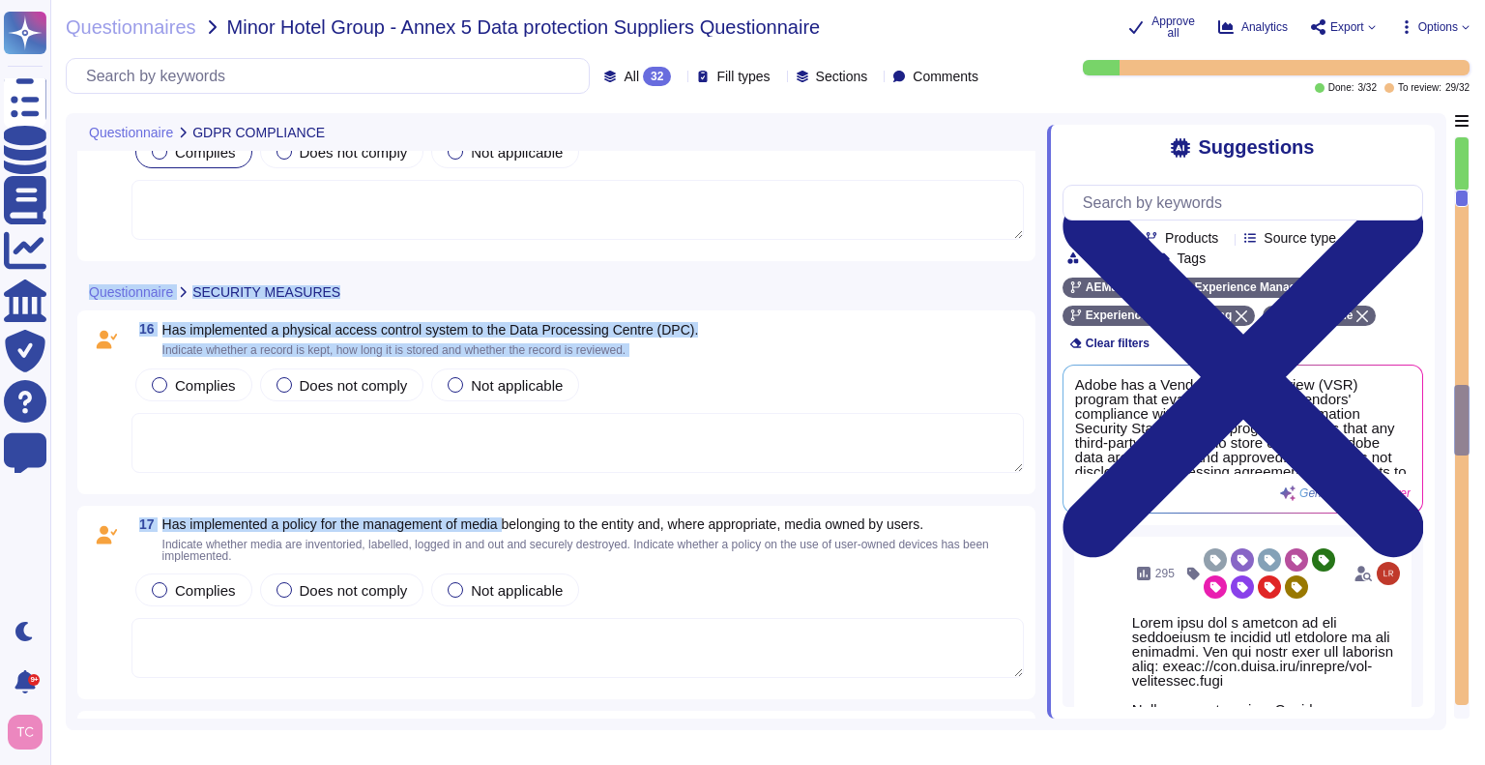
drag, startPoint x: 718, startPoint y: 368, endPoint x: 520, endPoint y: 476, distance: 225.8
click at [520, 476] on div "16 Has implemented a physical access control system to the Data Processing Cent…" at bounding box center [556, 402] width 935 height 160
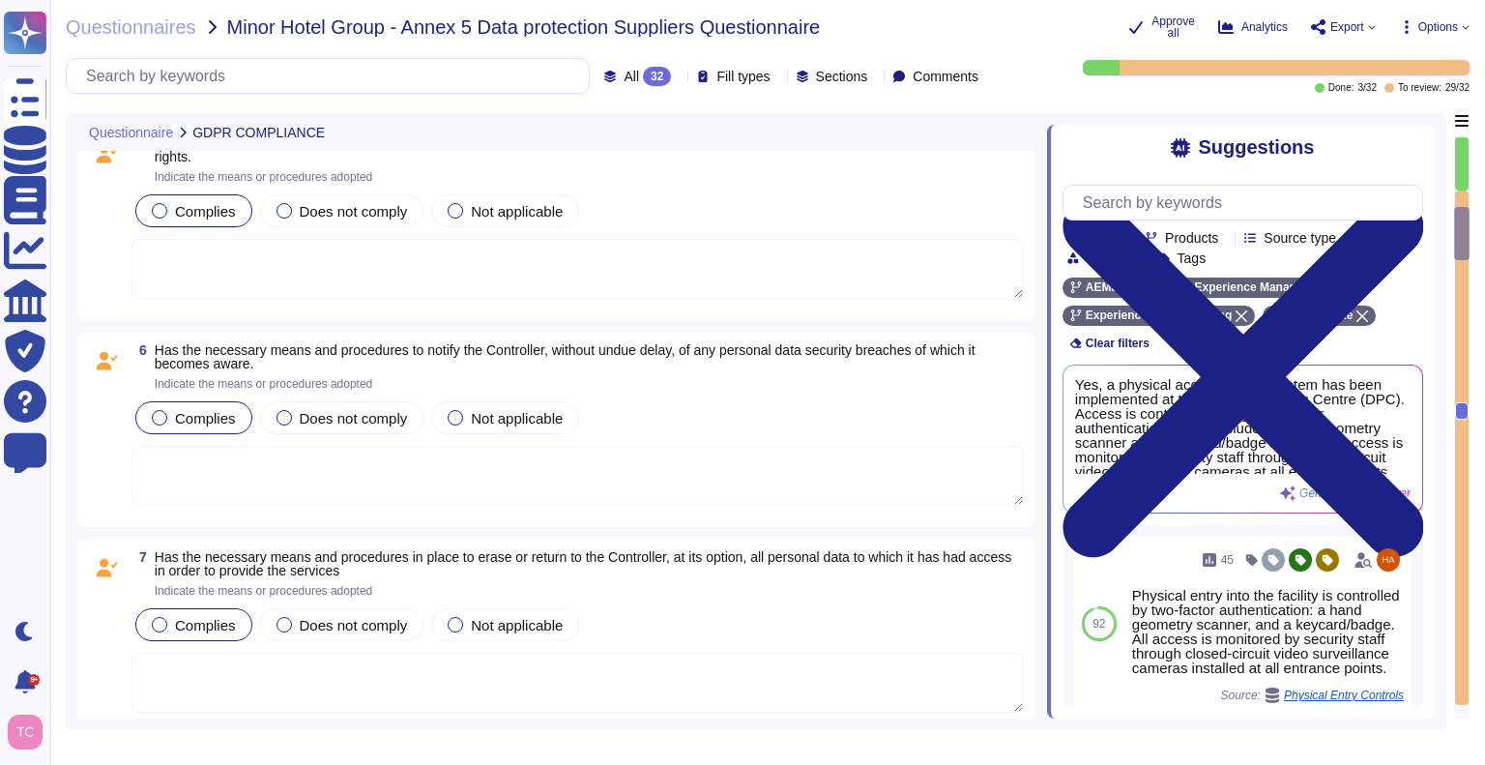
type textarea "Lo ipsu do Sitam'c adipisc el seddoe temporinci, Utlab etdolorema Aliquae Admin…"
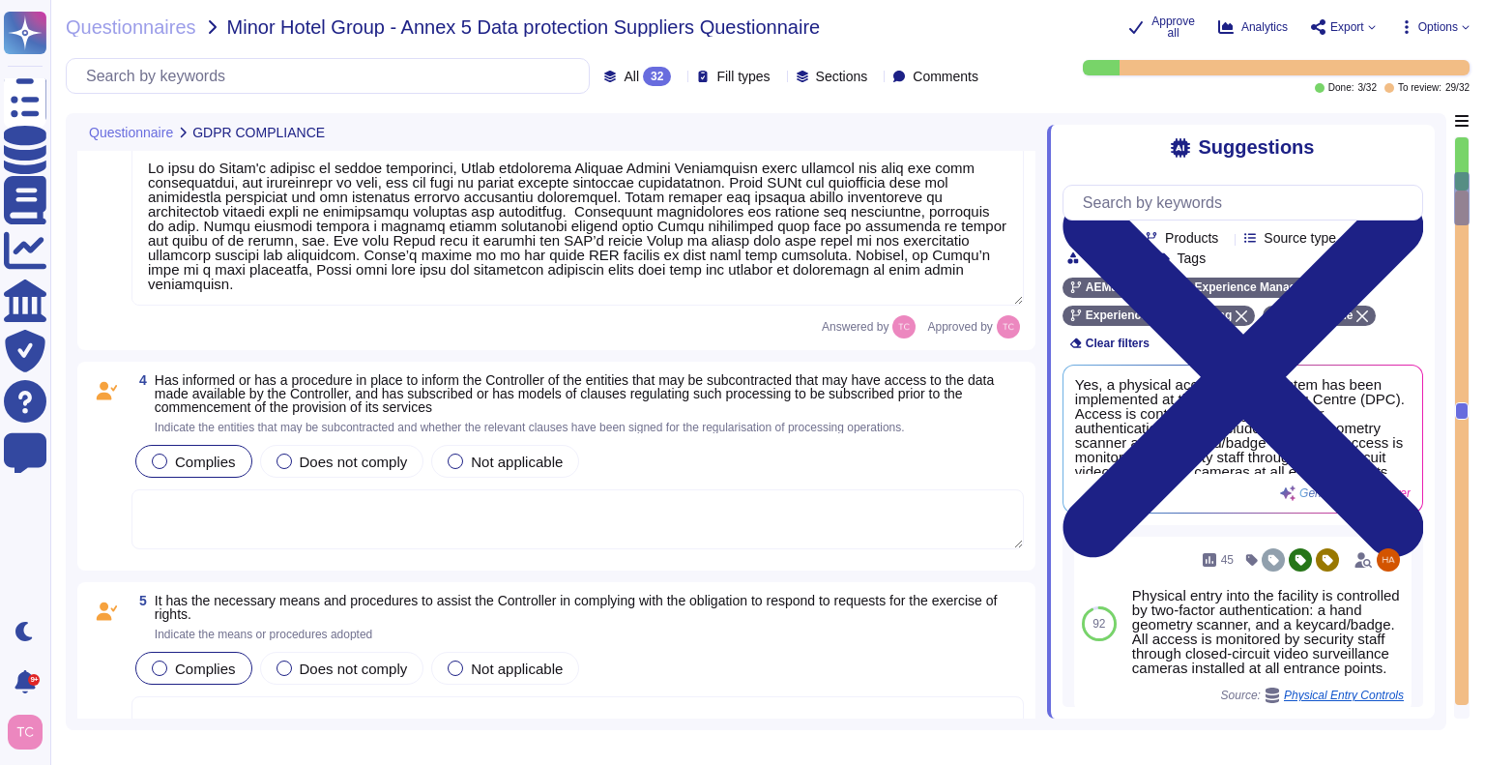
type textarea "As the Data Processor, Adobe processes personal data in accordance with the ins…"
type textarea "Adobe maintains the Adobe Article 30 Records, which are updated and reviewed at…"
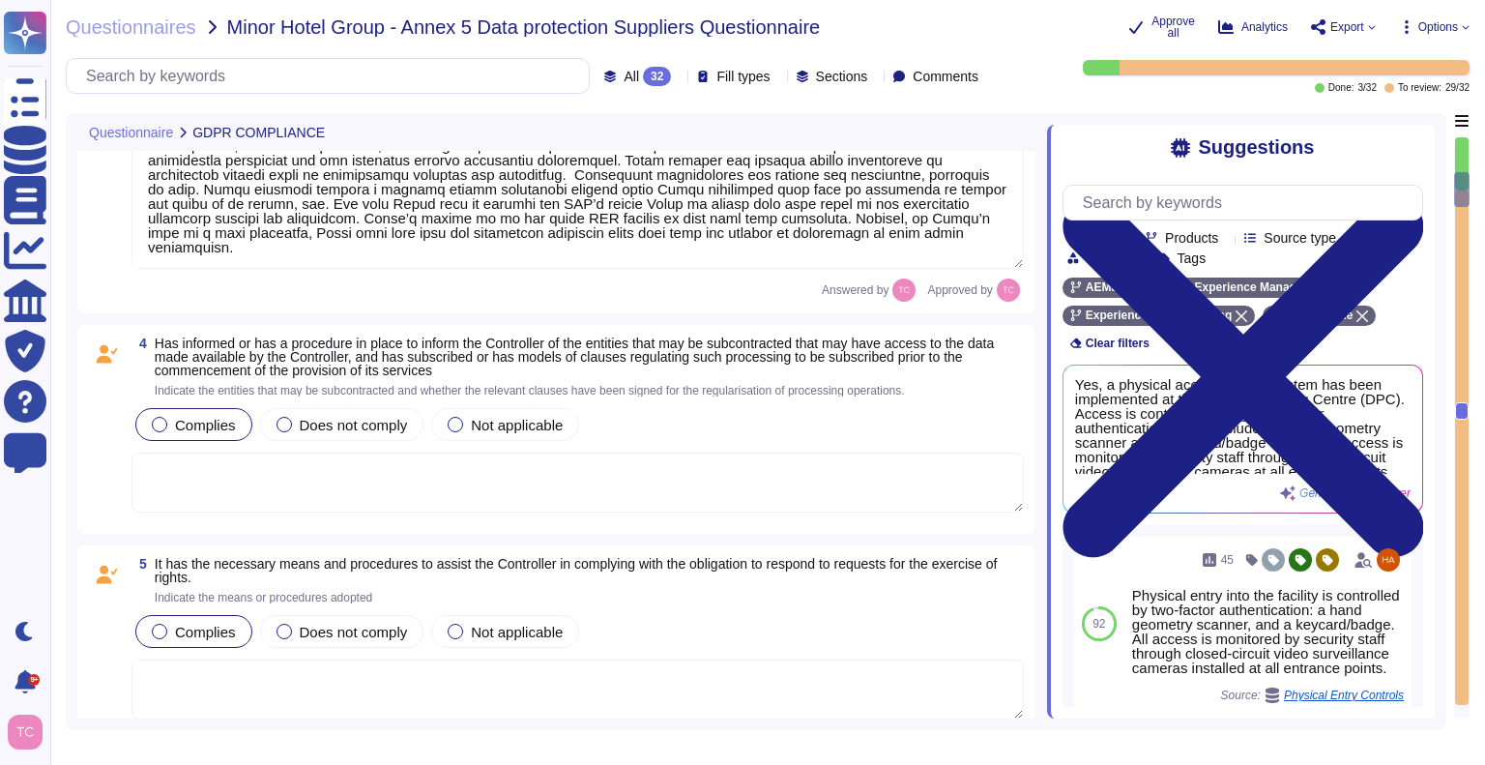
scroll to position [683, 0]
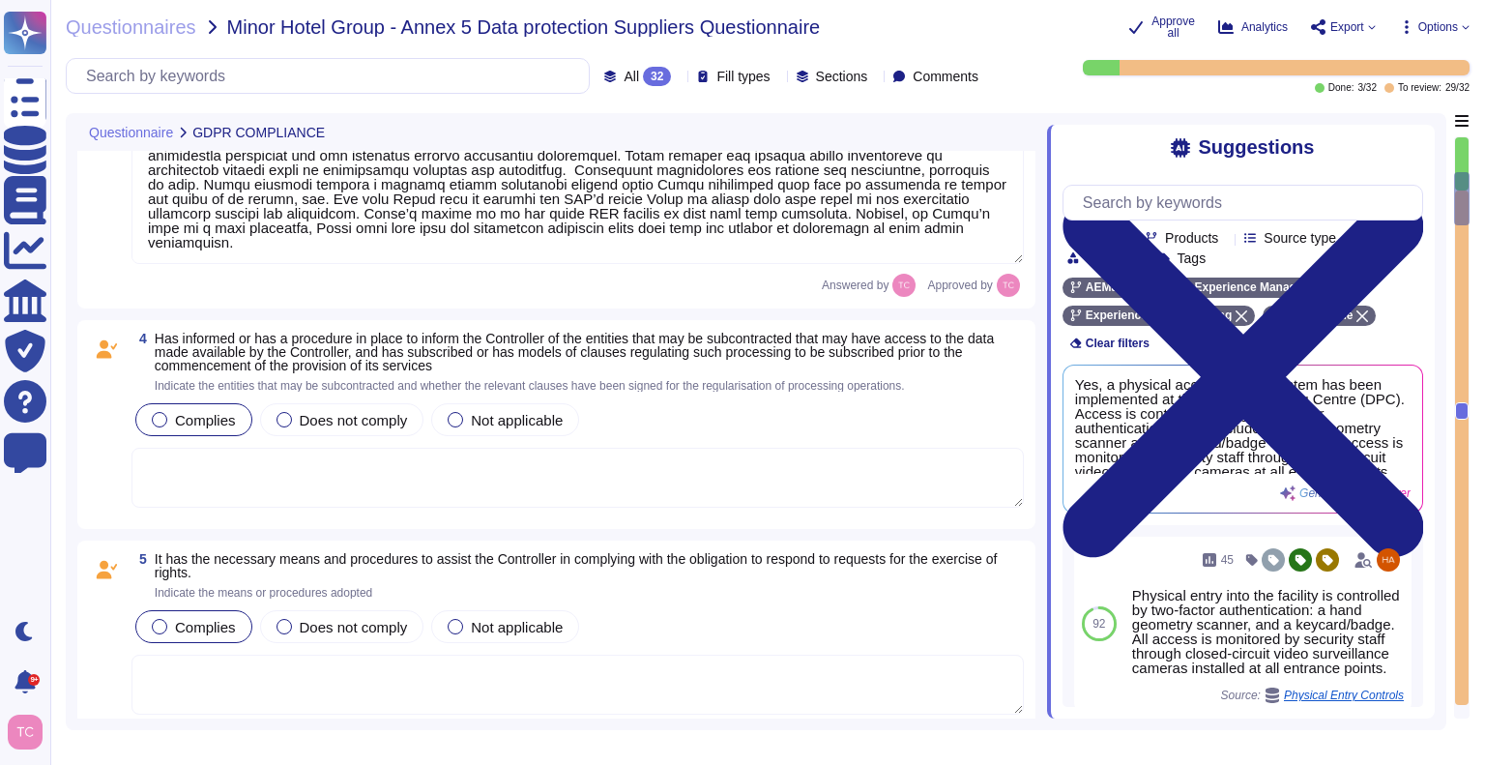
click at [607, 462] on textarea at bounding box center [577, 478] width 892 height 60
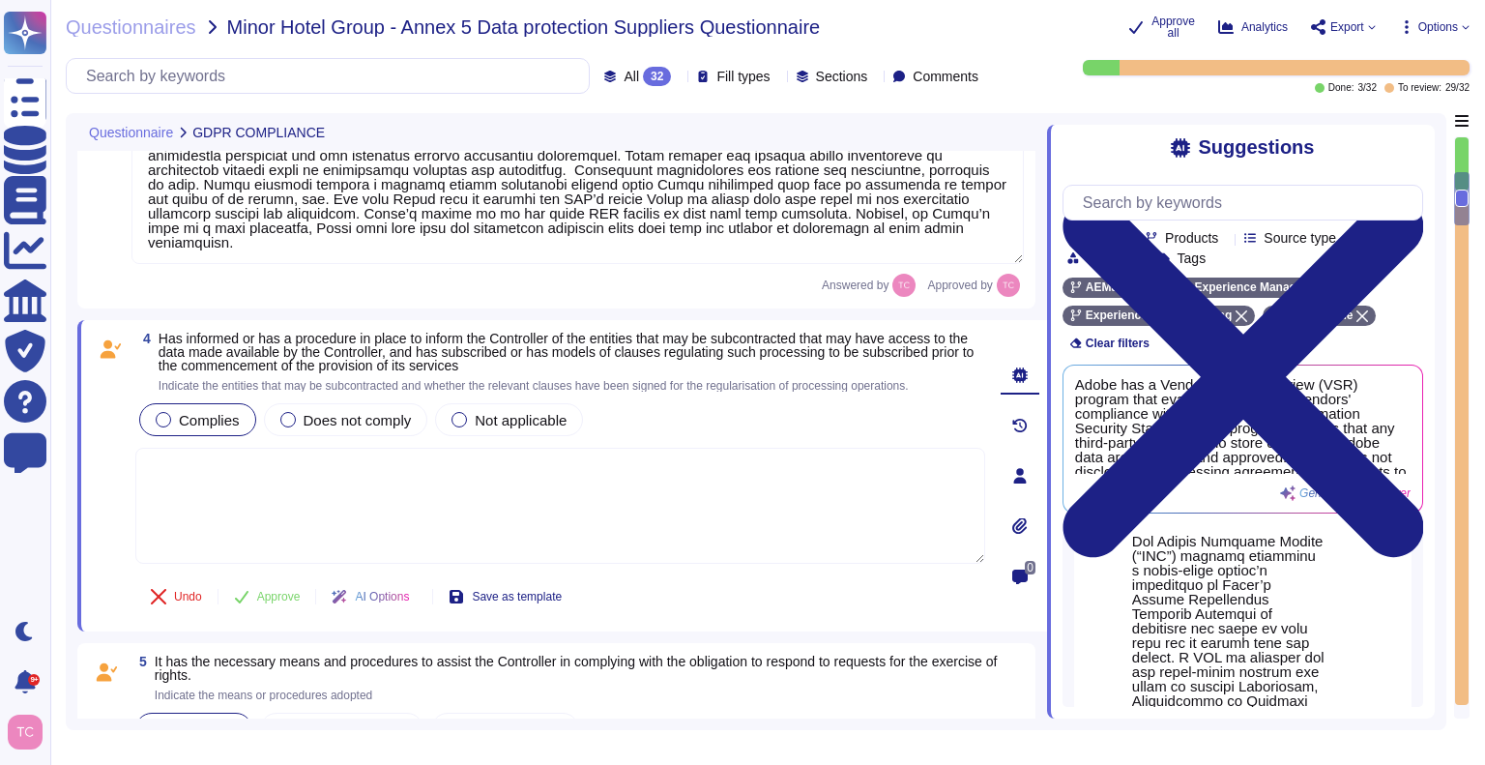
scroll to position [453, 0]
click at [1362, 498] on span "Use" at bounding box center [1372, 492] width 21 height 12
type textarea "Lorem ipsu dol s ametcon ad eli seddoeiusm te incidid utl etdolore ma ali enima…"
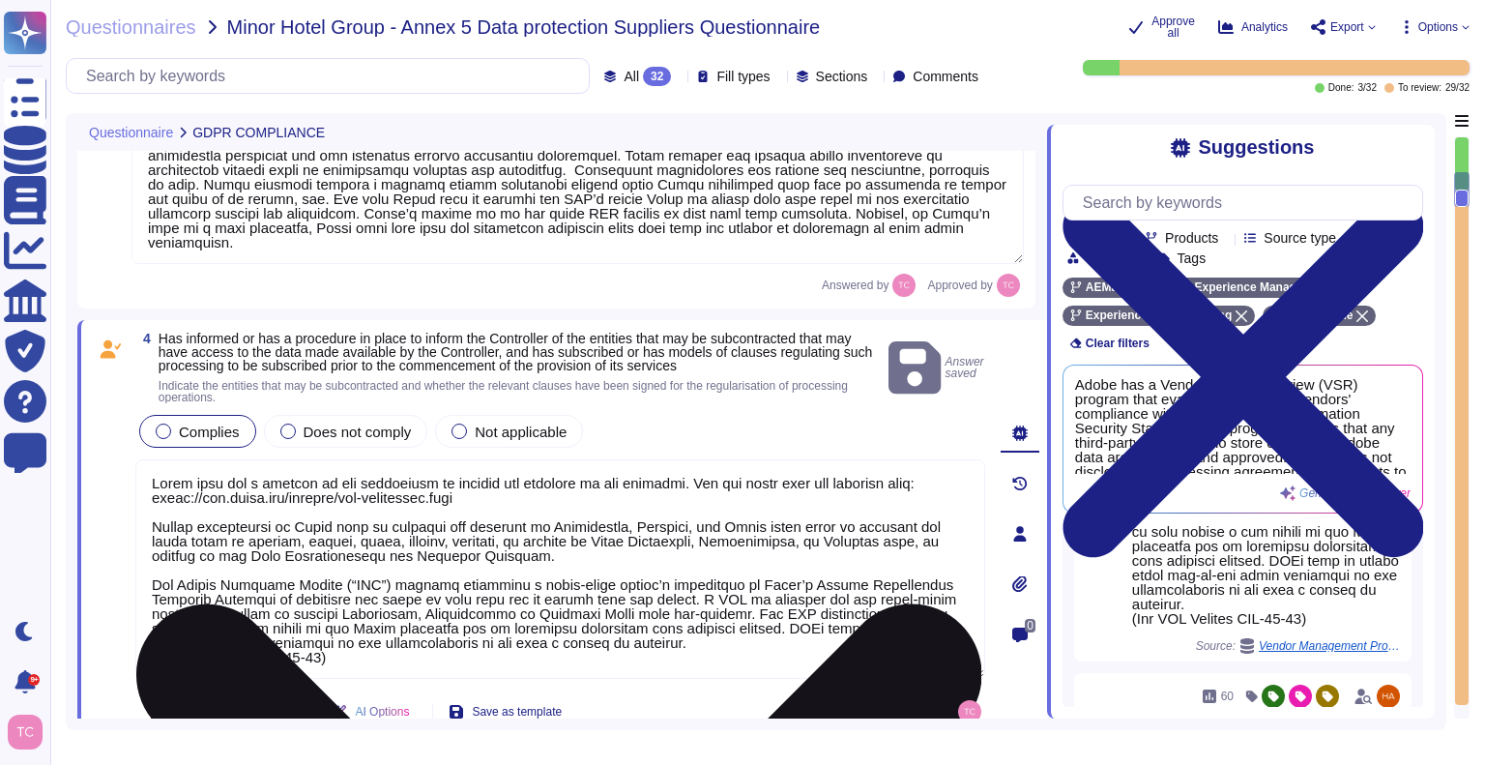
scroll to position [1, 0]
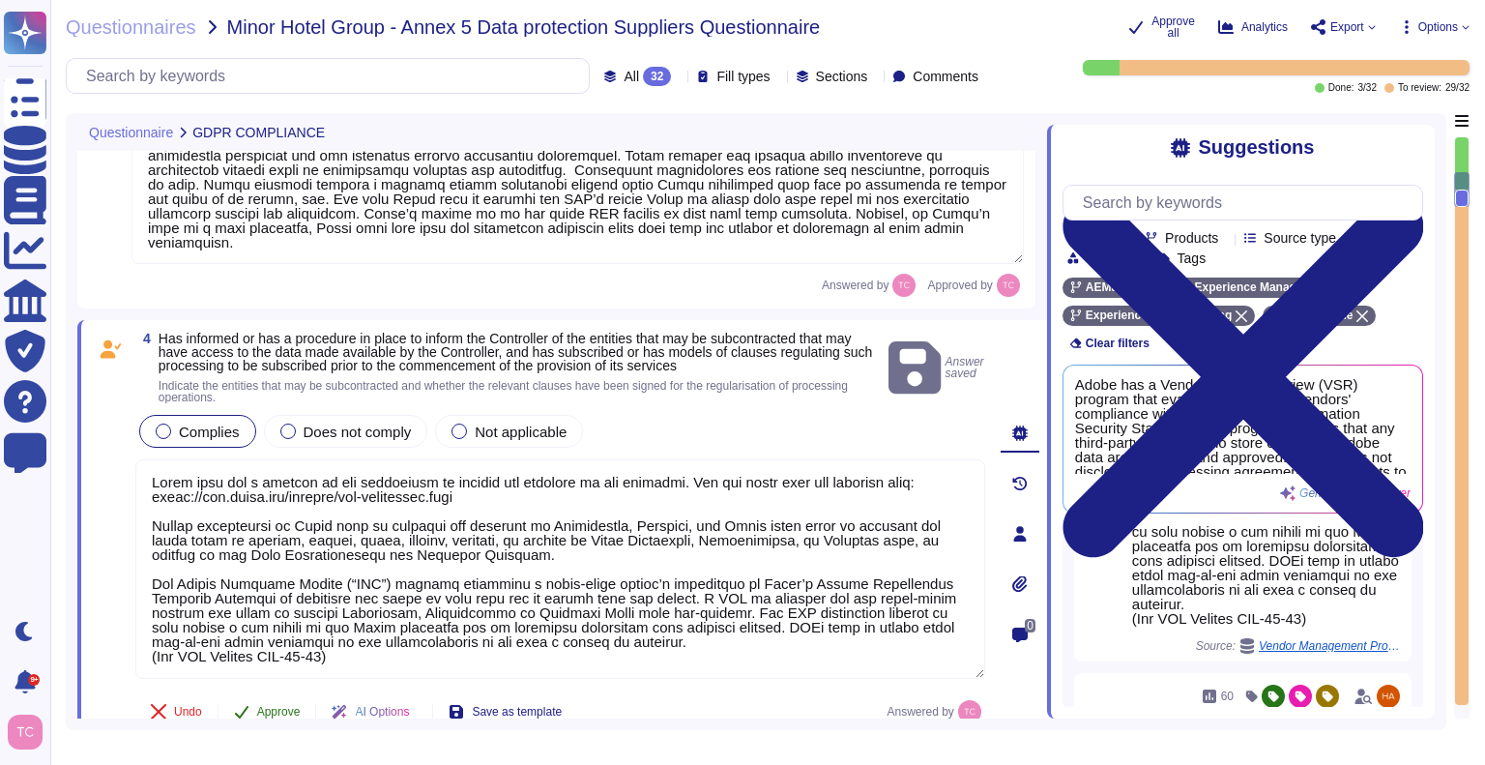
click at [288, 706] on span "Approve" at bounding box center [278, 712] width 43 height 12
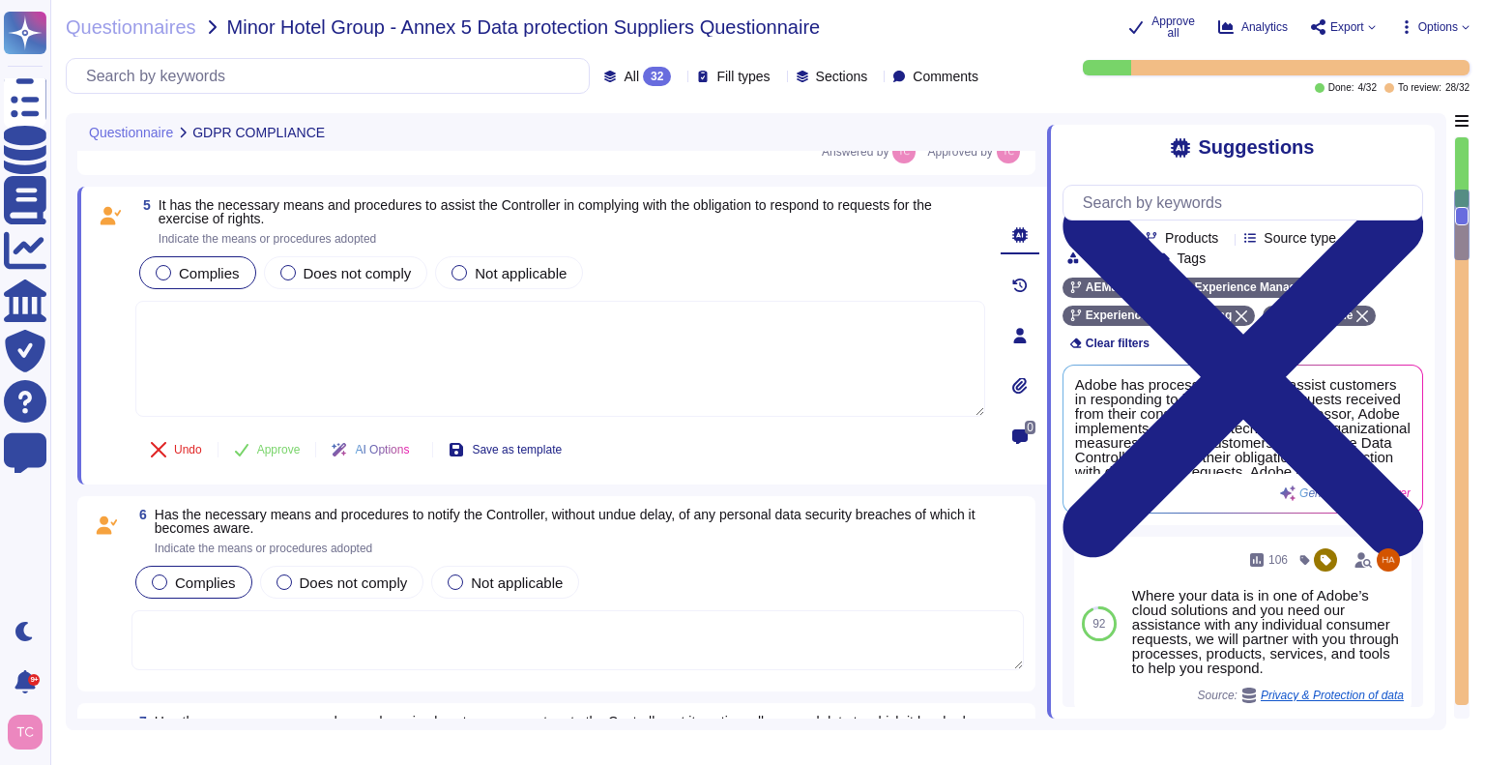
scroll to position [1205, 0]
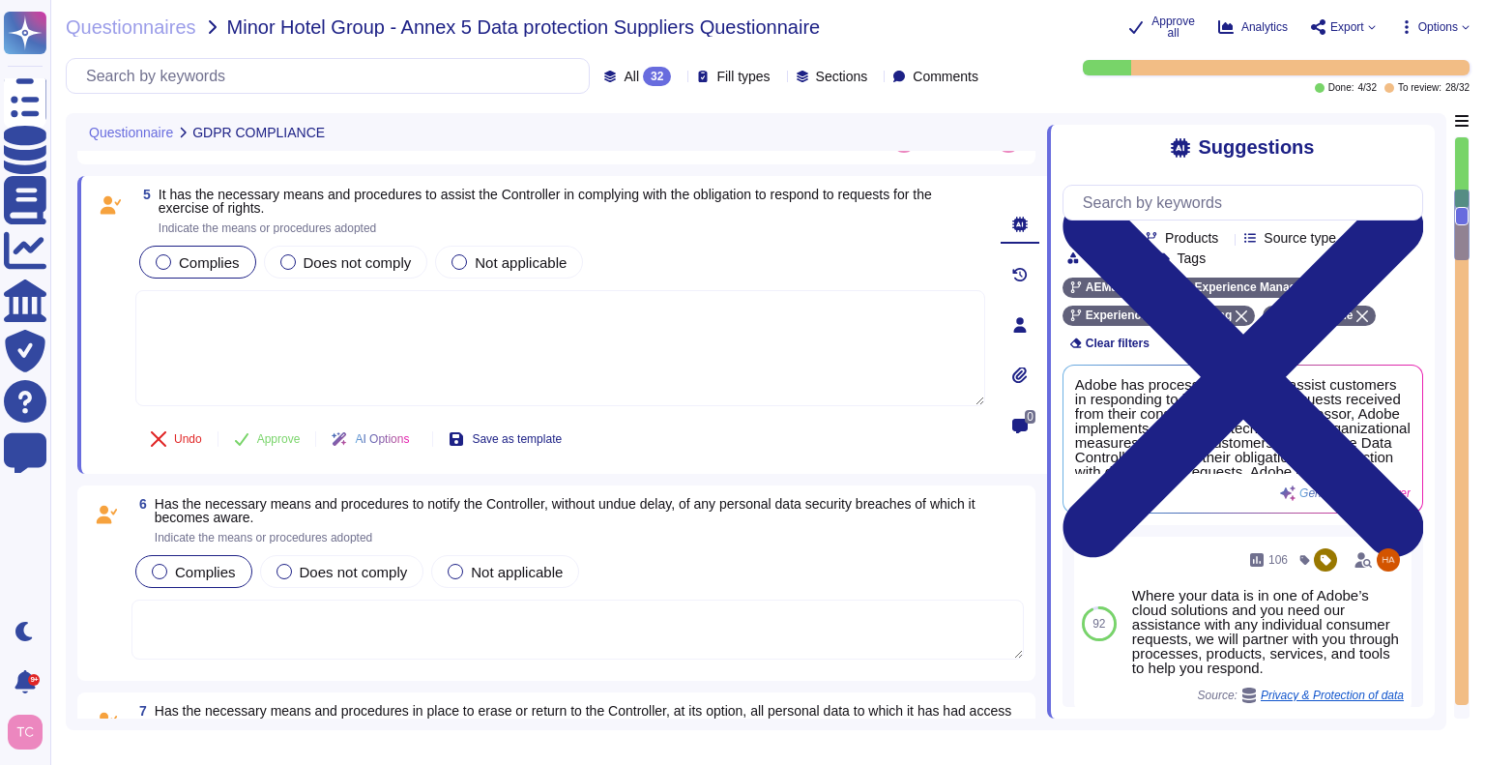
click at [417, 441] on icon at bounding box center [417, 441] width 0 height 0
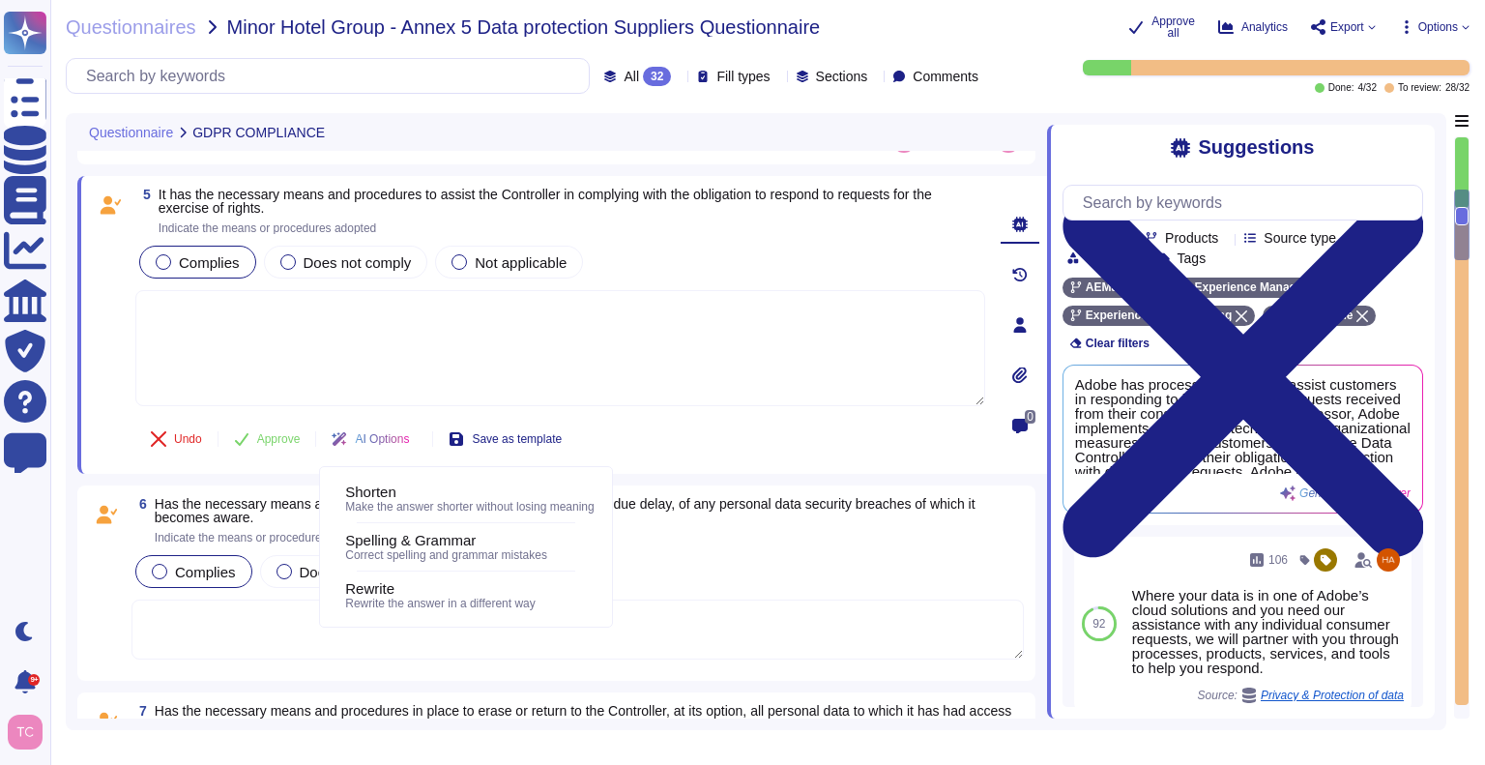
click at [633, 447] on div "Undo Approve AI Options Save as template" at bounding box center [560, 439] width 850 height 46
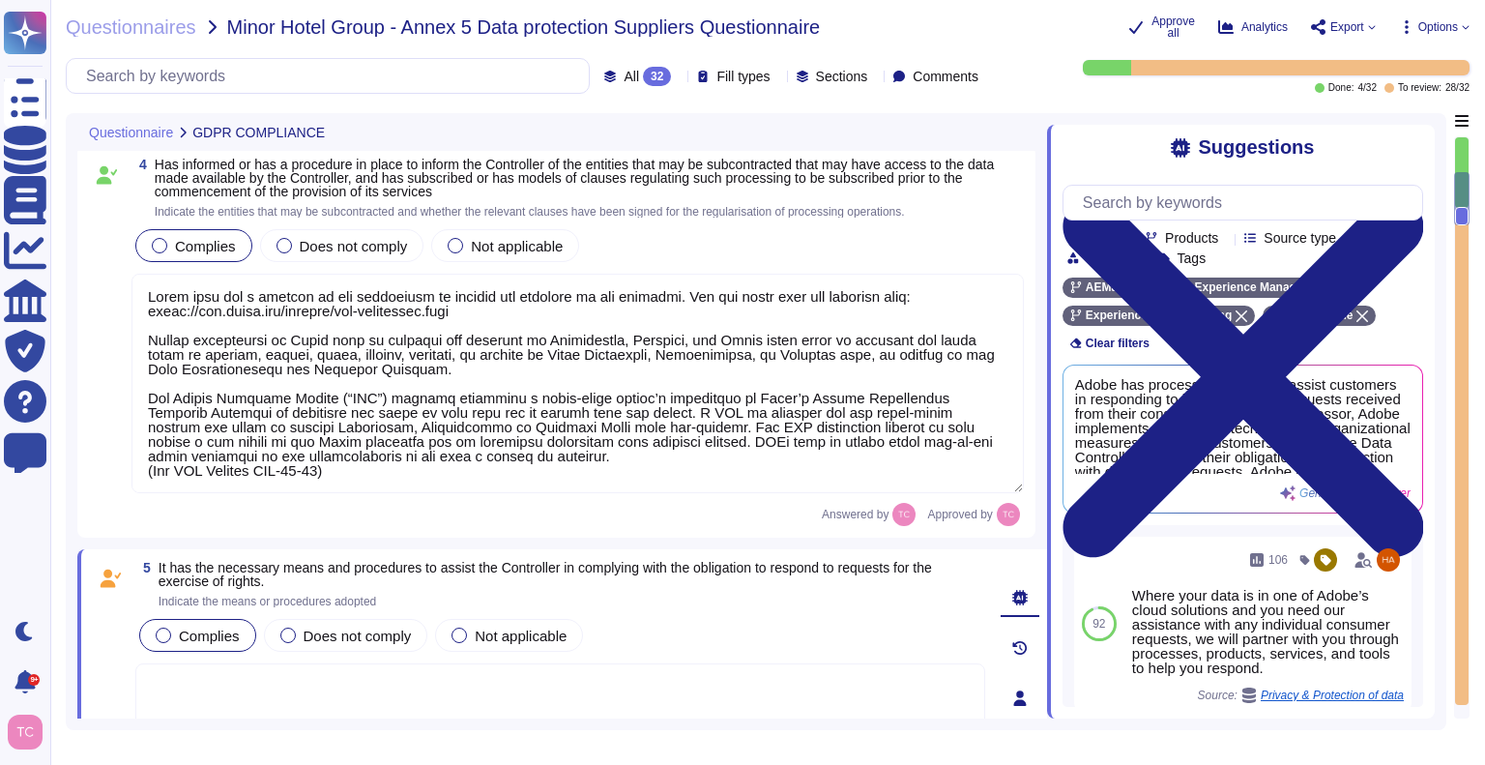
type textarea "Adobe maintains the Adobe Article 30 Records, which are updated and reviewed at…"
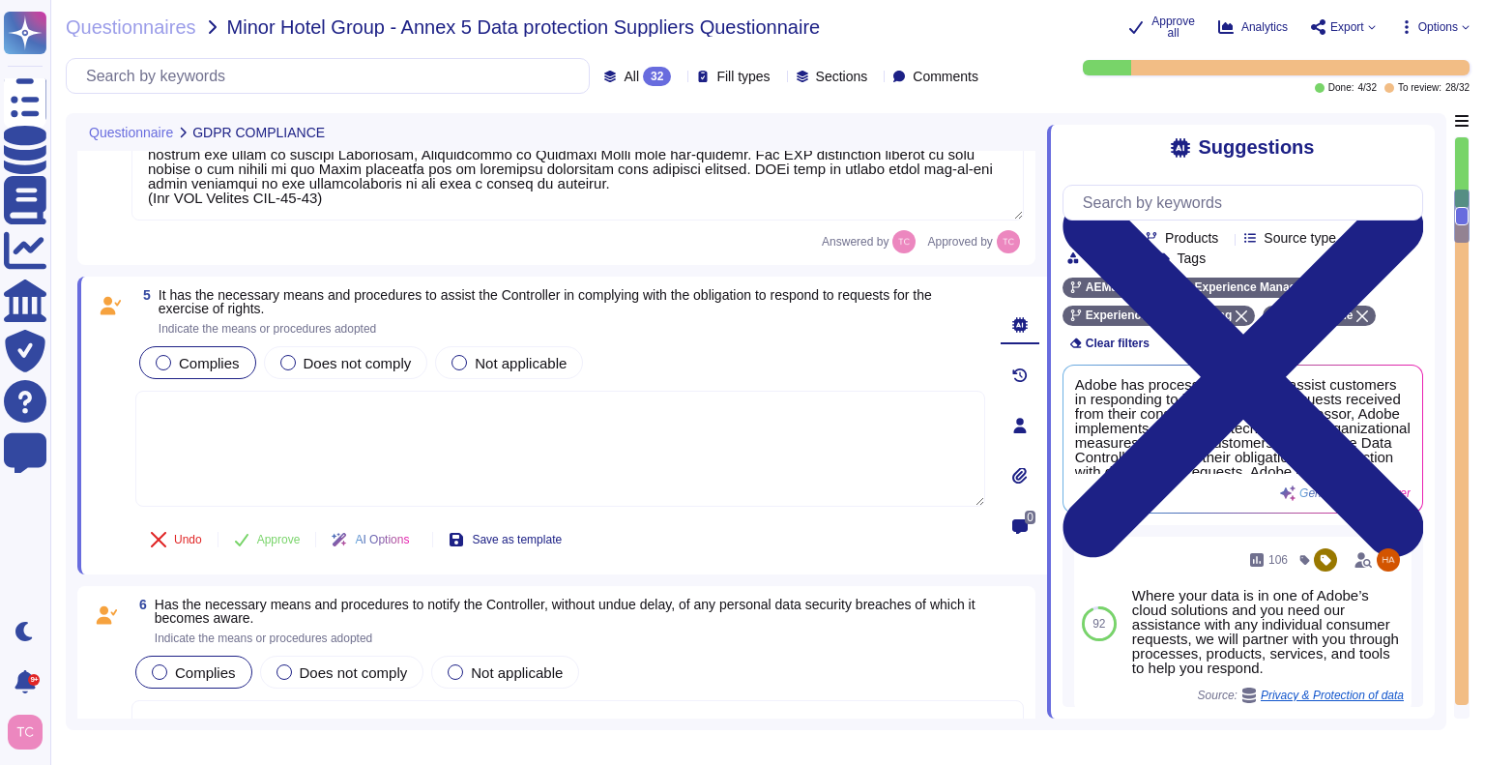
scroll to position [1104, 0]
click at [569, 425] on textarea at bounding box center [560, 449] width 850 height 116
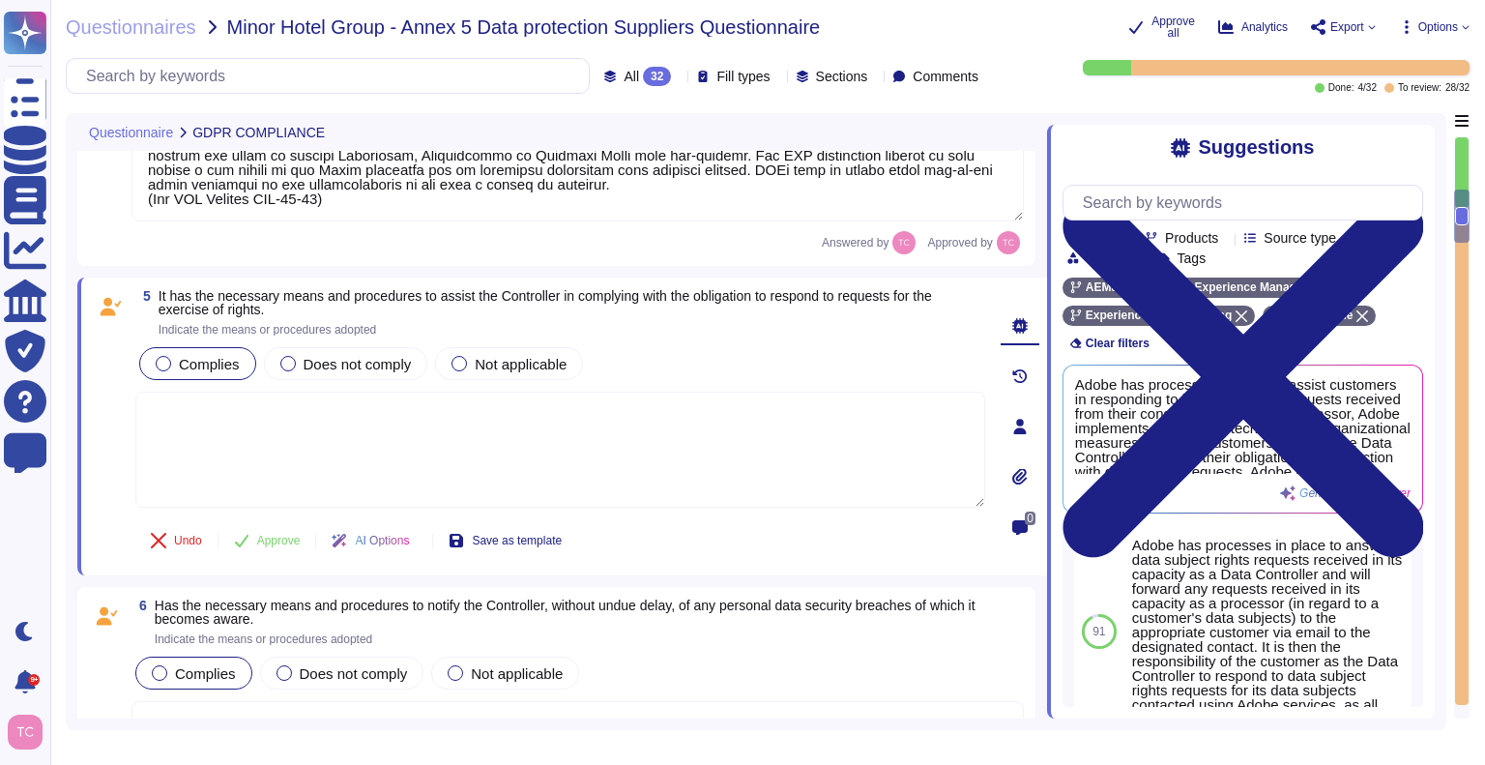
scroll to position [264, 0]
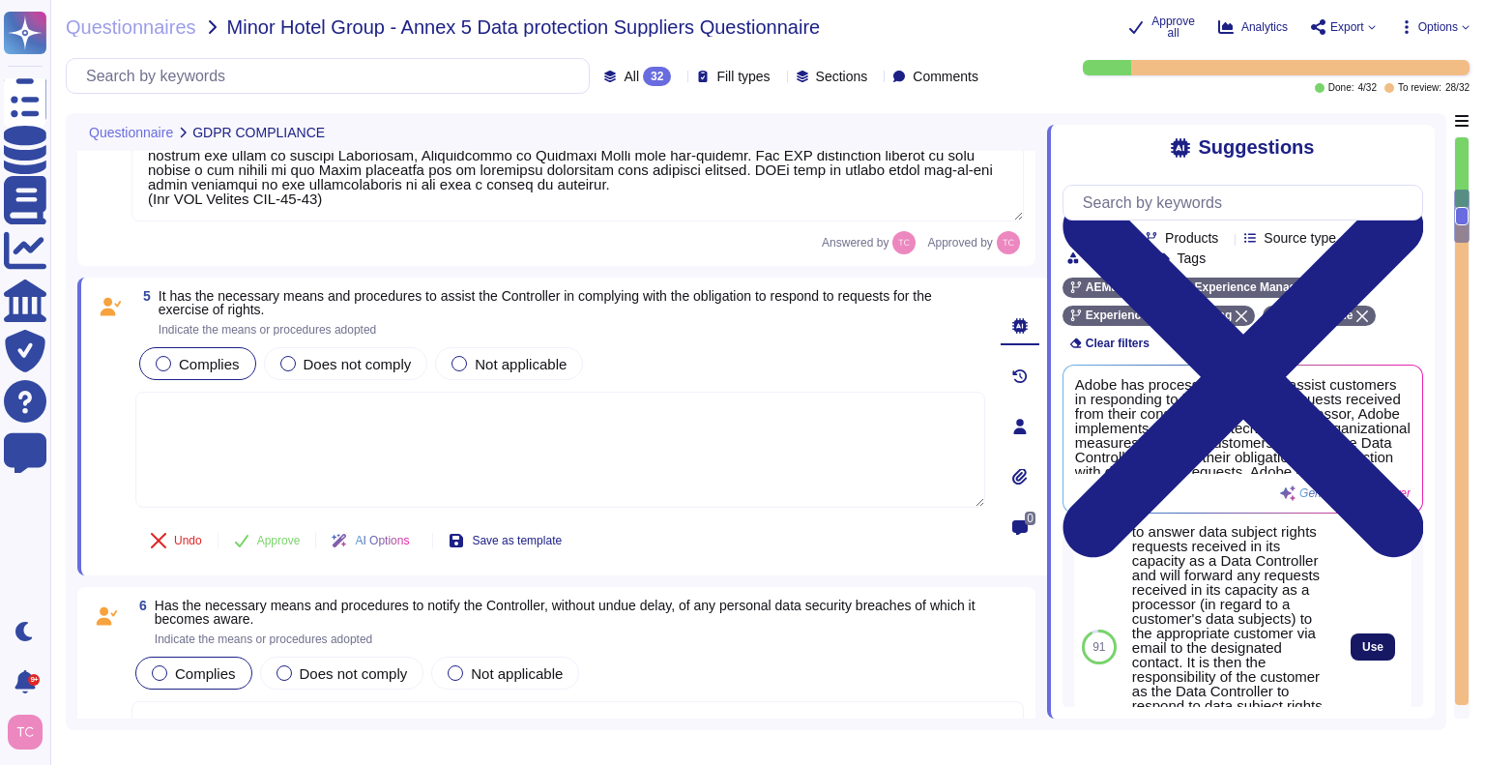
click at [1362, 652] on span "Use" at bounding box center [1372, 647] width 21 height 12
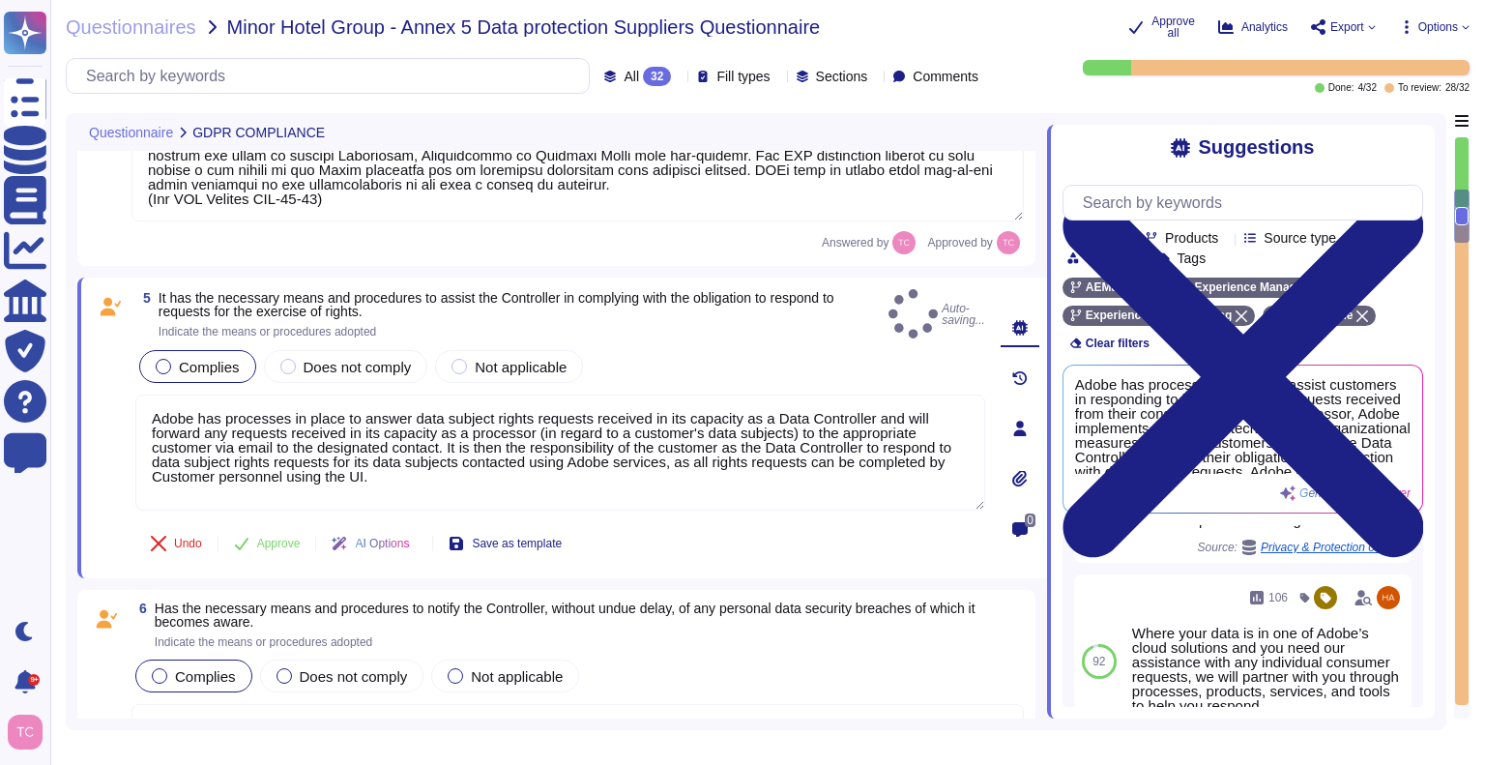
type textarea "Adobe has processes in place to answer data subject rights requests received in…"
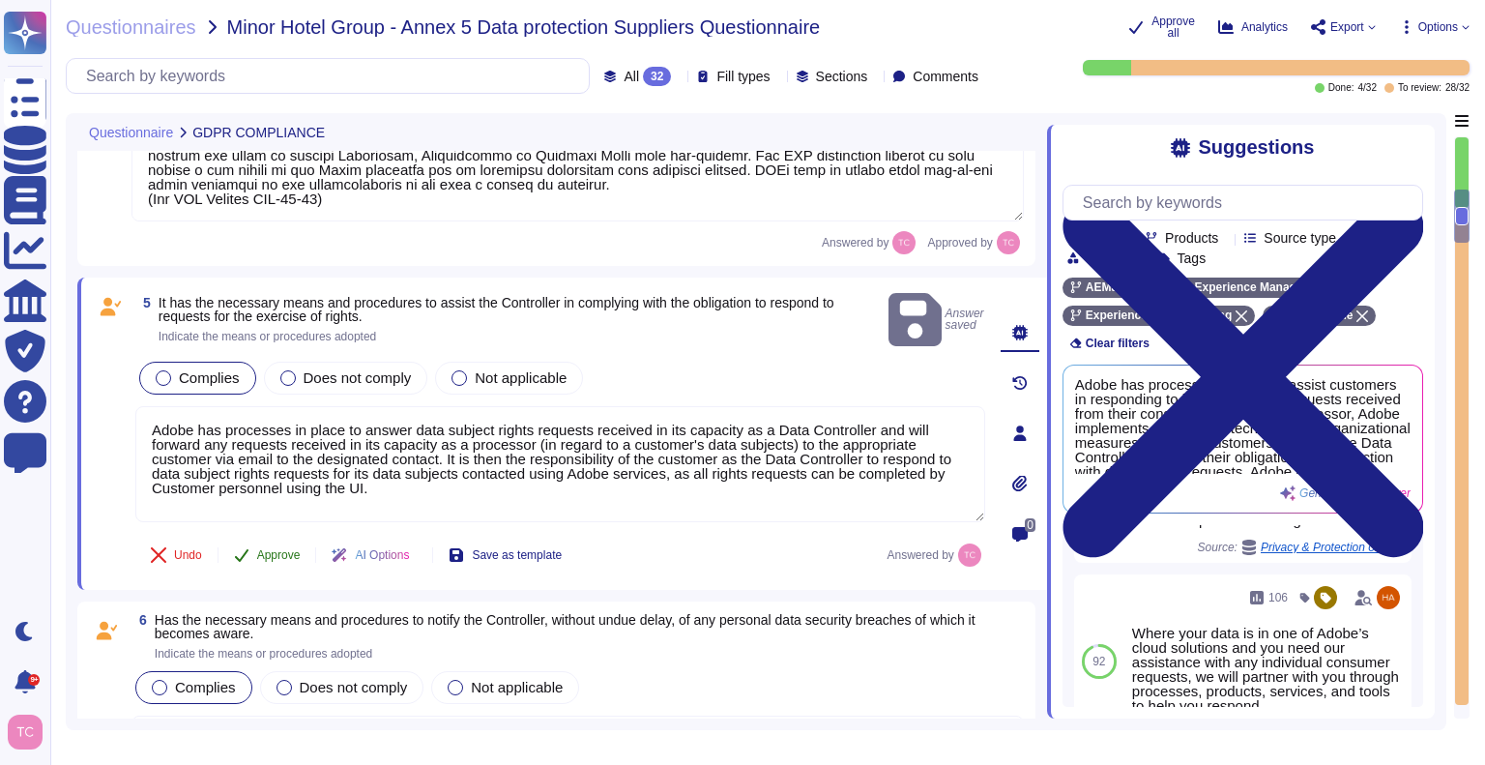
click at [259, 549] on span "Approve" at bounding box center [278, 555] width 43 height 12
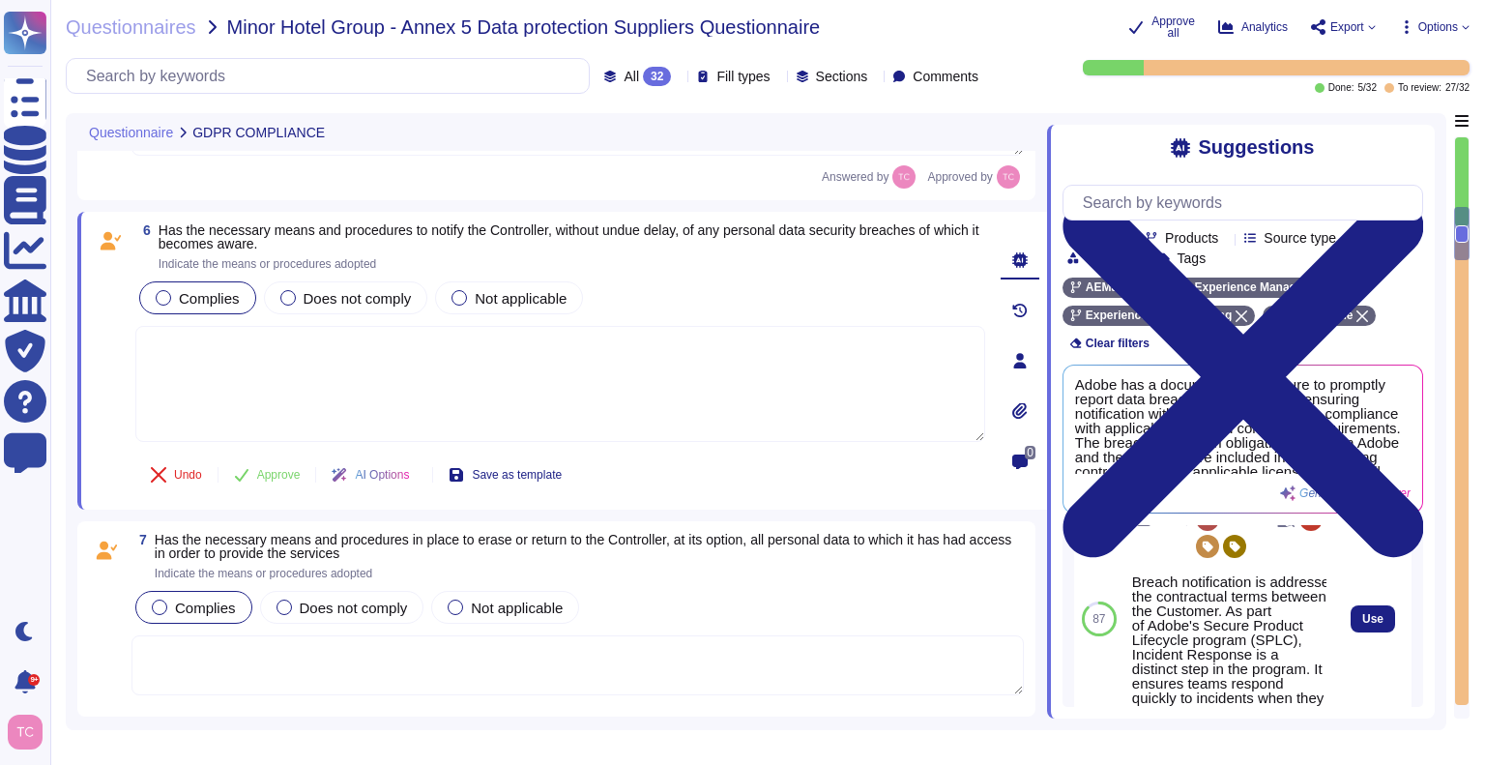
scroll to position [69, 0]
click at [1369, 631] on button "Use" at bounding box center [1372, 617] width 44 height 27
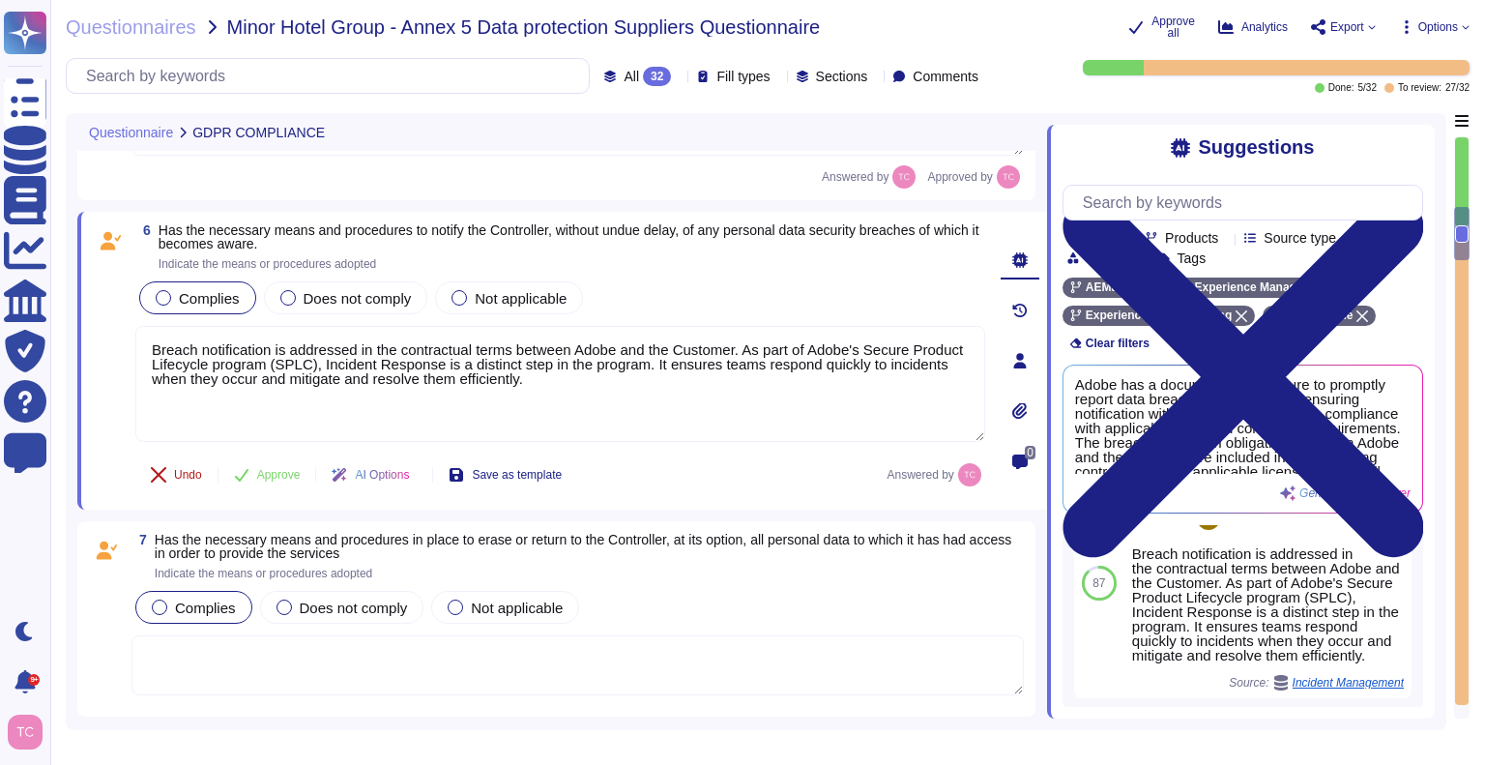
click at [181, 476] on span "Undo" at bounding box center [188, 475] width 28 height 12
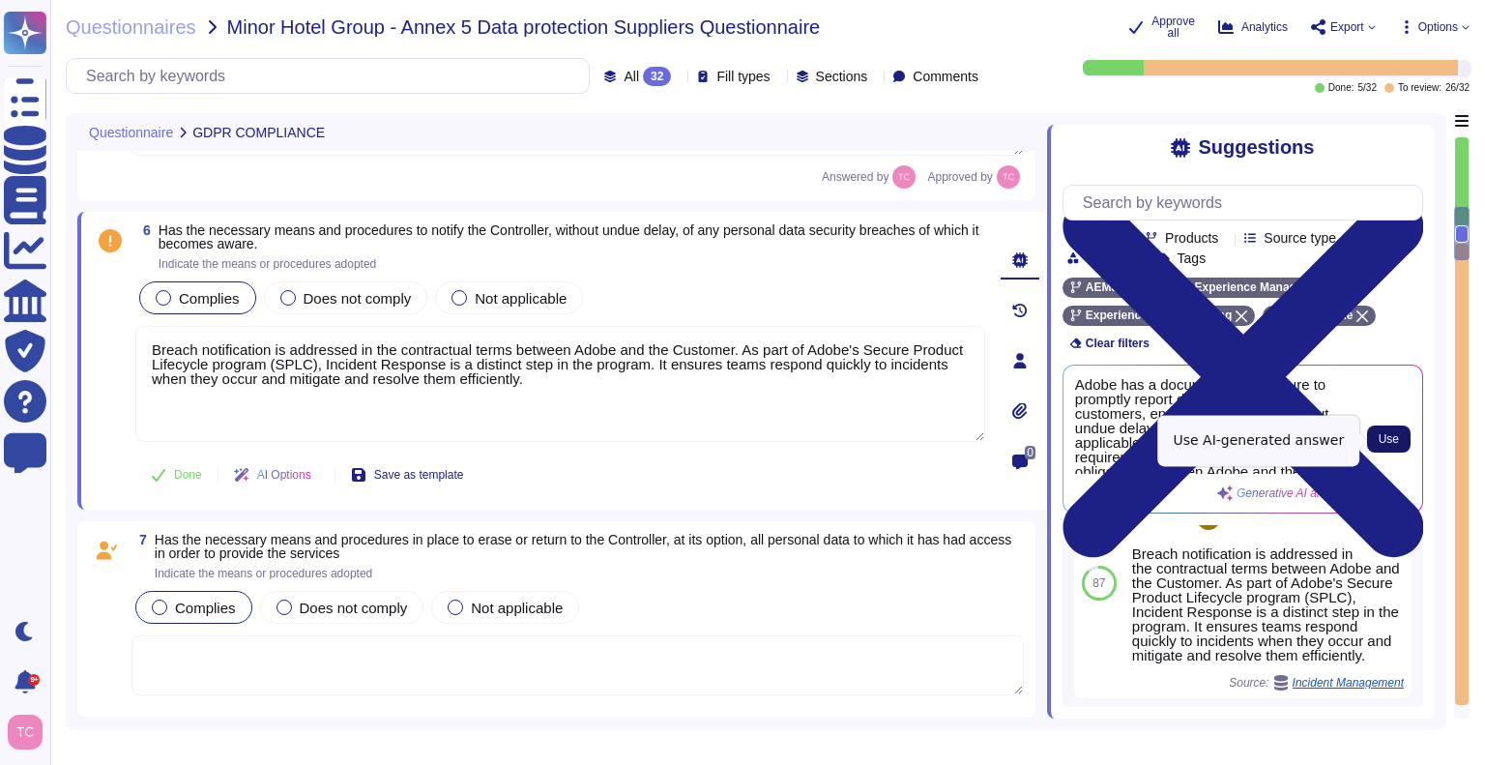
click at [1381, 448] on button "Use" at bounding box center [1388, 438] width 43 height 27
type textarea "Breach notification is addressed in the contractual terms between Adobe and the…"
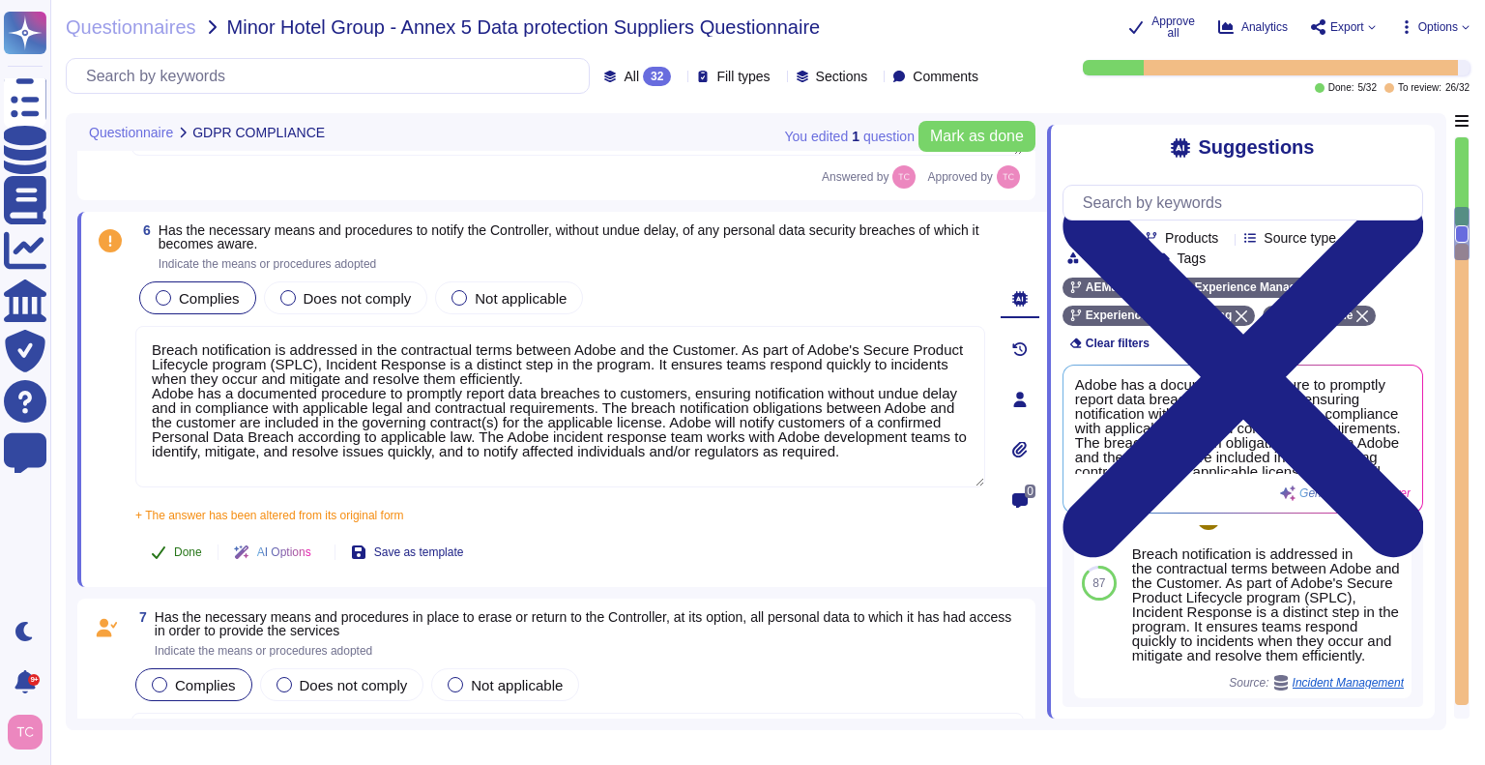
click at [179, 546] on span "Done" at bounding box center [188, 552] width 28 height 12
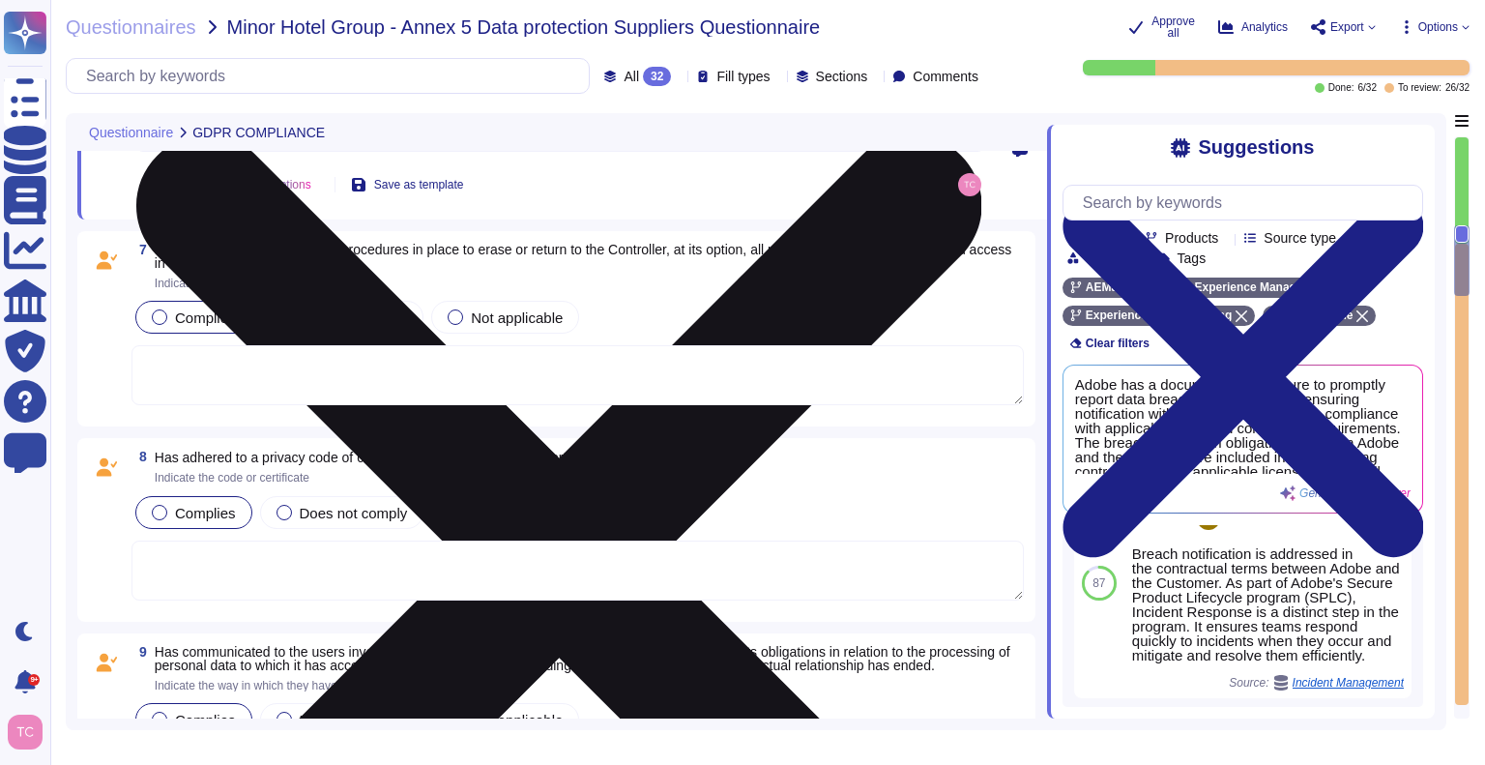
scroll to position [1765, 0]
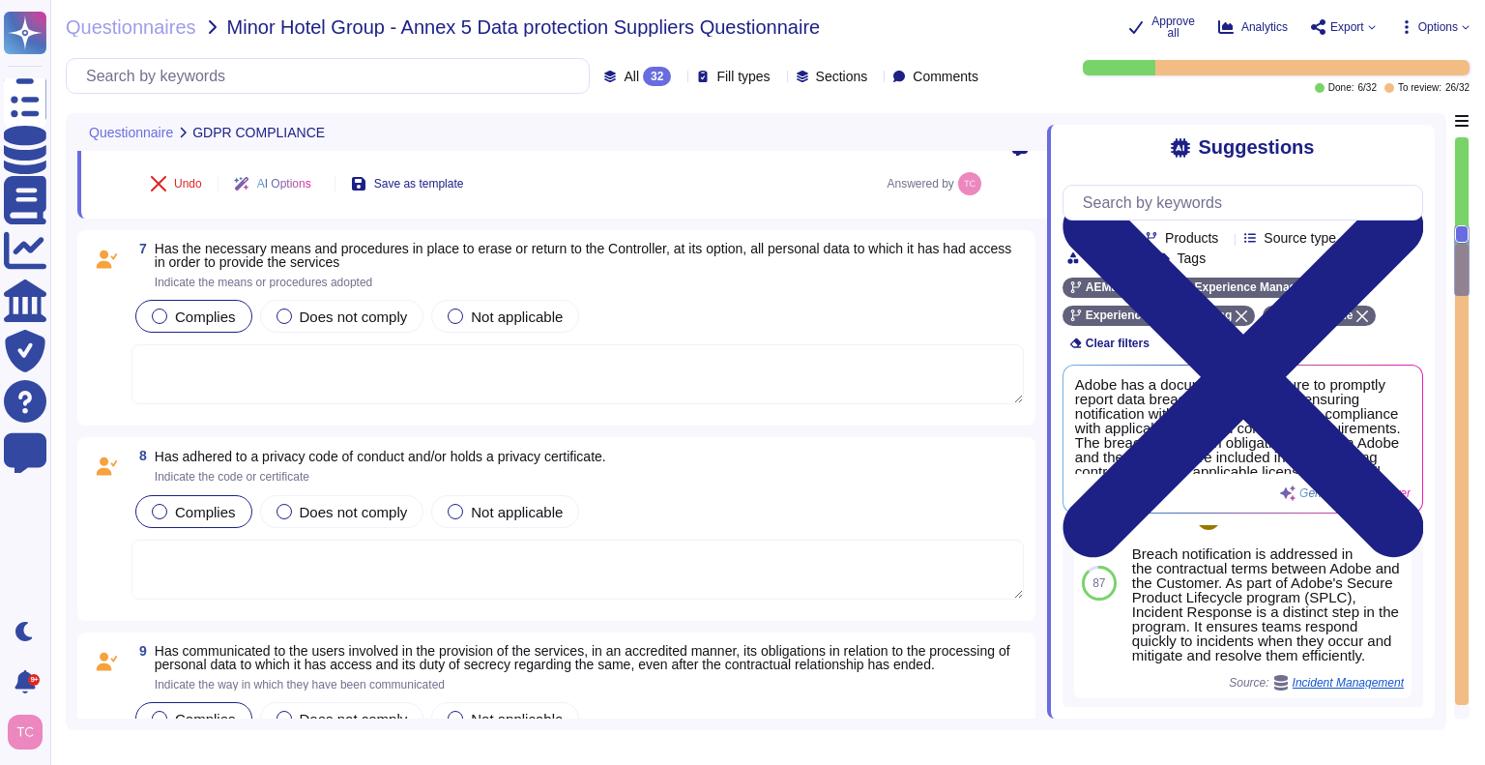
click at [399, 369] on textarea at bounding box center [577, 374] width 892 height 60
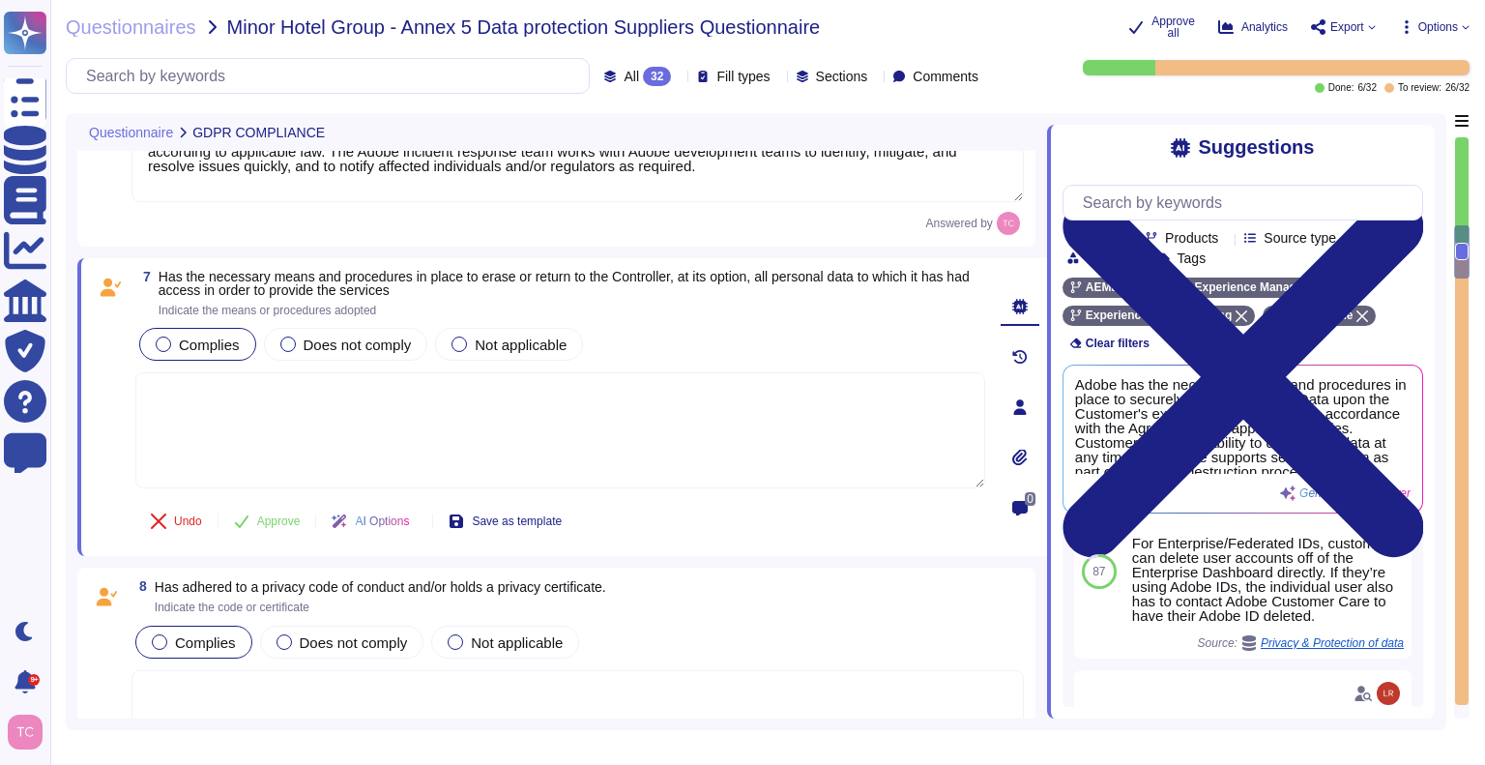
scroll to position [482, 0]
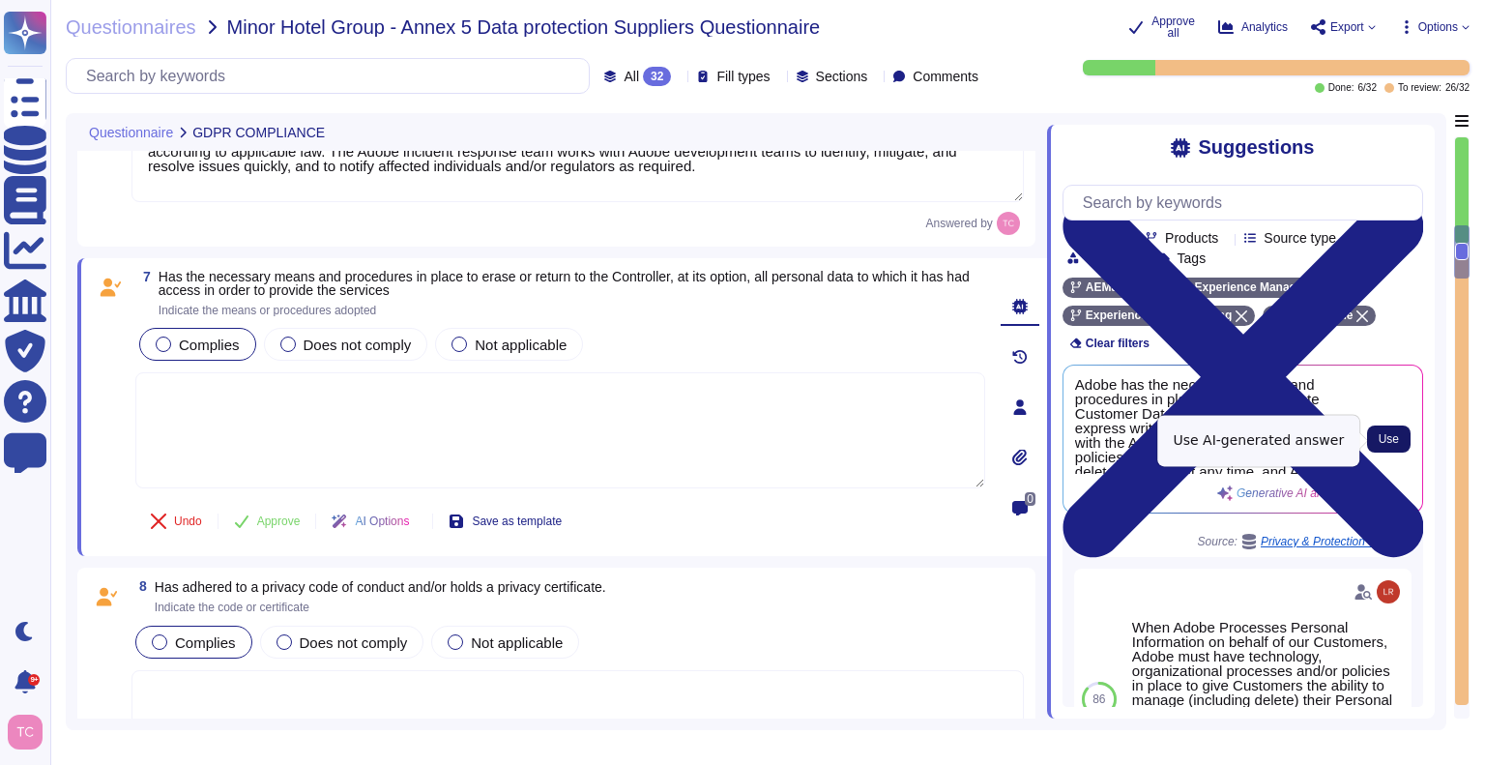
click at [1400, 442] on button "Use" at bounding box center [1388, 438] width 43 height 27
type textarea "Adobe has the necessary means and procedures in place to securely delete Custom…"
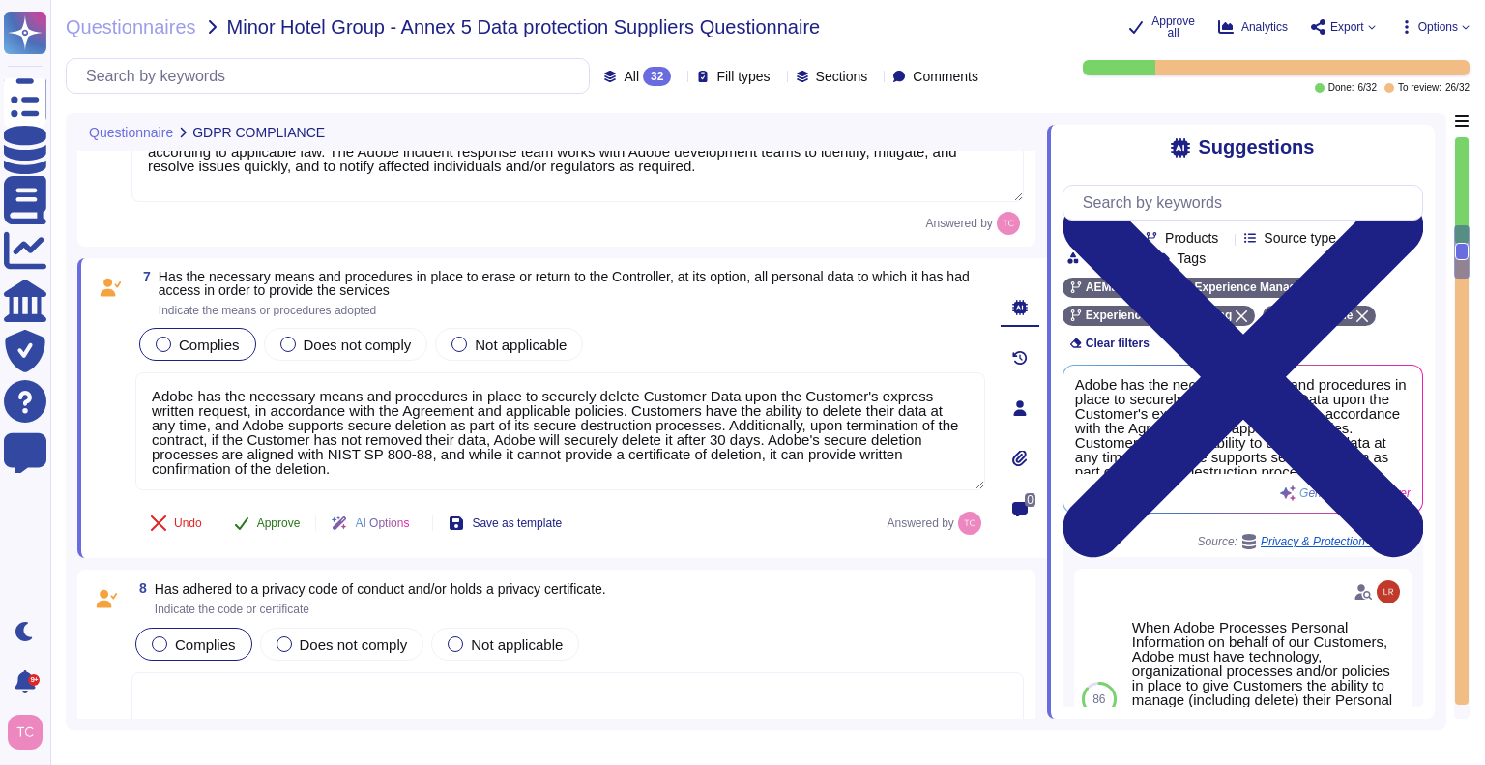
click at [255, 525] on button "Approve" at bounding box center [267, 523] width 98 height 39
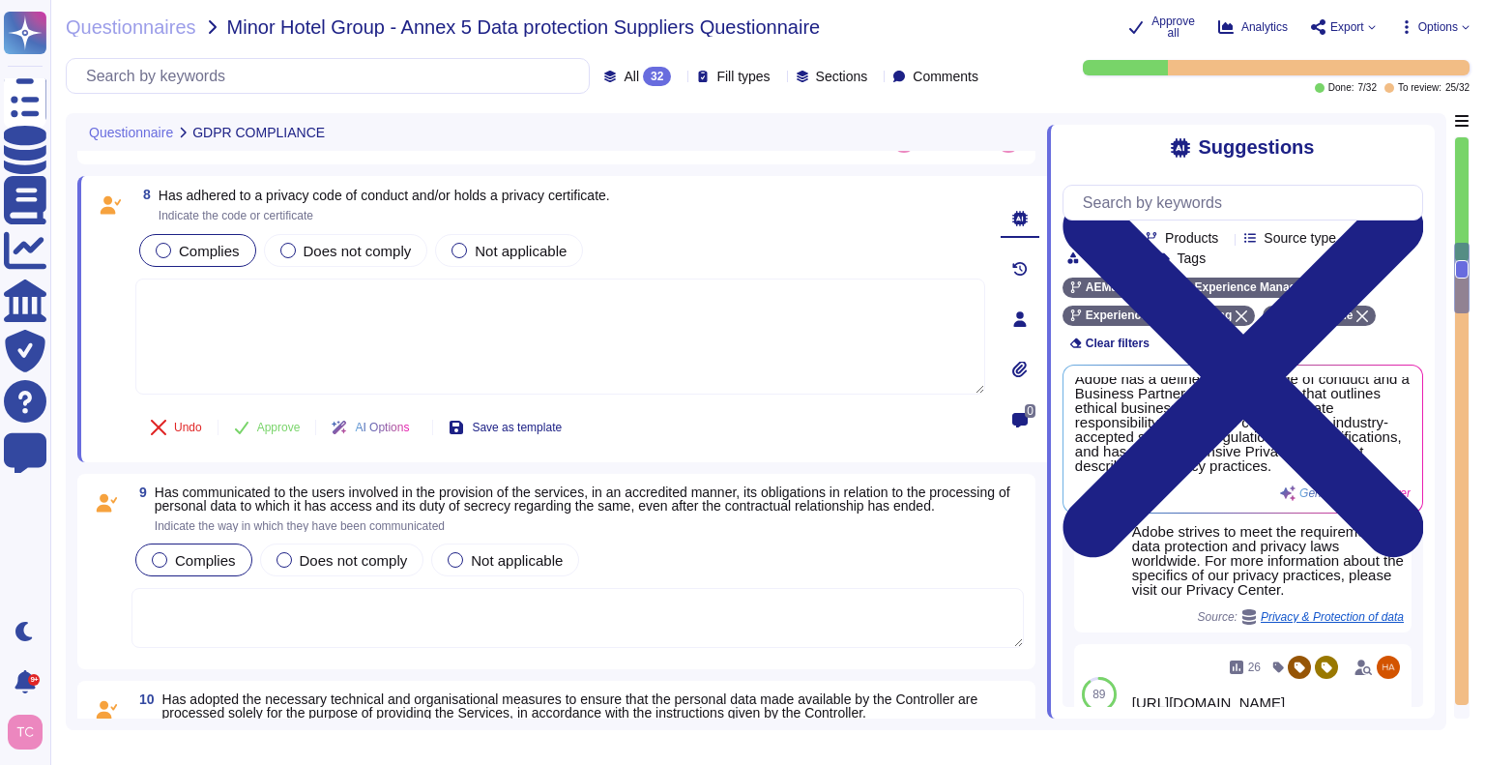
scroll to position [495, 0]
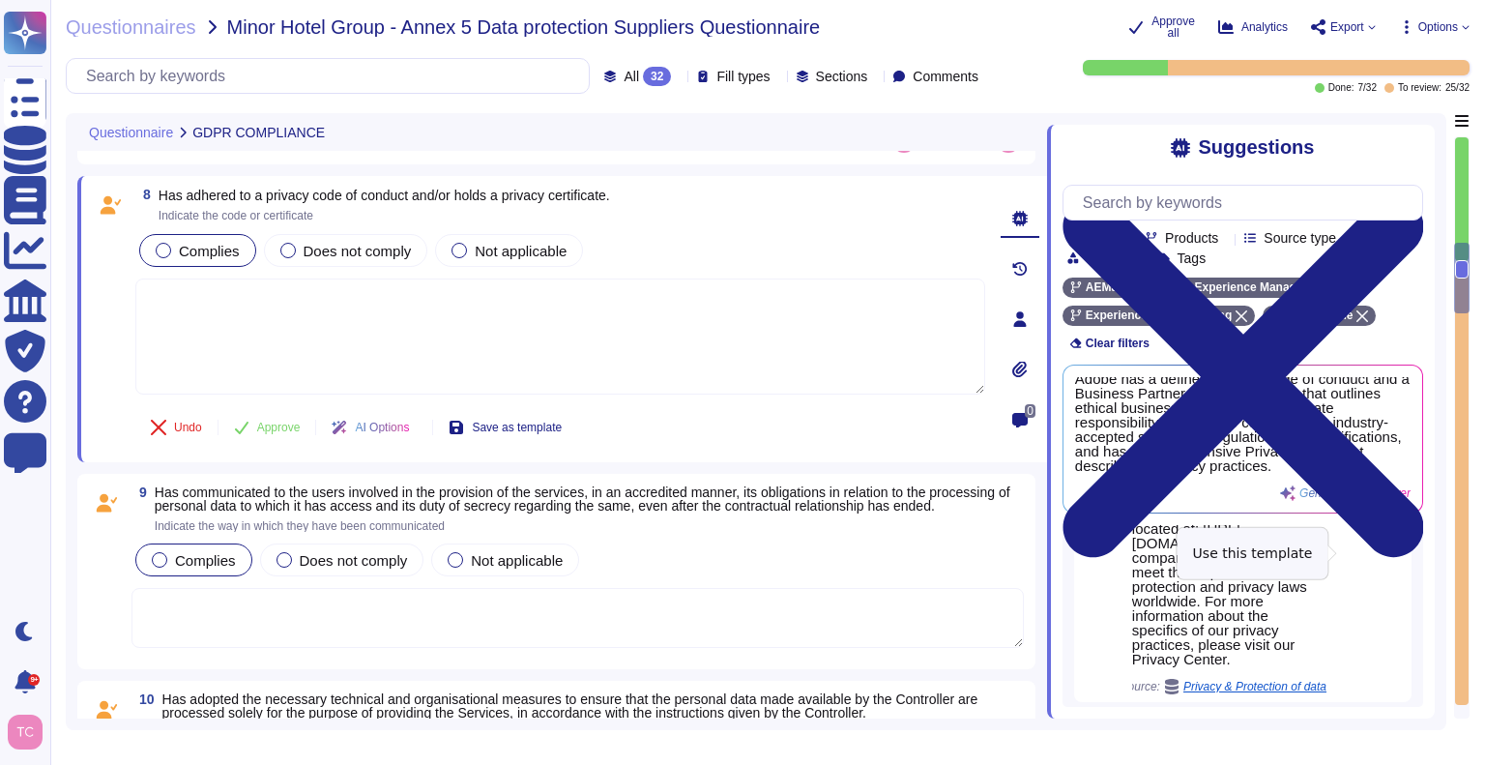
click at [1368, 500] on button "Use" at bounding box center [1372, 486] width 44 height 27
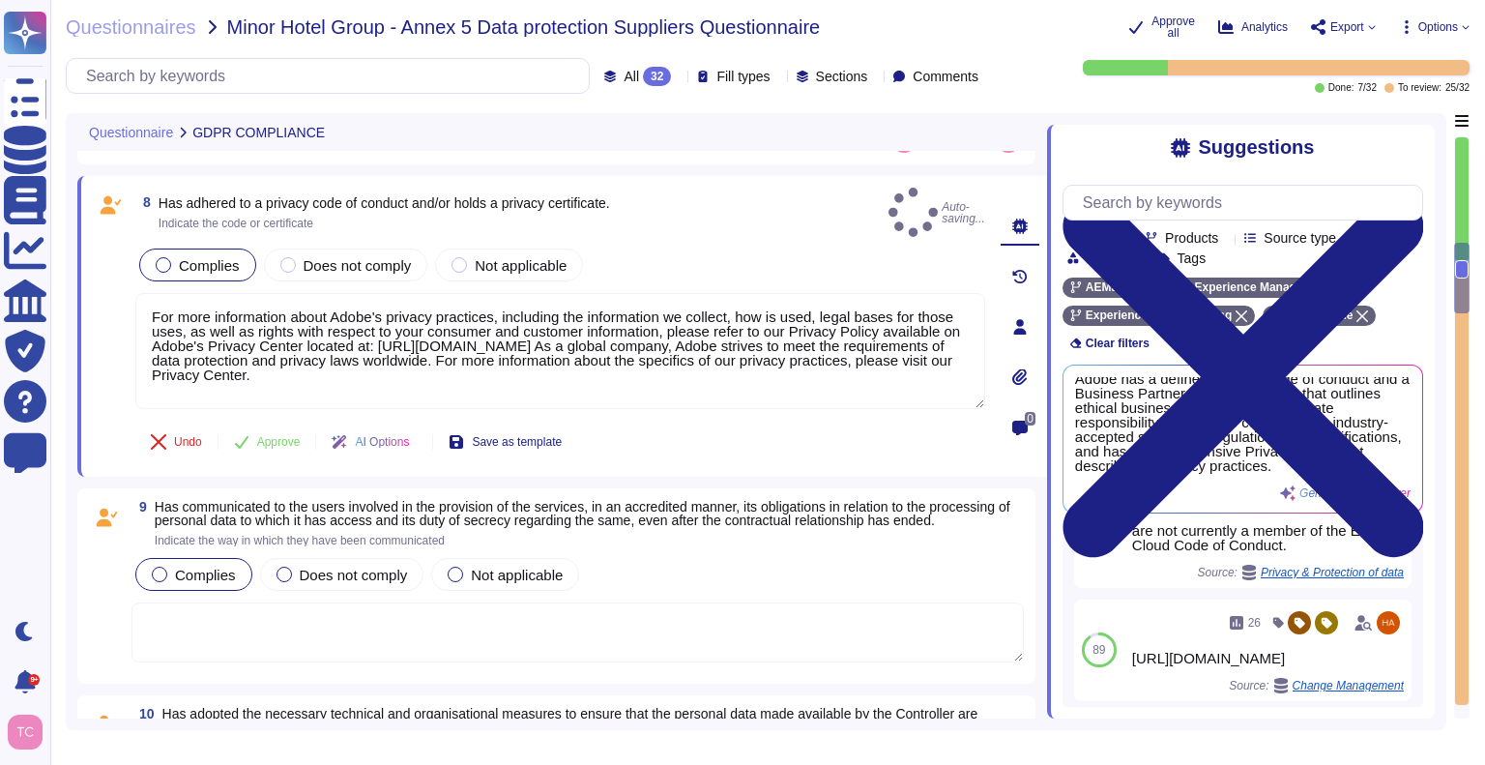
type textarea "For more information about Adobe's privacy practices, including the information…"
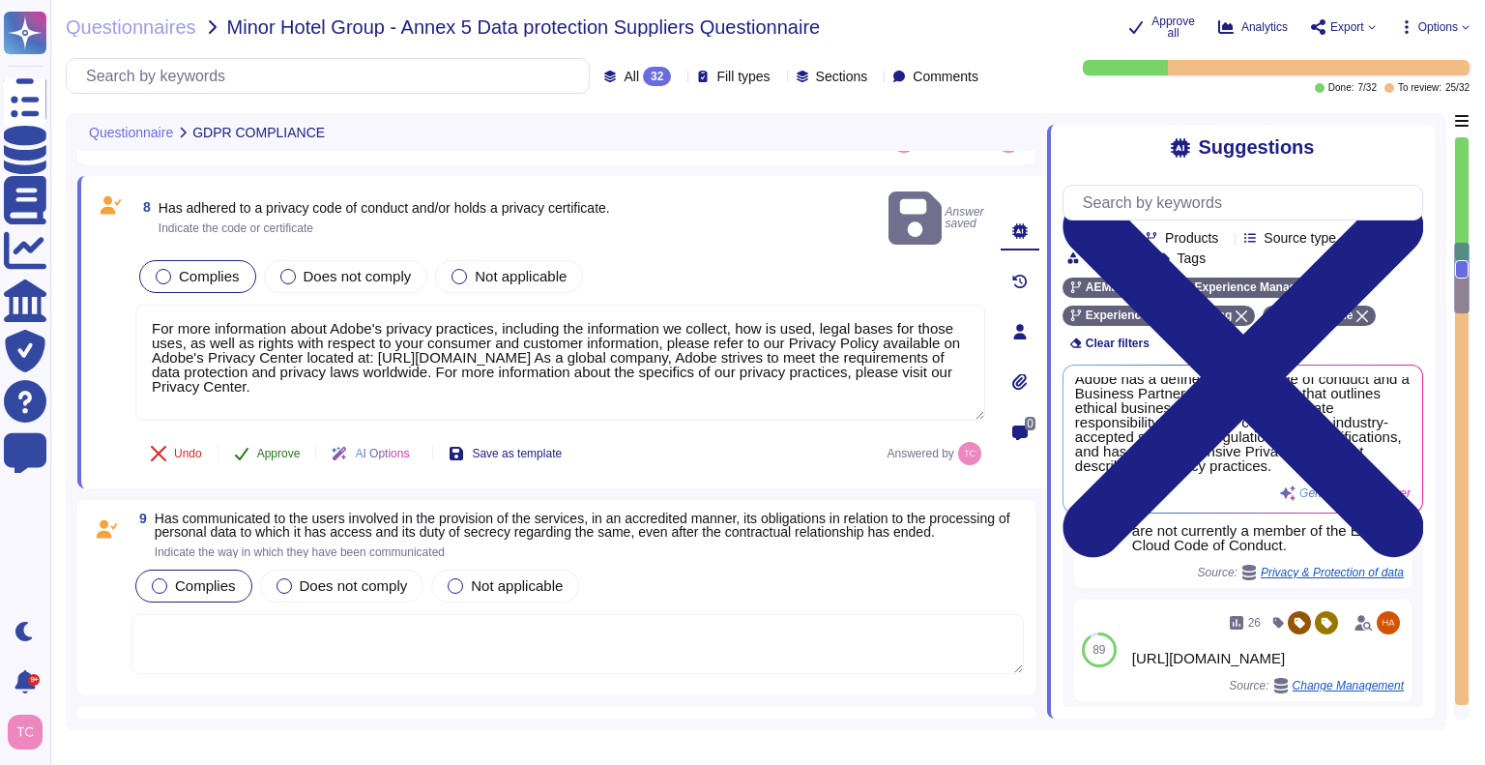
click at [270, 448] on span "Approve" at bounding box center [278, 454] width 43 height 12
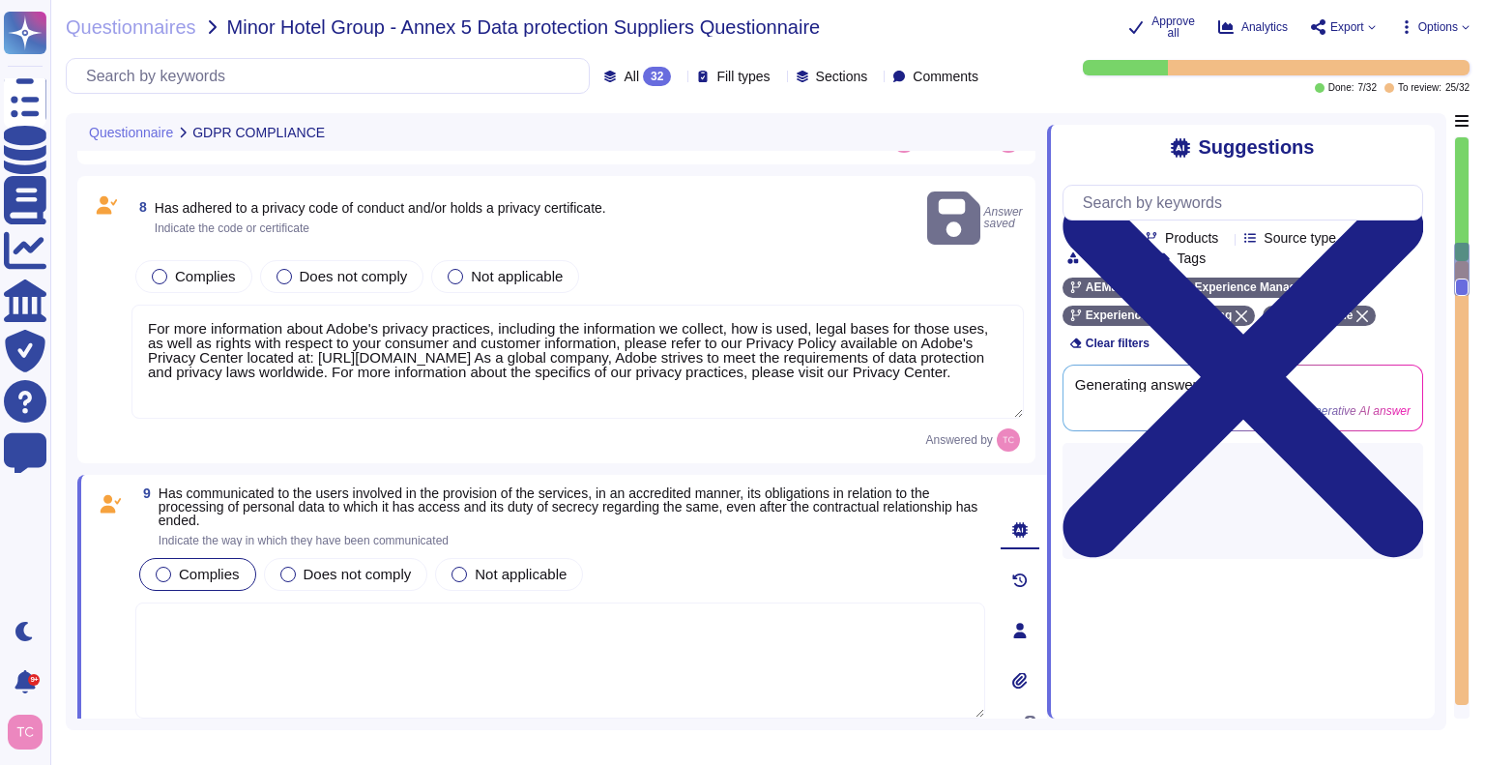
scroll to position [0, 0]
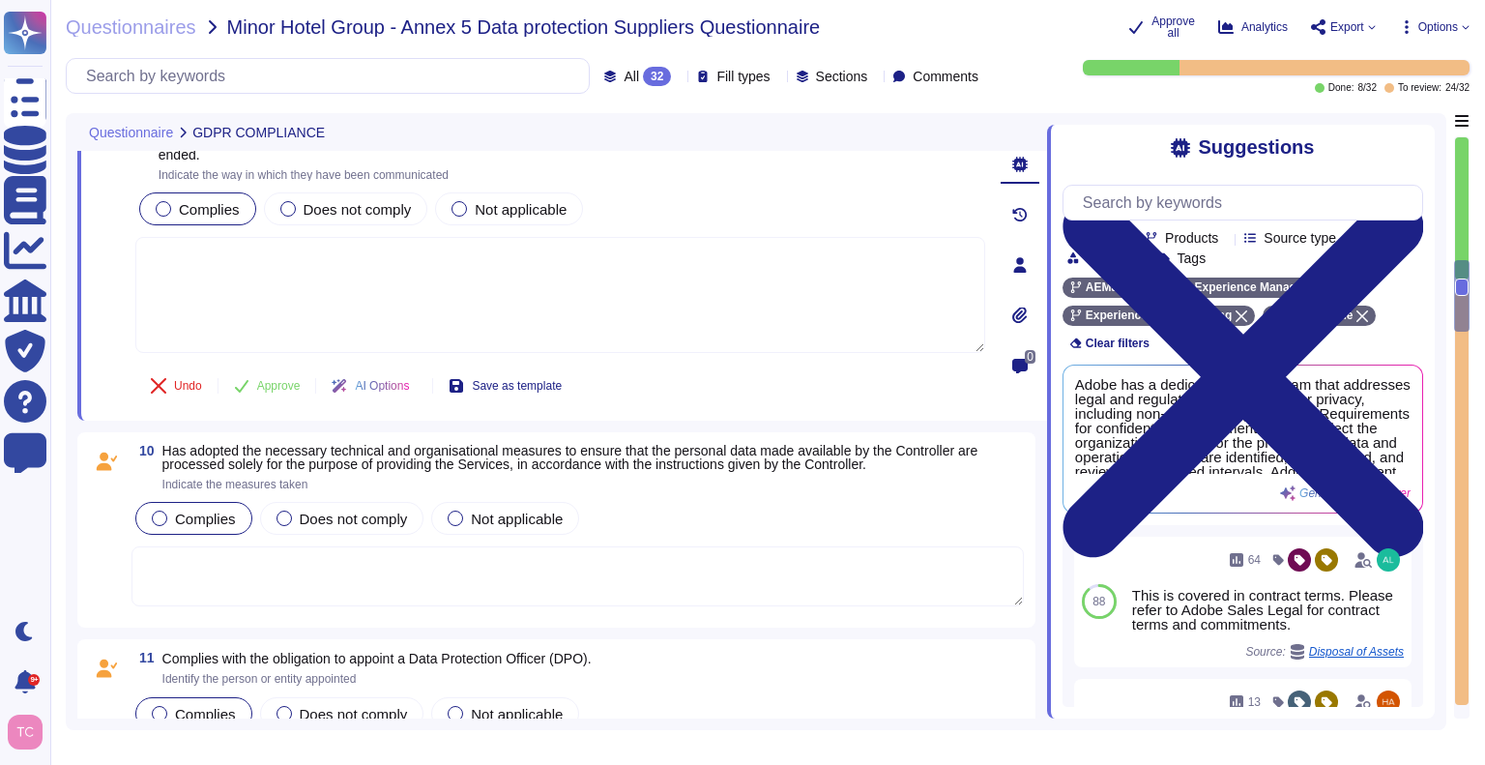
type textarea "Adobe has the necessary means and procedures in place to securely delete Custom…"
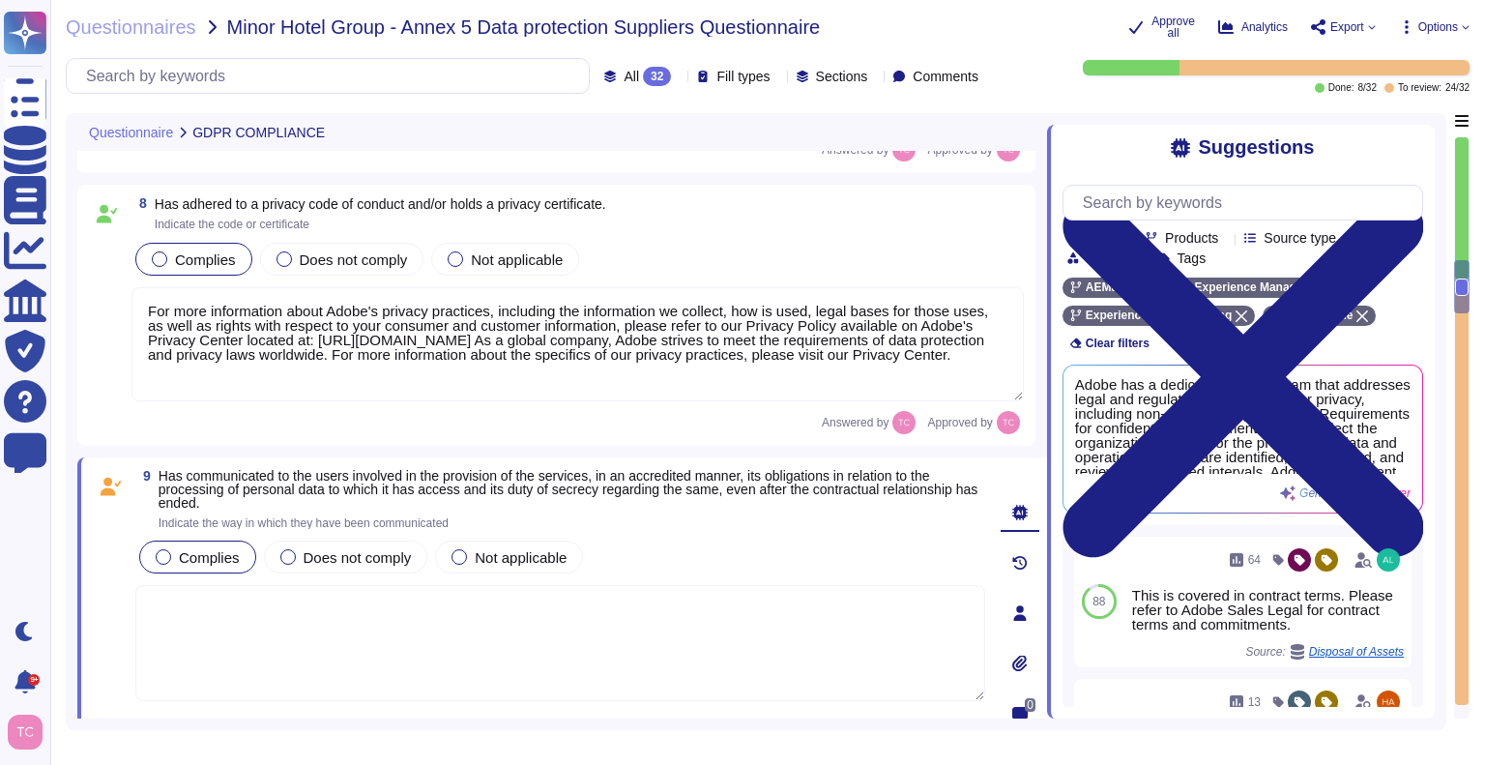
type textarea "Breach notification is addressed in the contractual terms between Adobe and the…"
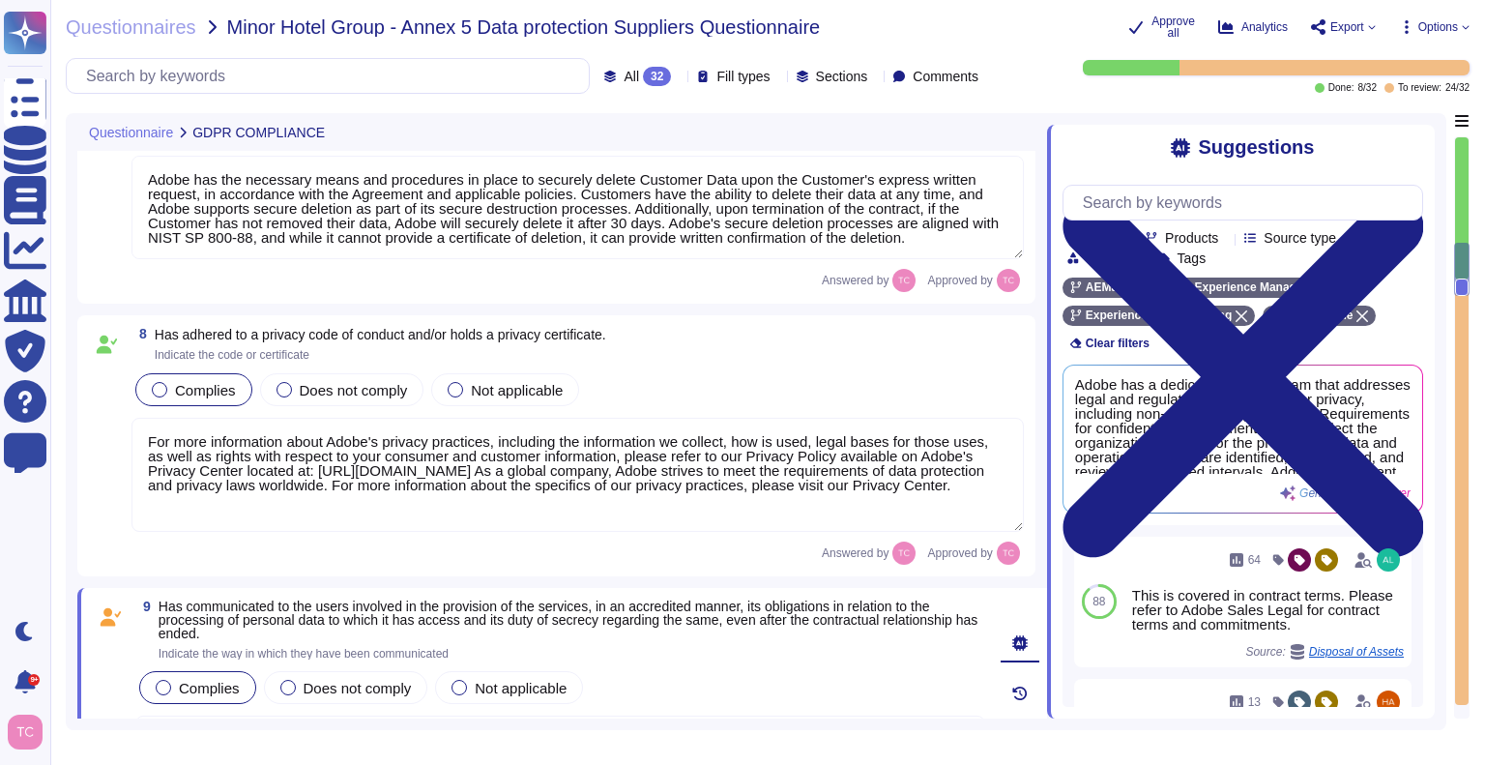
type textarea "Adobe has processes in place to answer data subject rights requests received in…"
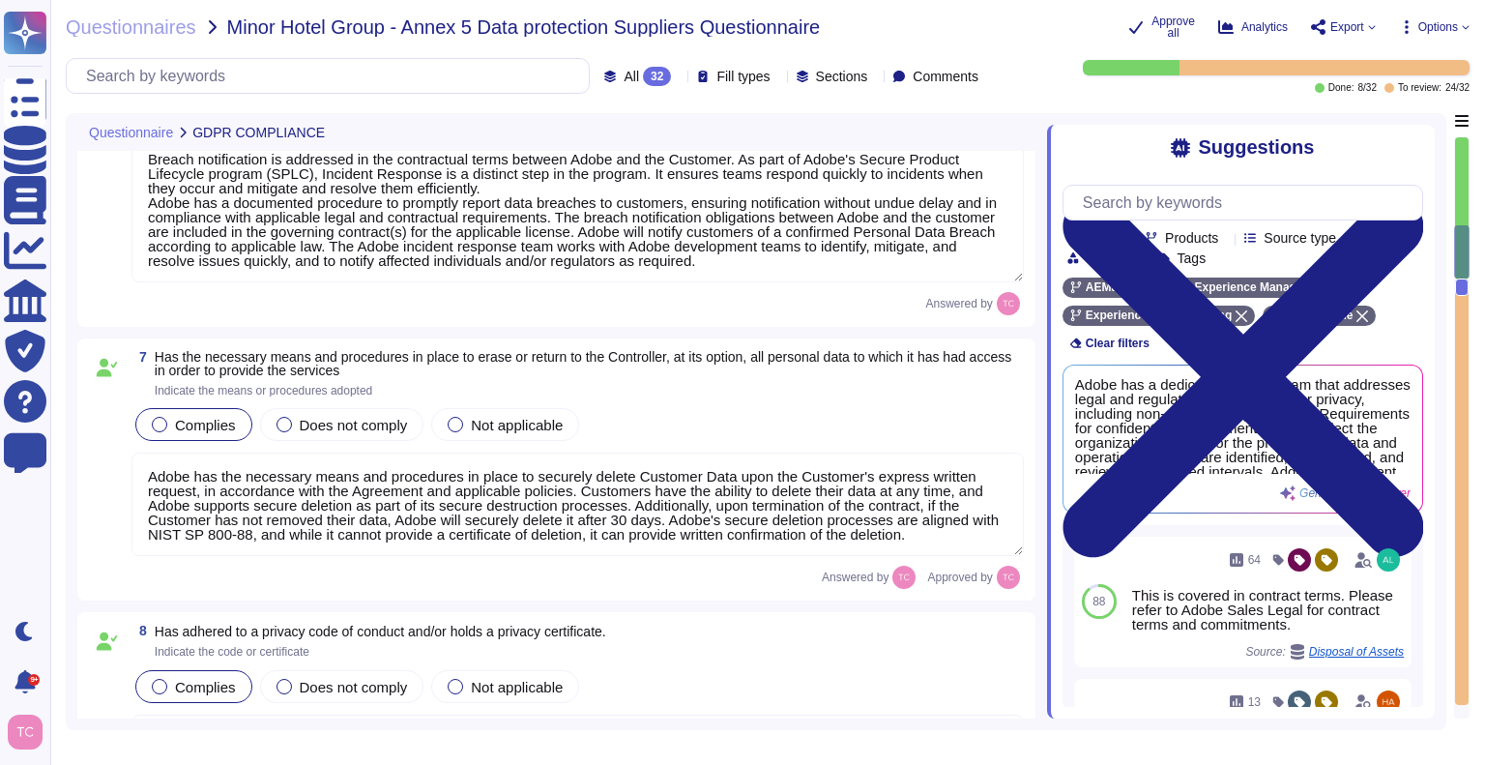
type textarea "Lorem ipsu dol s ametcon ad eli seddoeiusm te incidid utl etdolore ma ali enima…"
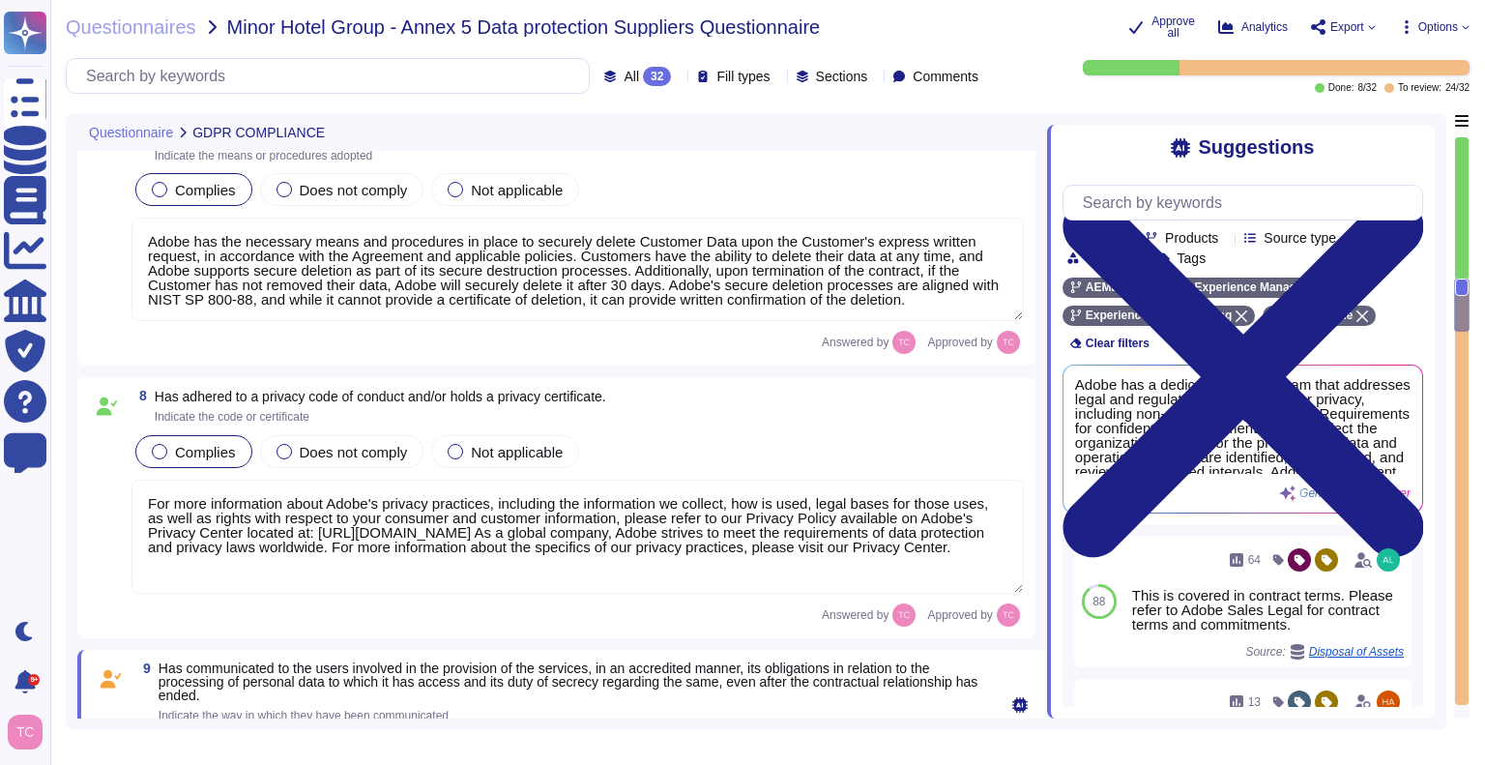
scroll to position [2483, 0]
